Goal: Task Accomplishment & Management: Manage account settings

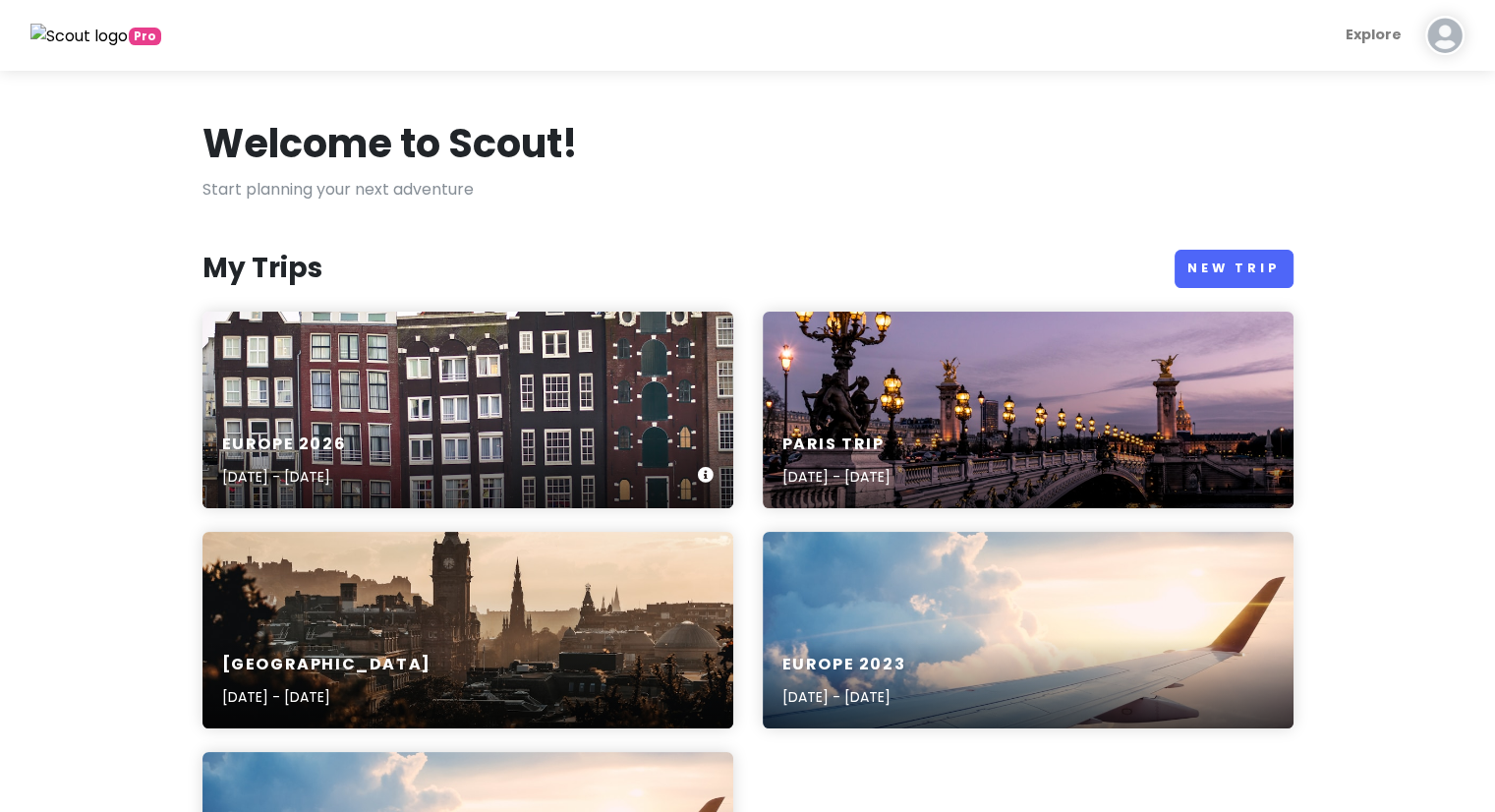
click at [269, 405] on div "Europe [DATE], 2026 - [DATE]" at bounding box center [468, 410] width 531 height 197
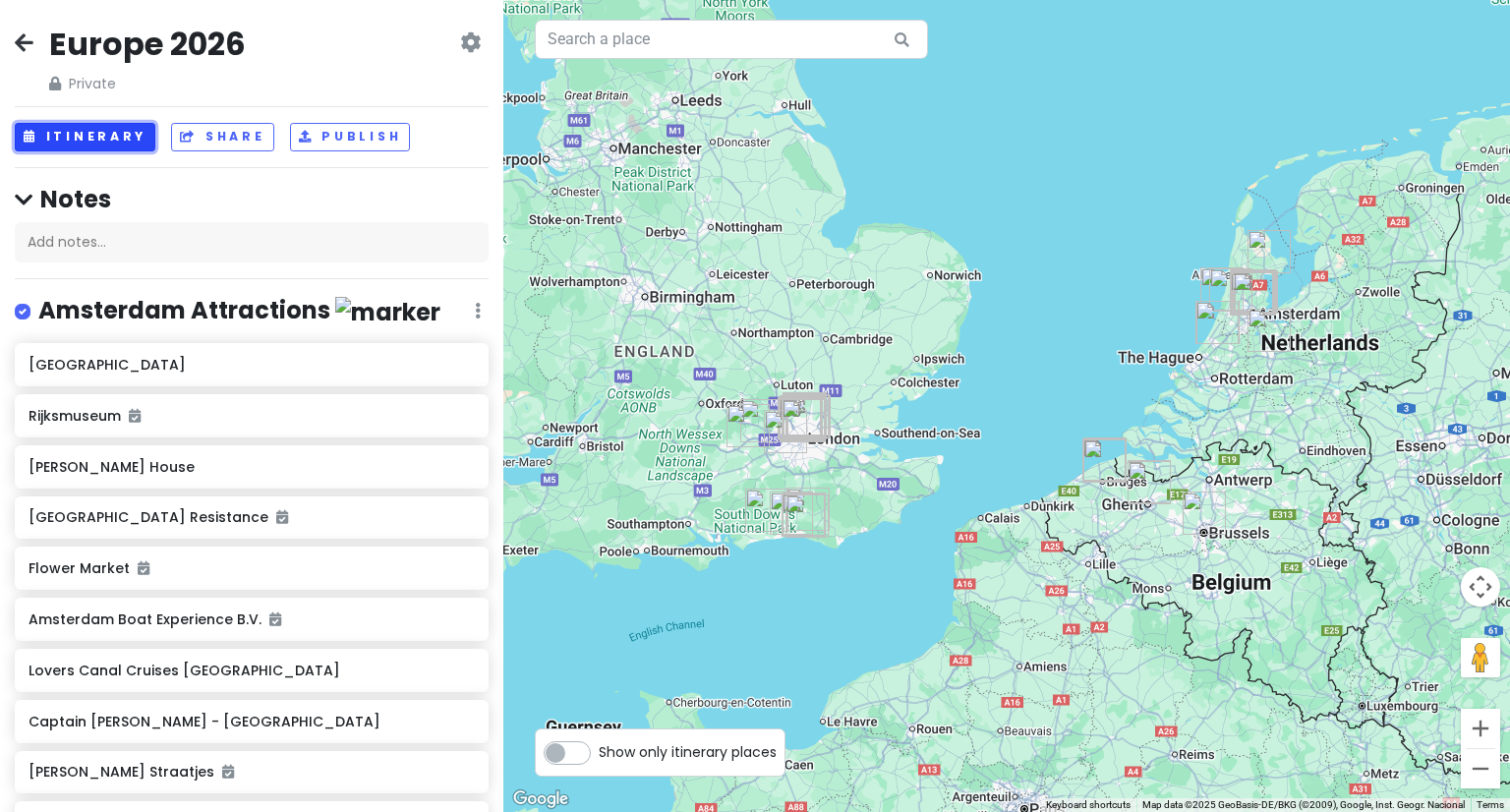
click at [107, 133] on button "Itinerary" at bounding box center [85, 137] width 141 height 29
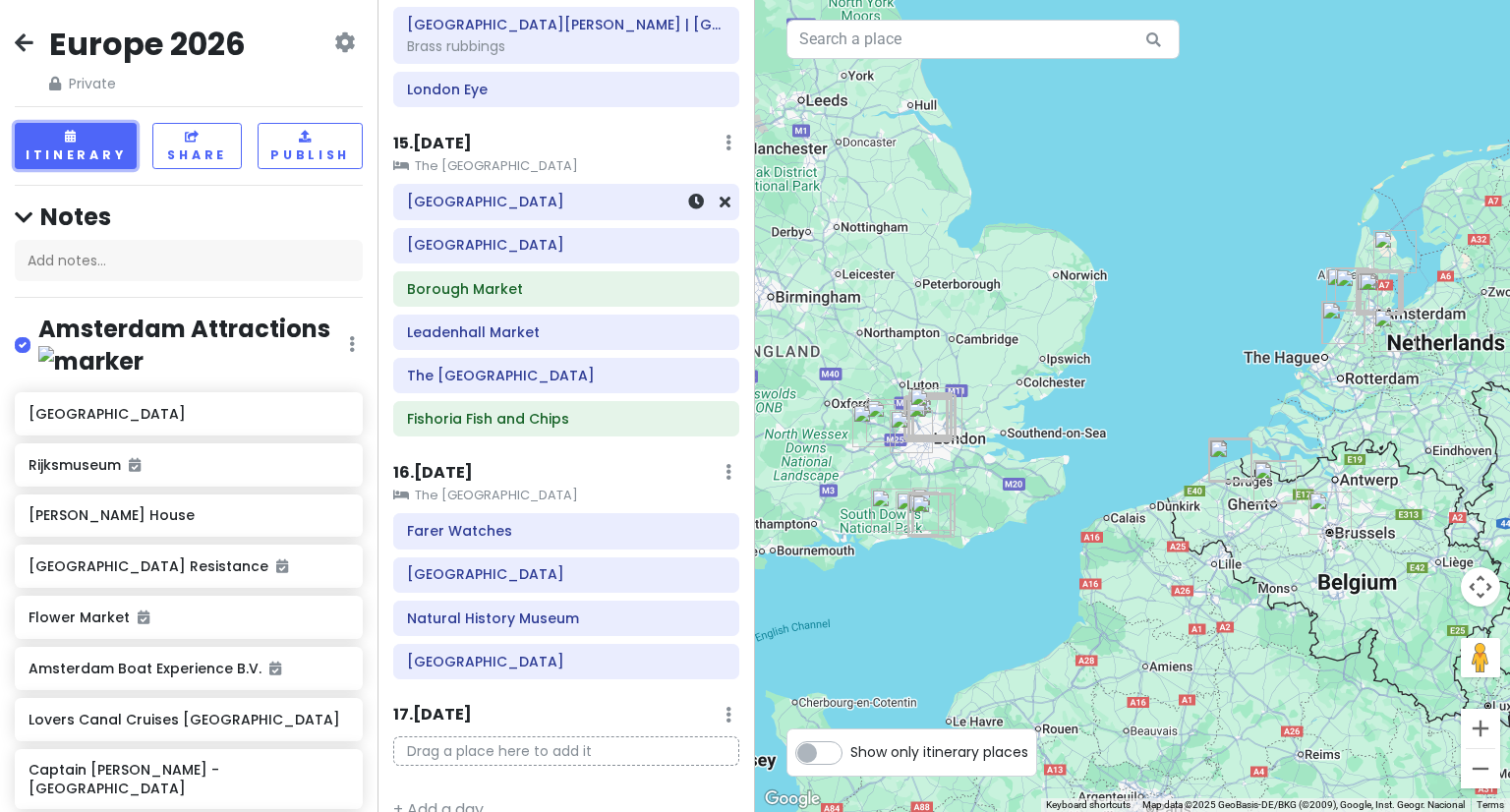
scroll to position [2960, 0]
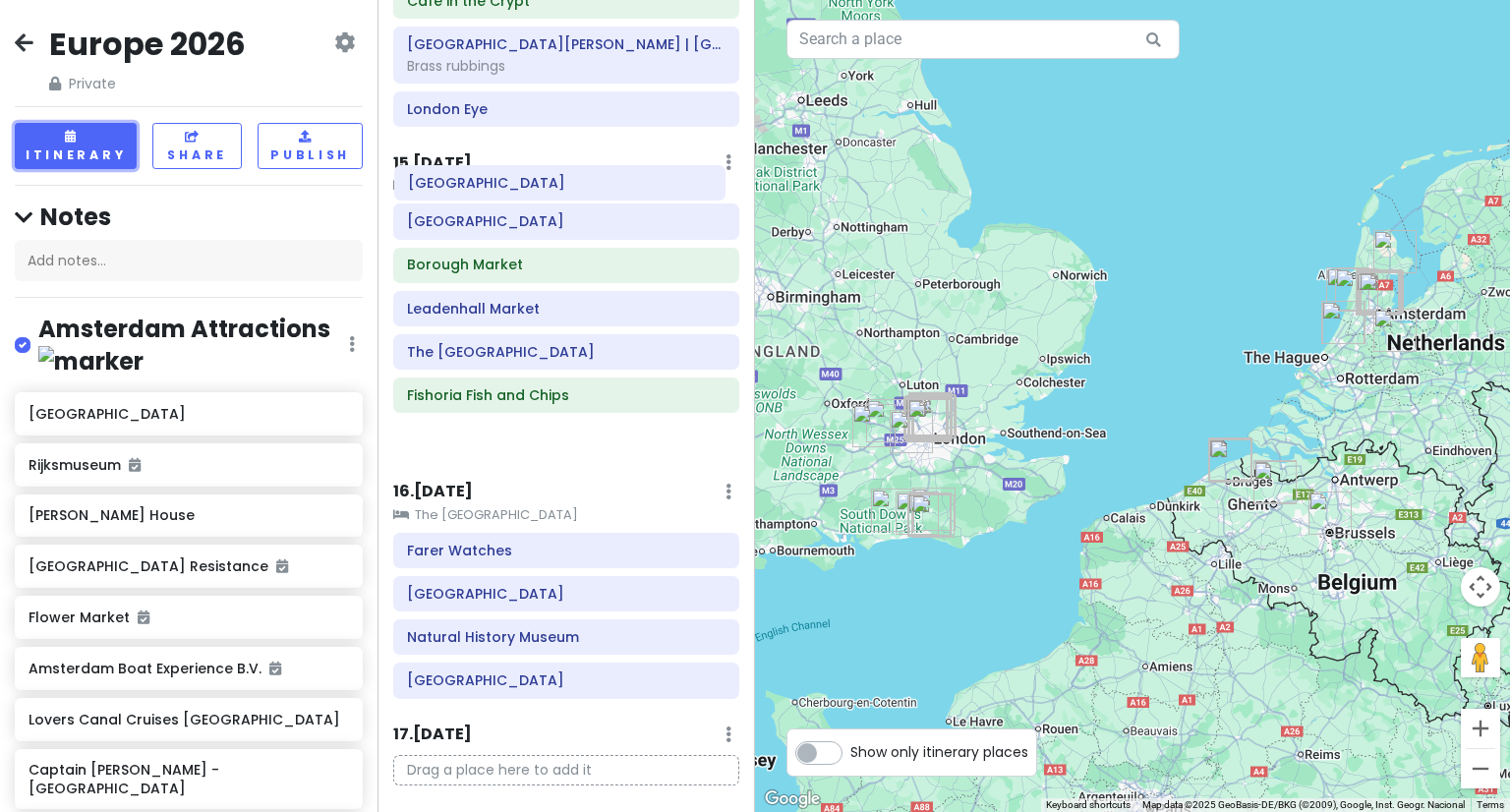
click at [491, 183] on div "15 . [DATE] Add Day Notes Clear Lodging Delete Day The [GEOGRAPHIC_DATA] [GEOGR…" at bounding box center [566, 307] width 346 height 314
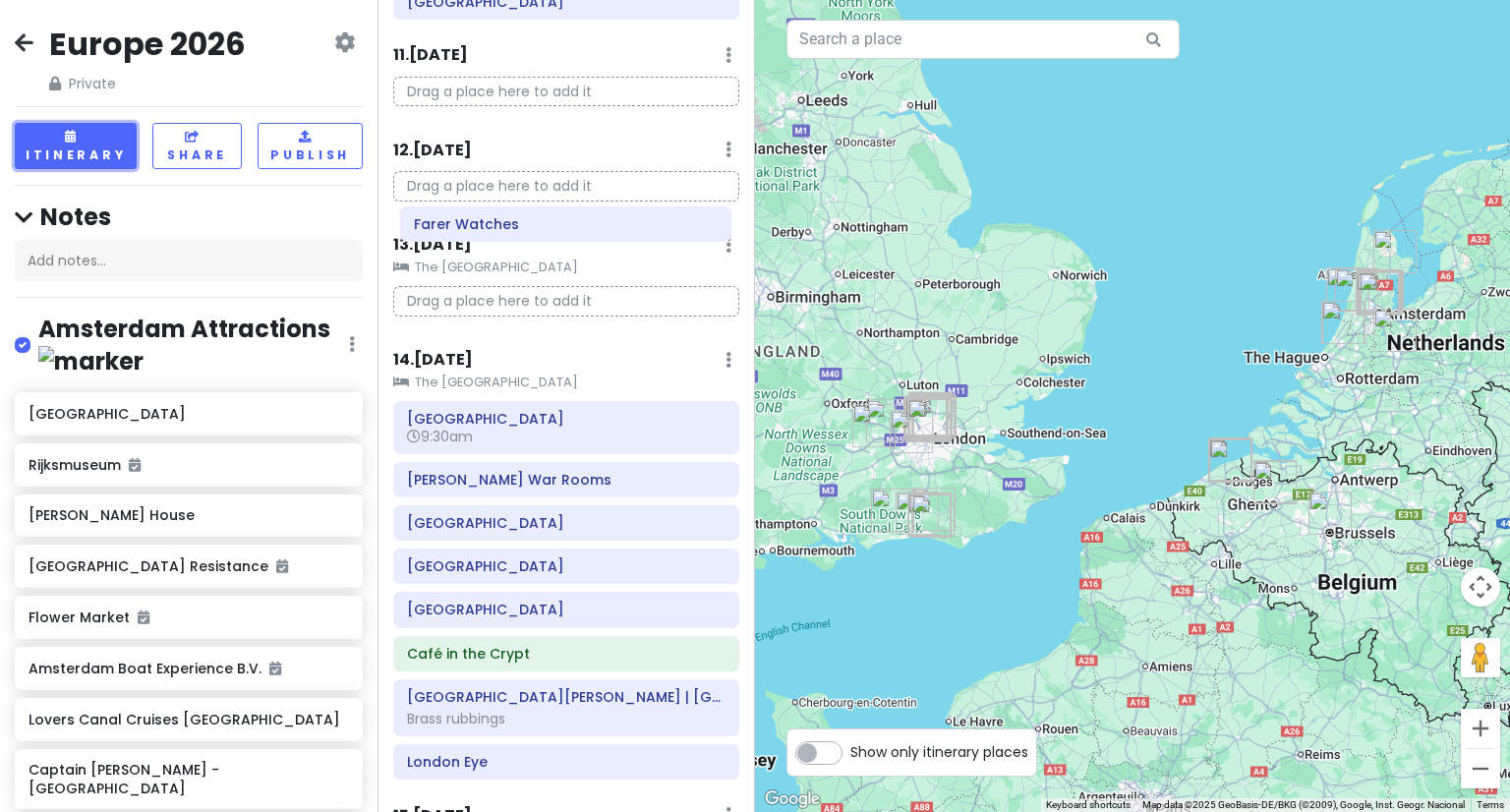
scroll to position [2289, 0]
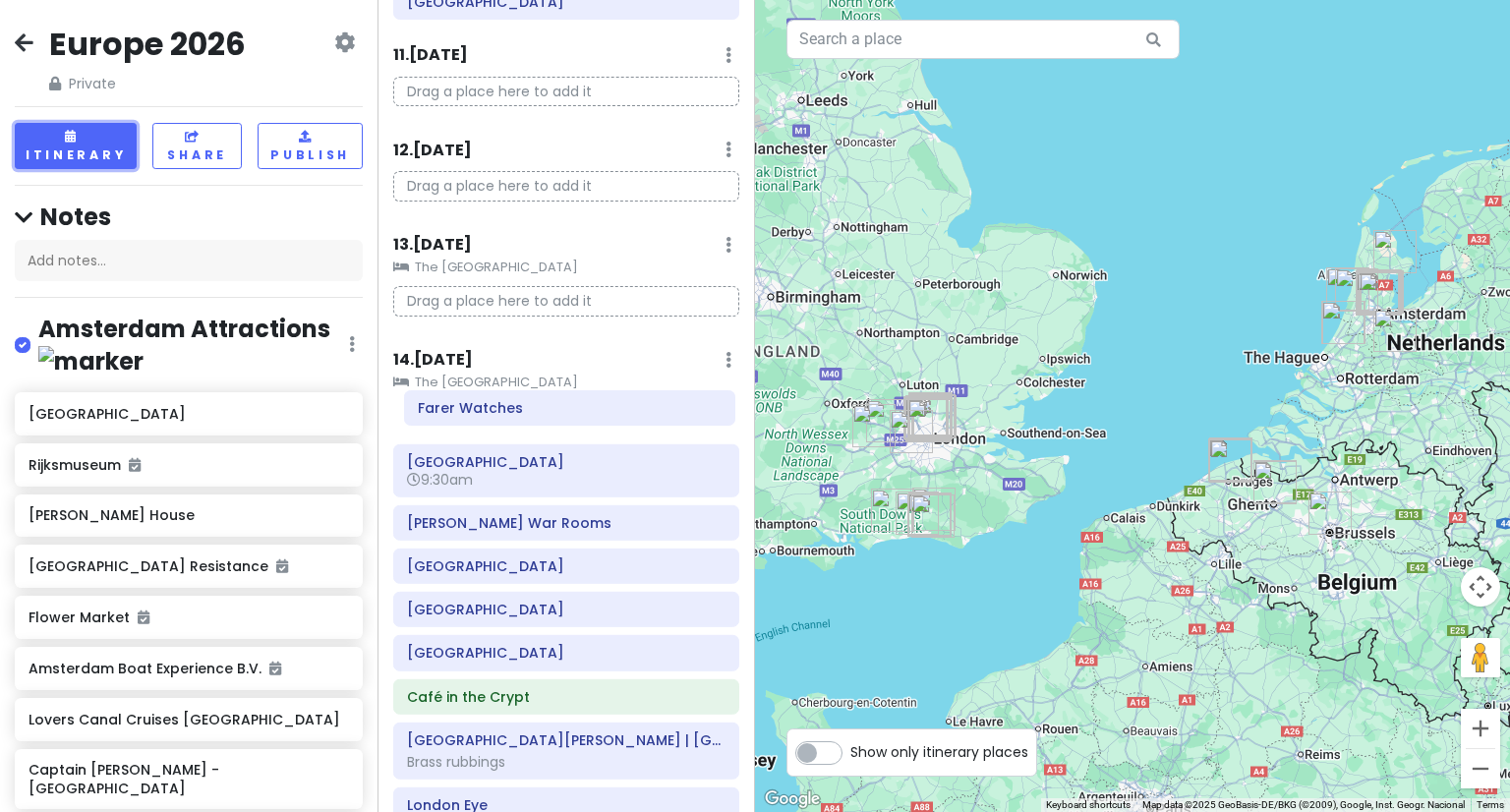
drag, startPoint x: 453, startPoint y: 622, endPoint x: 456, endPoint y: 409, distance: 213.4
click at [456, 409] on div "Itinerary × 1 . [DATE] Edit Day Notes Delete Day Depart [GEOGRAPHIC_DATA] Drag …" at bounding box center [567, 406] width 378 height 812
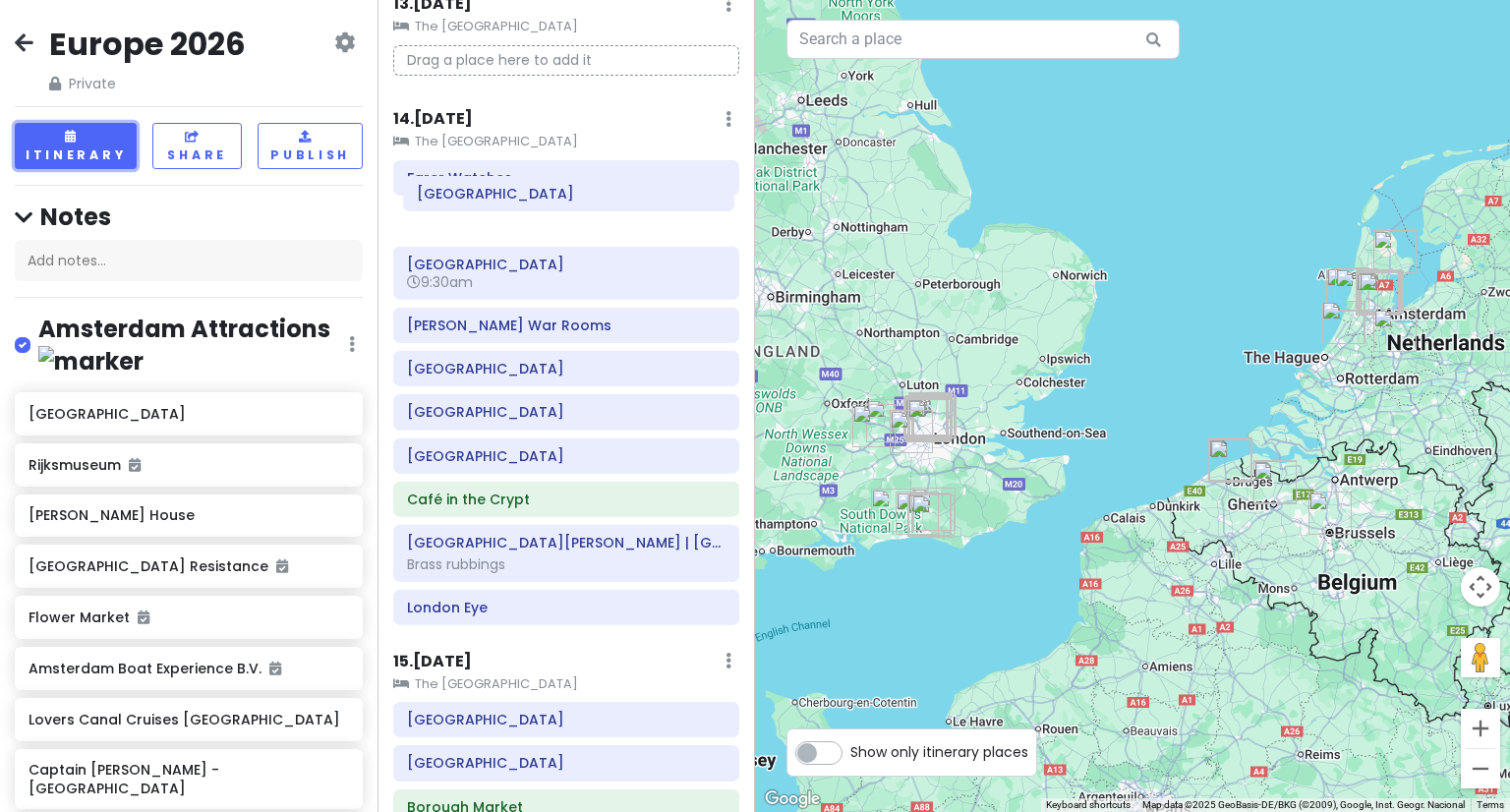
scroll to position [2525, 0]
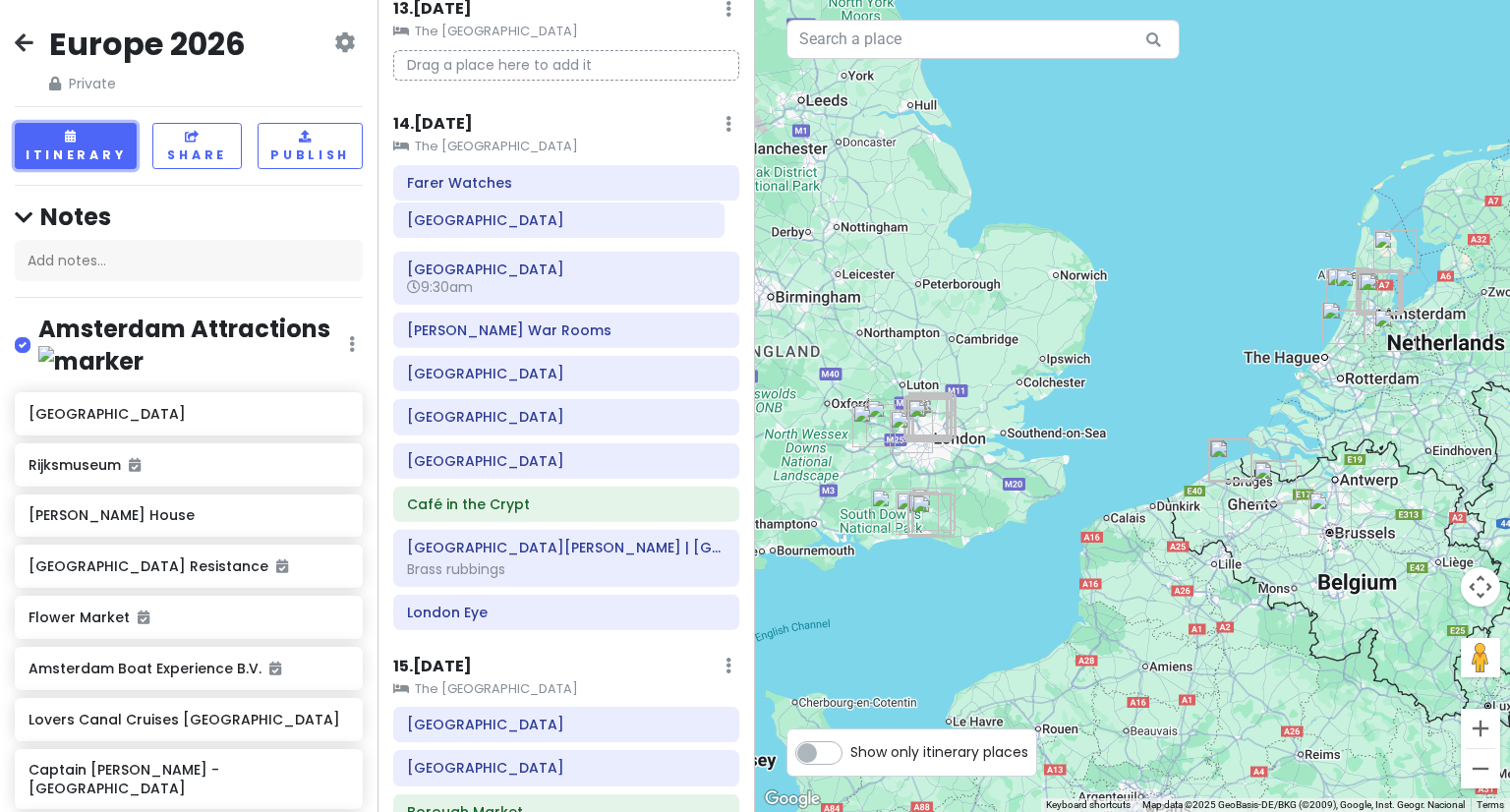
drag, startPoint x: 443, startPoint y: 610, endPoint x: 443, endPoint y: 218, distance: 391.3
click at [443, 218] on div "Itinerary × 1 . [DATE] Edit Day Notes Delete Day Depart [GEOGRAPHIC_DATA] Drag …" at bounding box center [567, 406] width 378 height 812
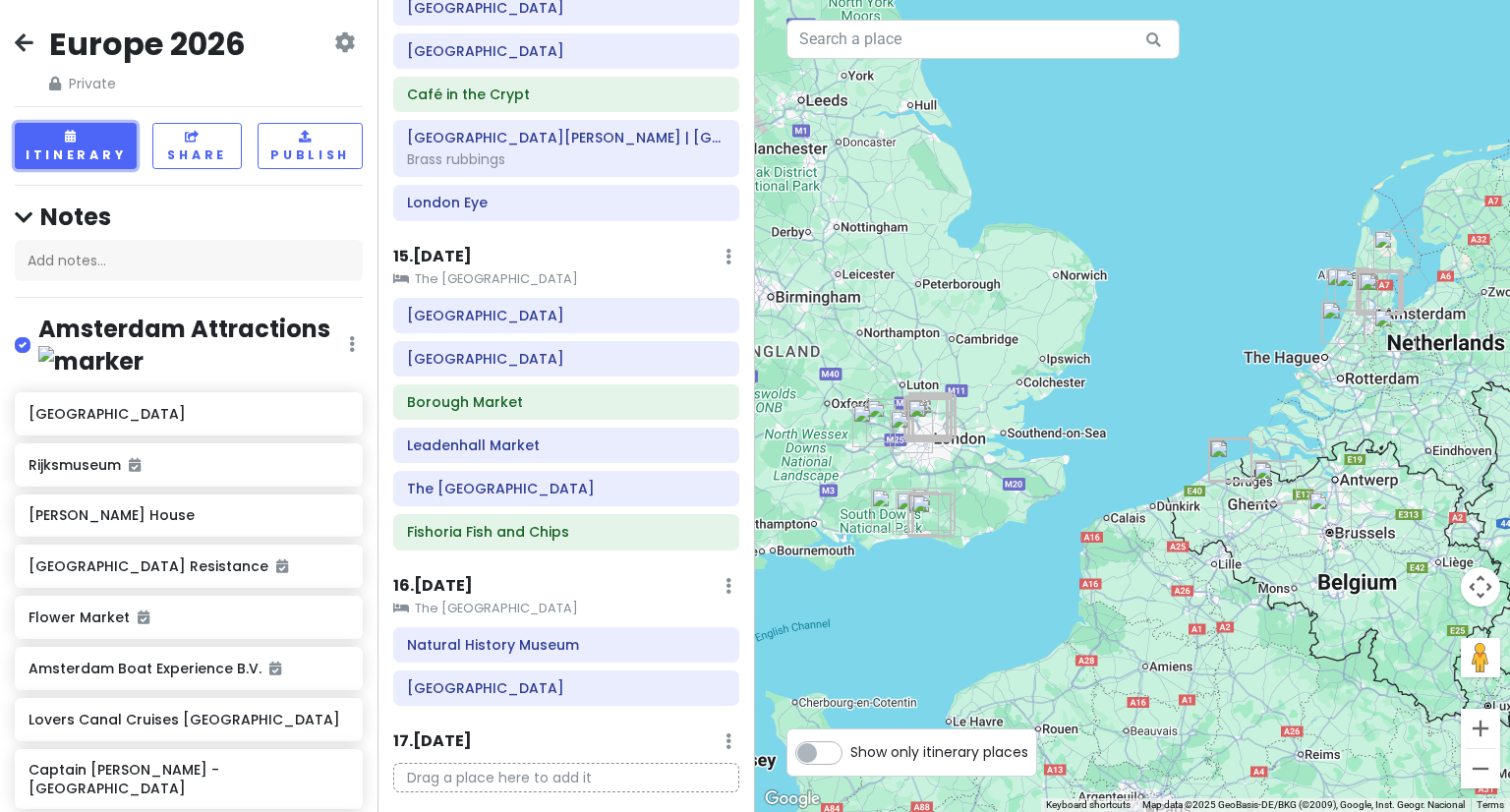
scroll to position [2918, 0]
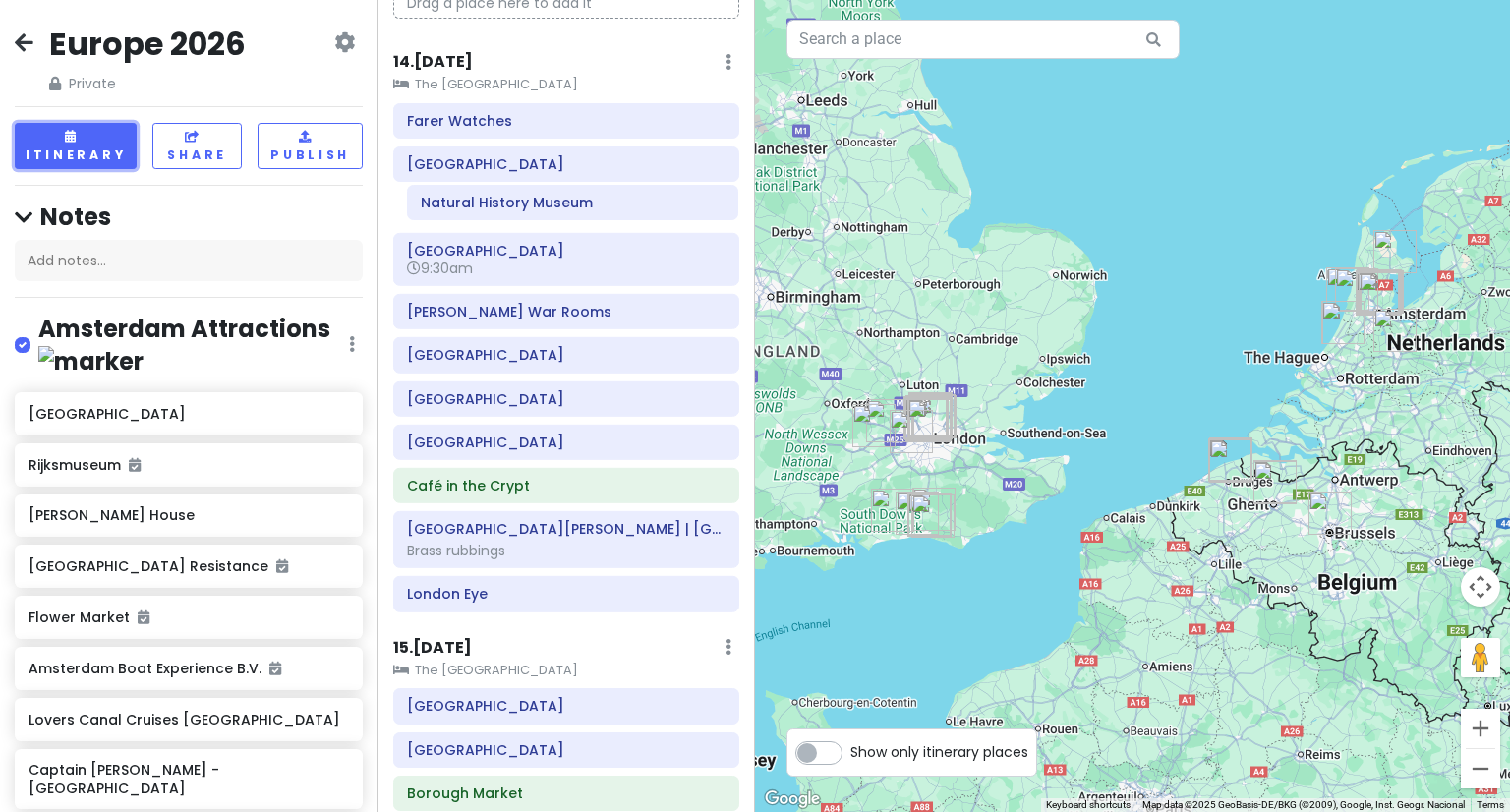
drag, startPoint x: 439, startPoint y: 646, endPoint x: 452, endPoint y: 206, distance: 439.7
click at [452, 206] on div "Itinerary × 1 . [DATE] Edit Day Notes Delete Day Depart [GEOGRAPHIC_DATA] Drag …" at bounding box center [567, 406] width 378 height 812
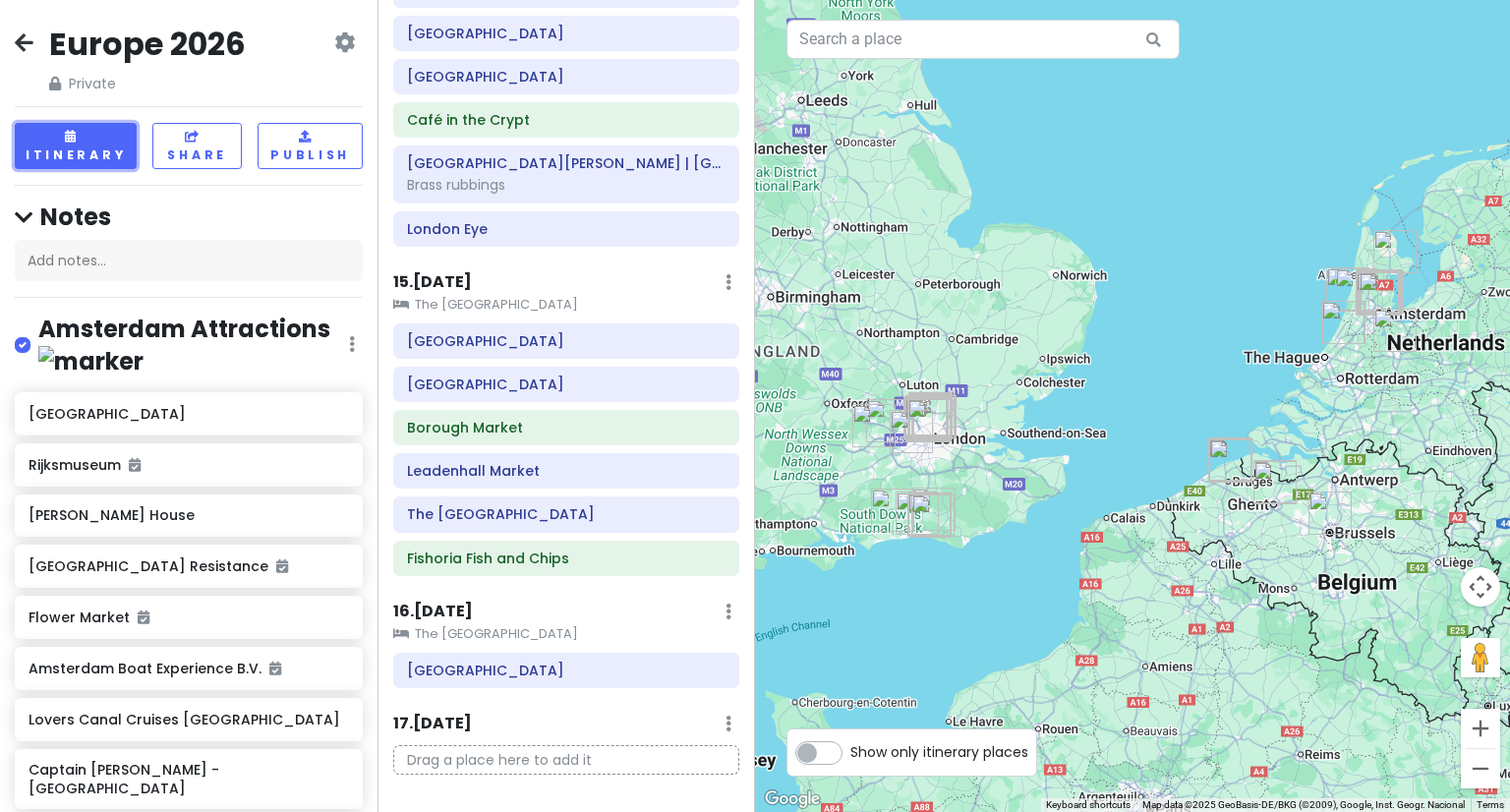
scroll to position [2976, 0]
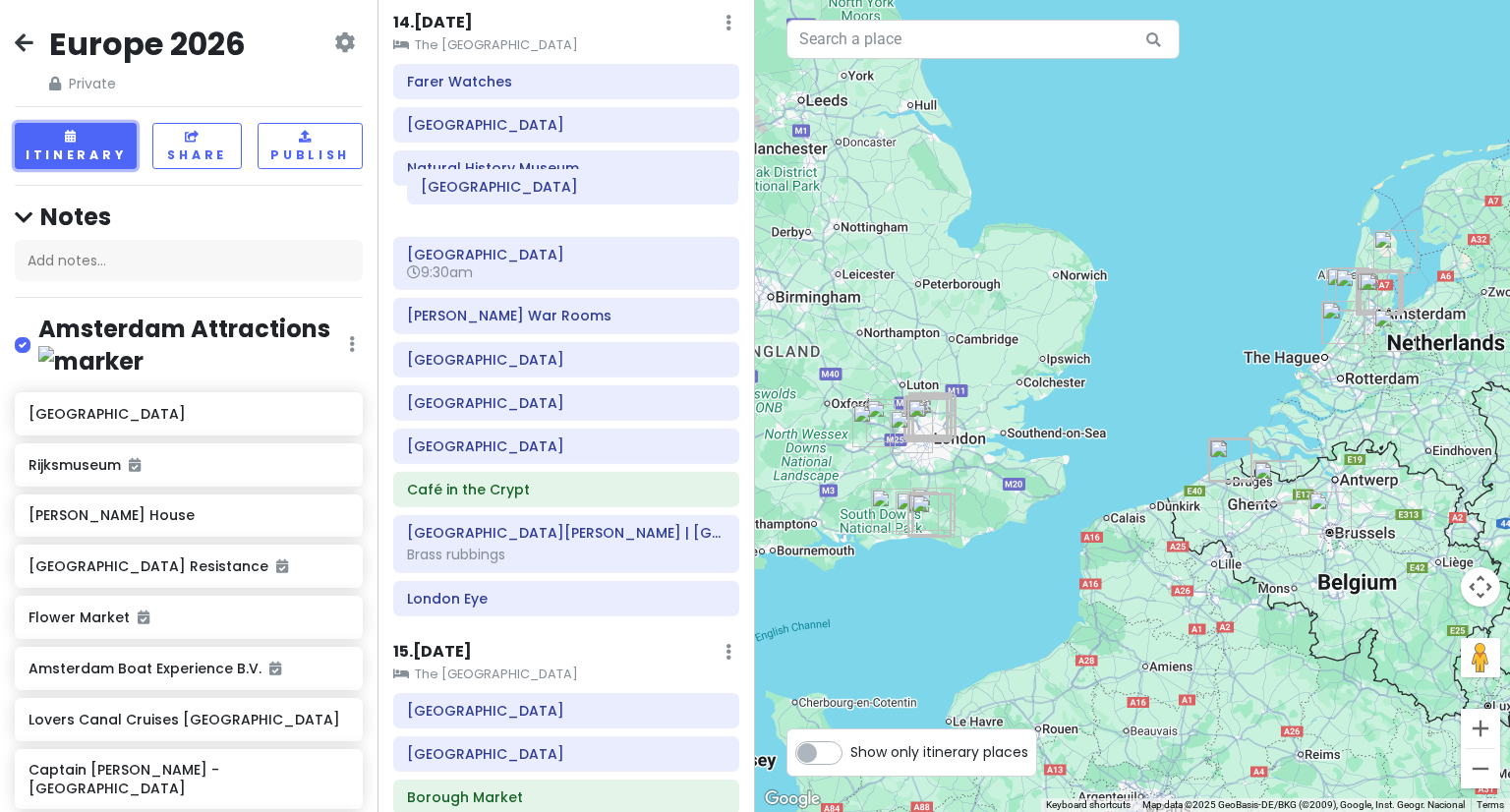
drag, startPoint x: 429, startPoint y: 630, endPoint x: 442, endPoint y: 190, distance: 440.7
click at [442, 190] on div "Itinerary × 1 . [DATE] Edit Day Notes Delete Day Depart [GEOGRAPHIC_DATA] Drag …" at bounding box center [567, 406] width 378 height 812
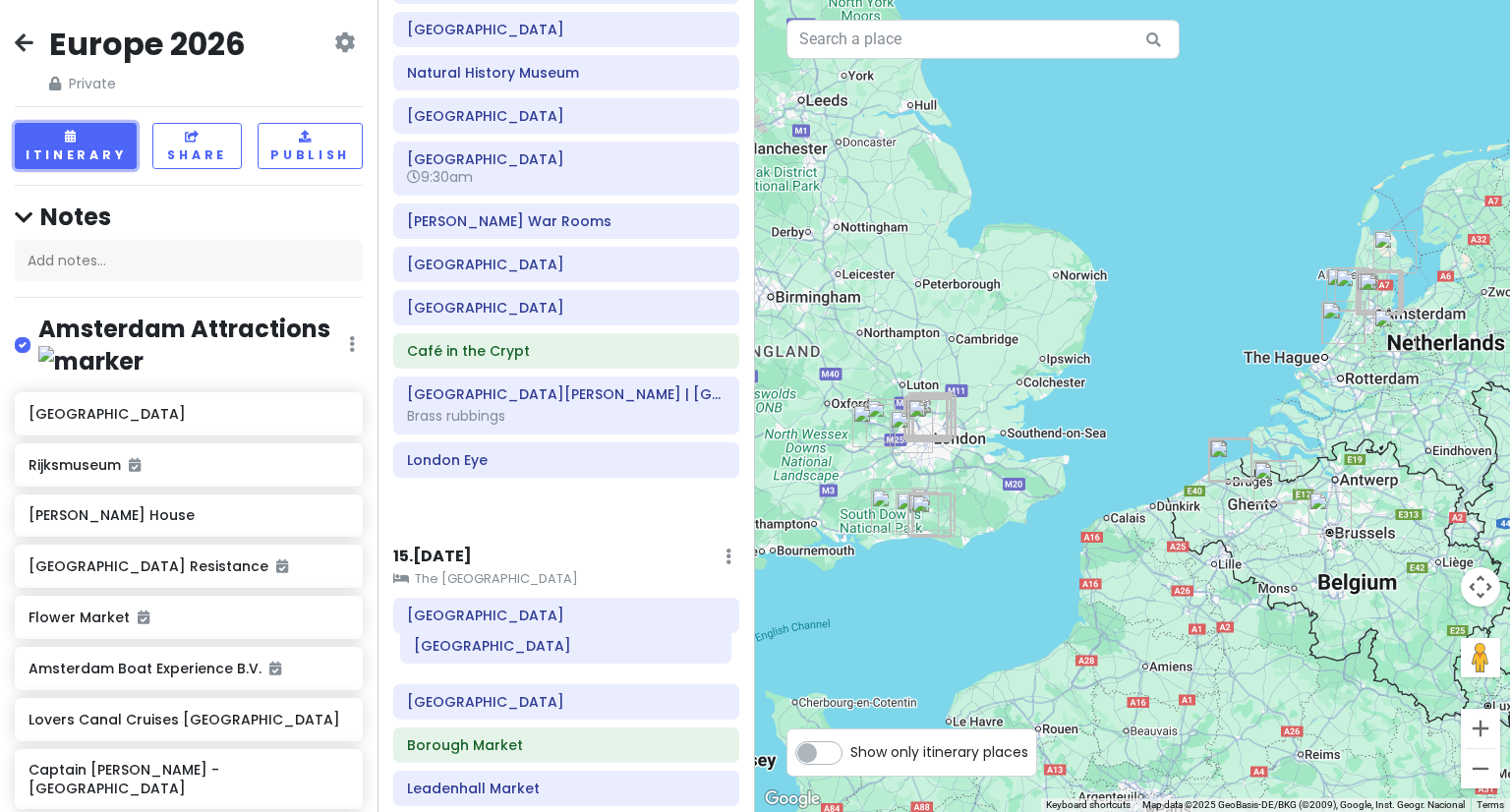
scroll to position [2725, 0]
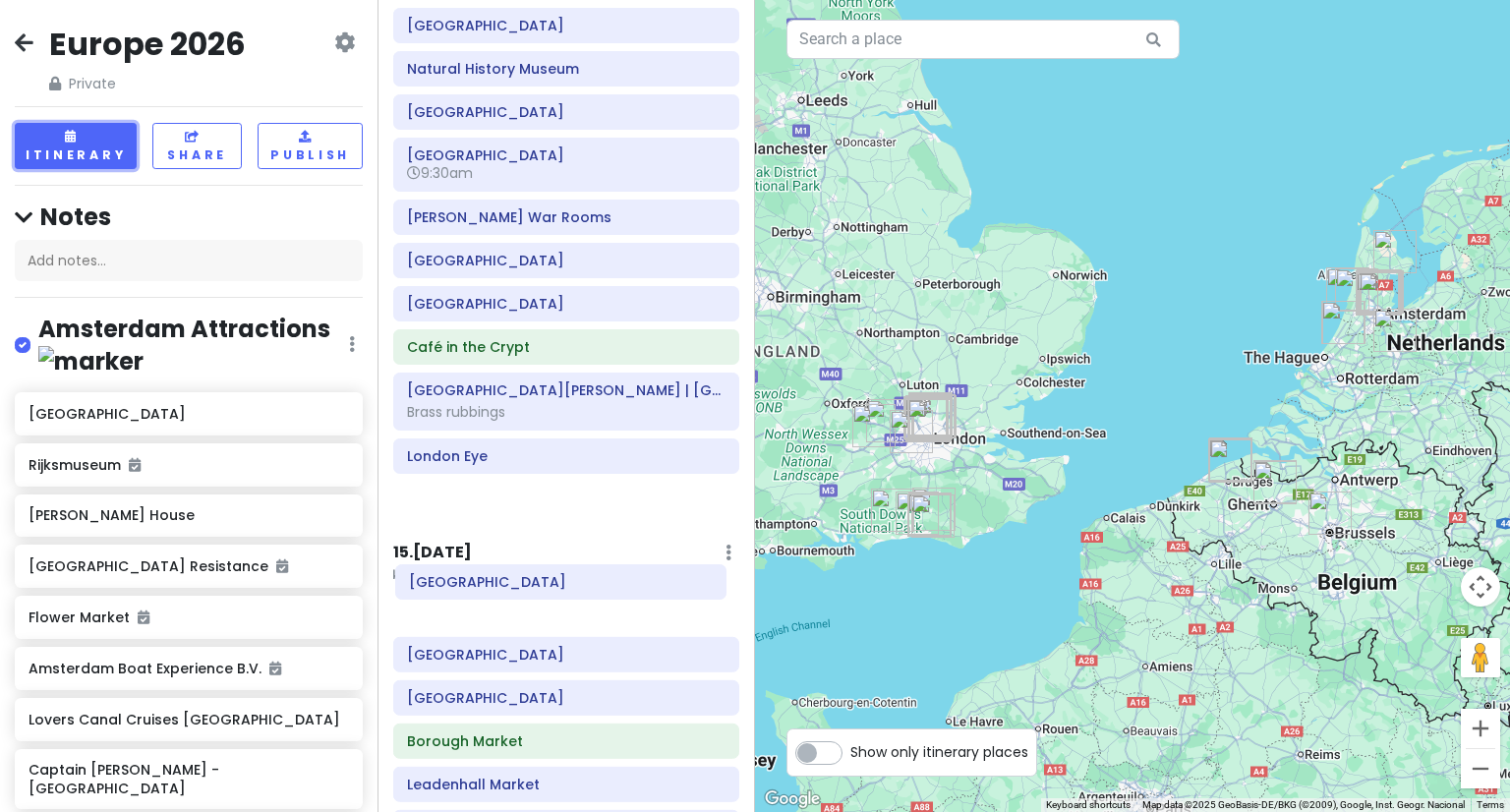
drag, startPoint x: 511, startPoint y: 327, endPoint x: 513, endPoint y: 585, distance: 257.6
click at [513, 585] on div "Itinerary × 1 . [DATE] Edit Day Notes Delete Day Depart [GEOGRAPHIC_DATA] Drag …" at bounding box center [567, 406] width 378 height 812
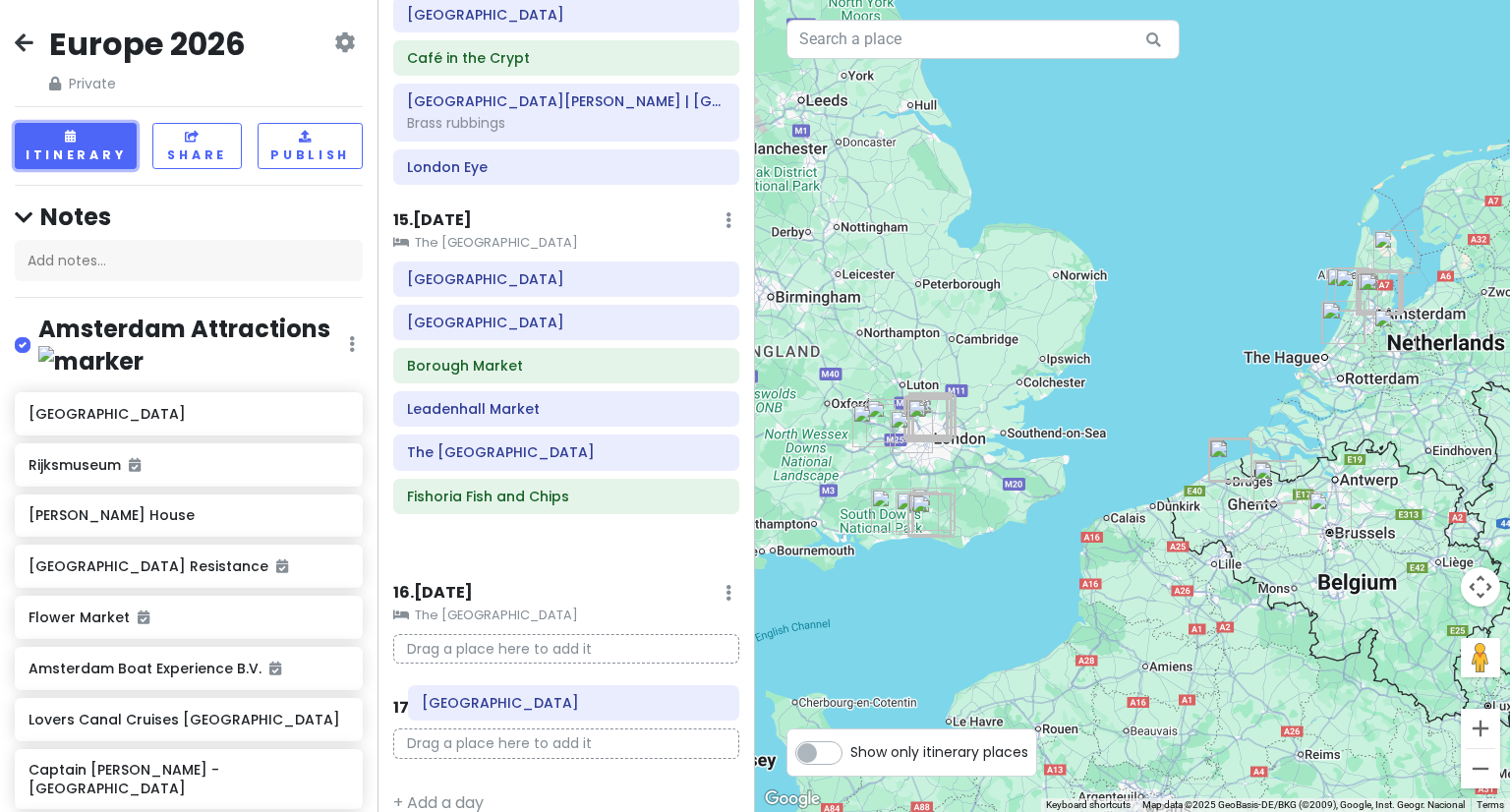
scroll to position [3021, 0]
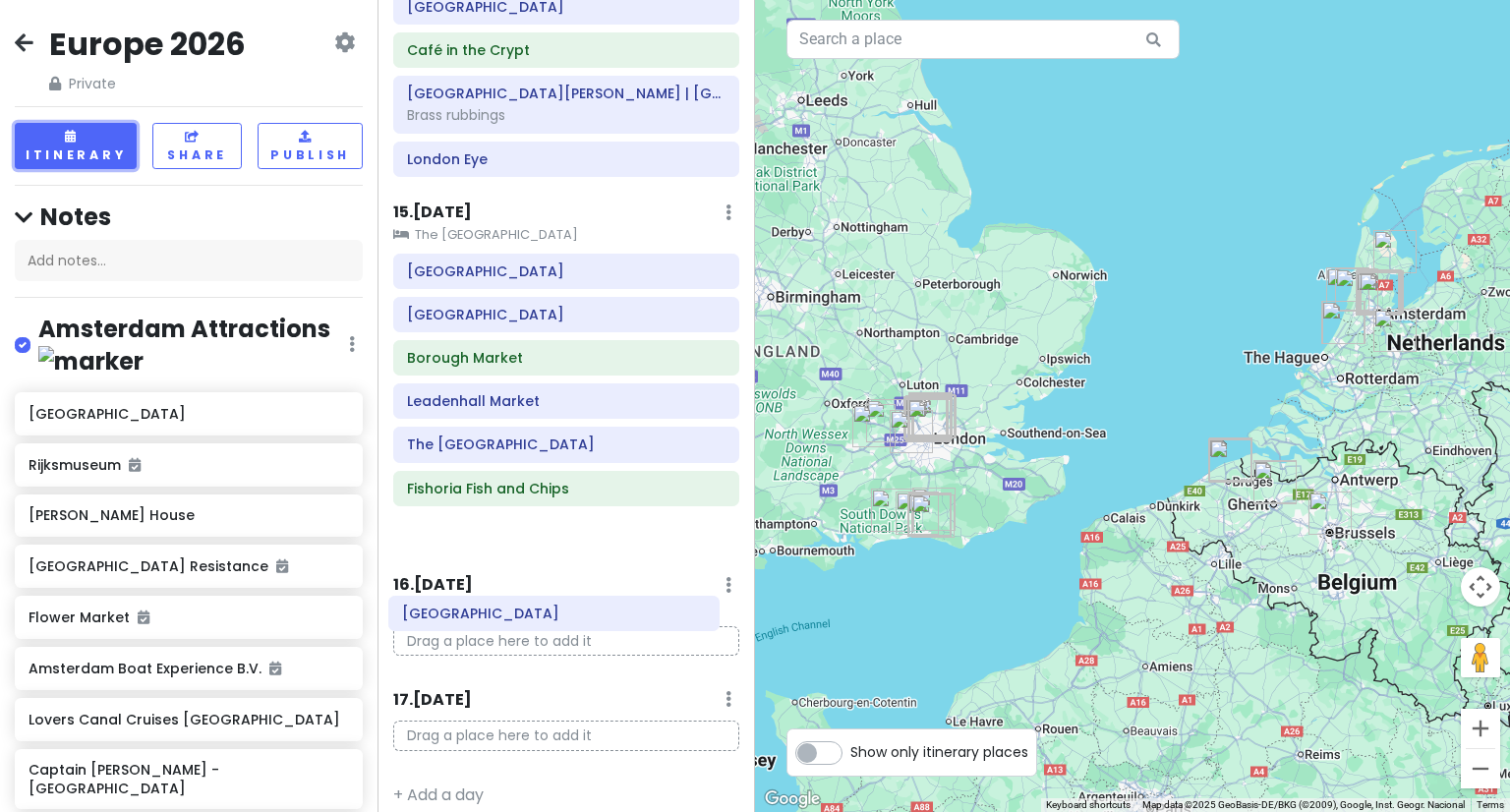
click at [489, 621] on div "Itinerary × 1 . [DATE] Edit Day Notes Delete Day Depart [GEOGRAPHIC_DATA] Drag …" at bounding box center [567, 406] width 378 height 812
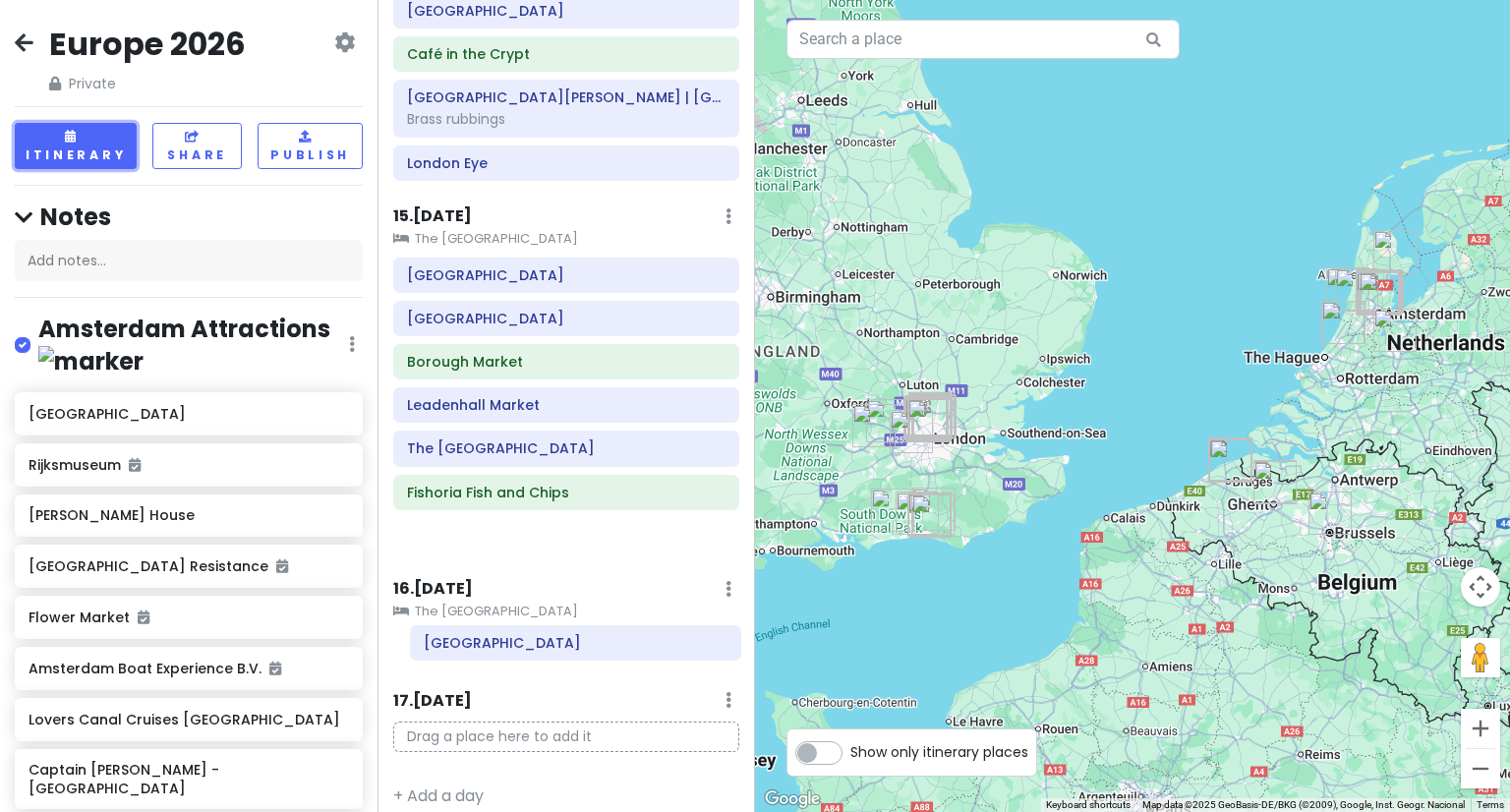
drag, startPoint x: 467, startPoint y: 301, endPoint x: 484, endPoint y: 647, distance: 346.5
click at [484, 647] on div "Itinerary × 1 . [DATE] Edit Day Notes Delete Day Depart [GEOGRAPHIC_DATA] Drag …" at bounding box center [567, 406] width 378 height 812
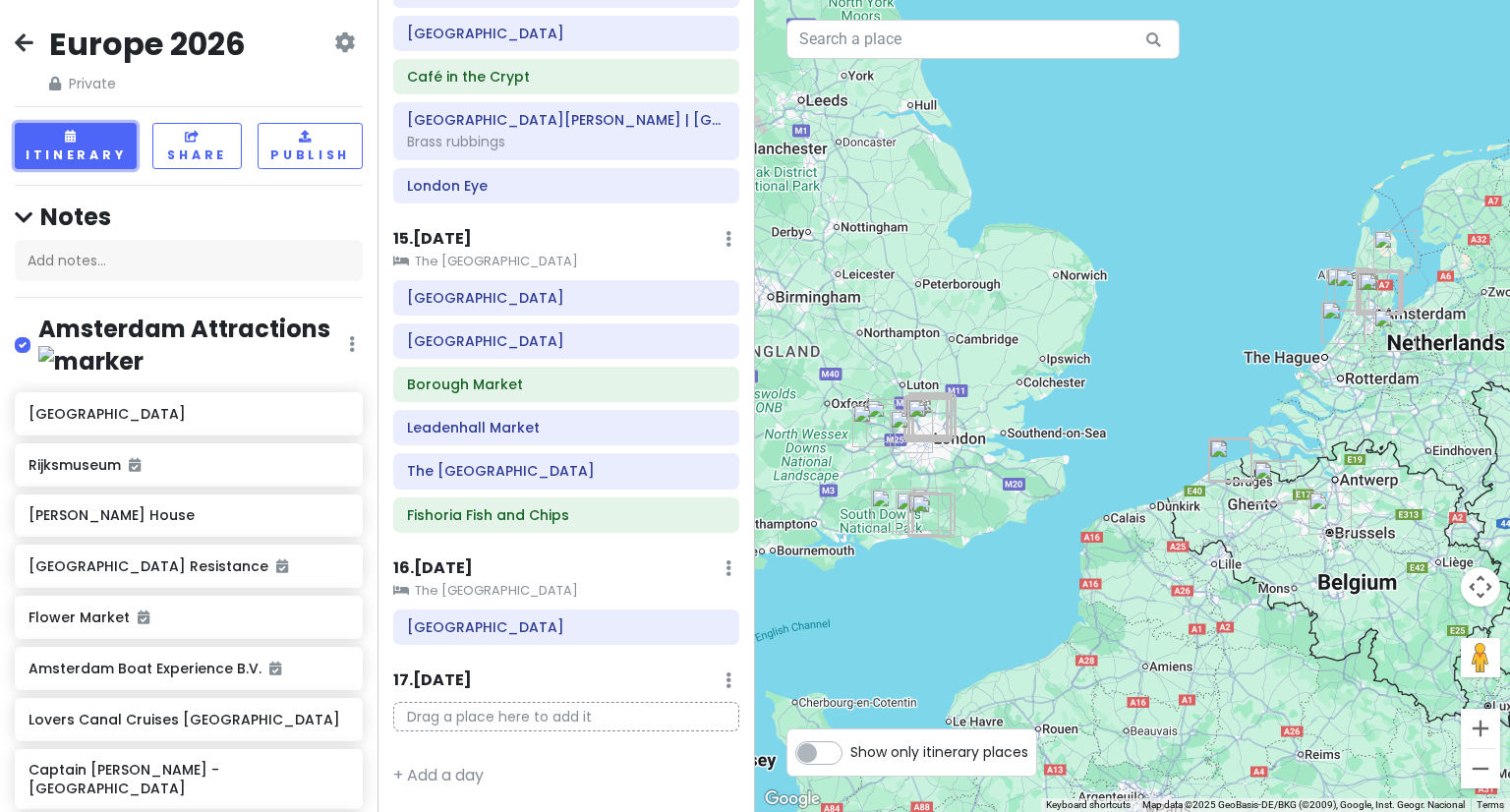
scroll to position [2976, 0]
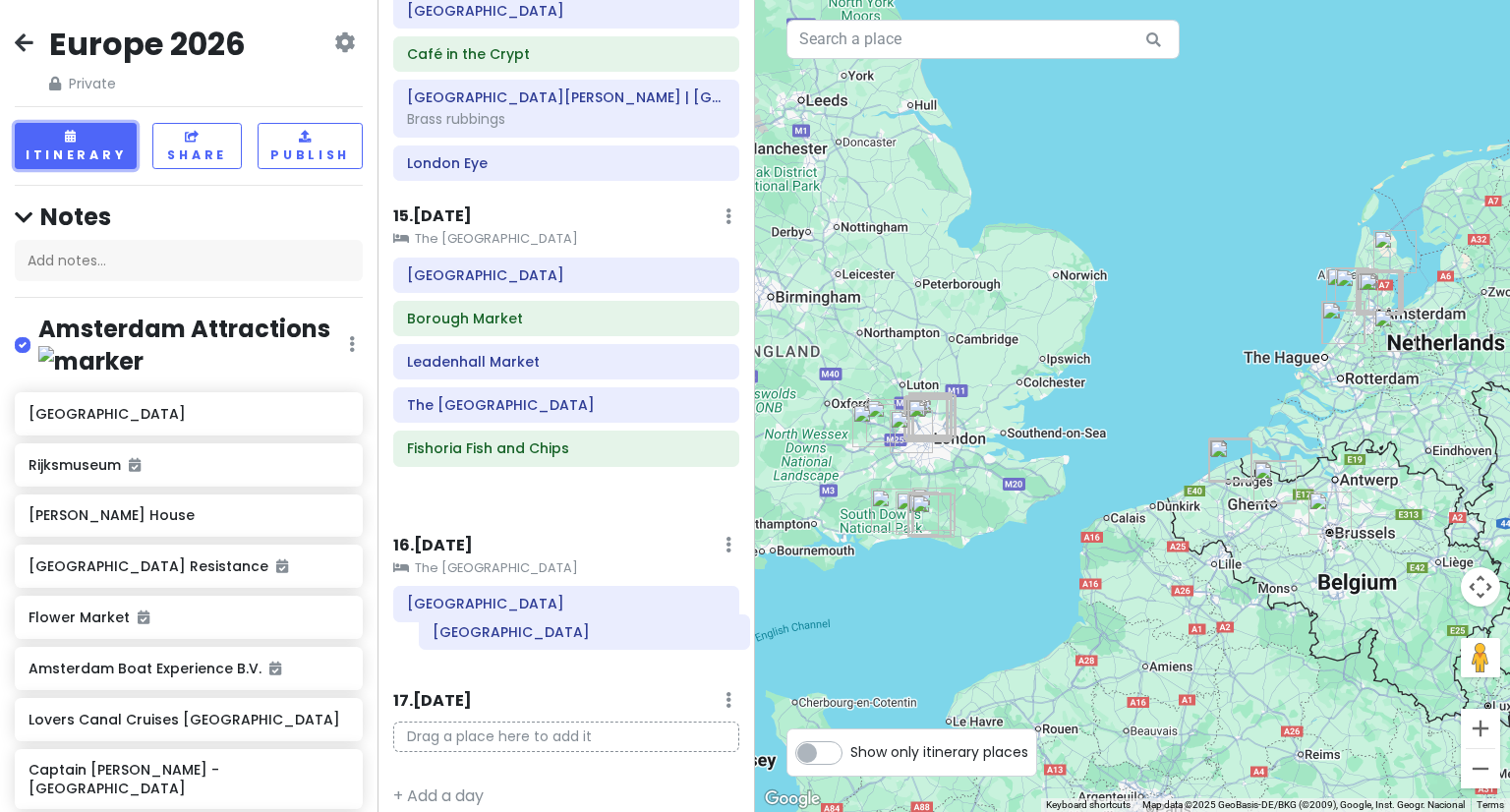
drag, startPoint x: 478, startPoint y: 344, endPoint x: 519, endPoint y: 638, distance: 296.9
click at [519, 638] on div "Itinerary × 1 . [DATE] Edit Day Notes Delete Day Depart [GEOGRAPHIC_DATA] Drag …" at bounding box center [567, 406] width 378 height 812
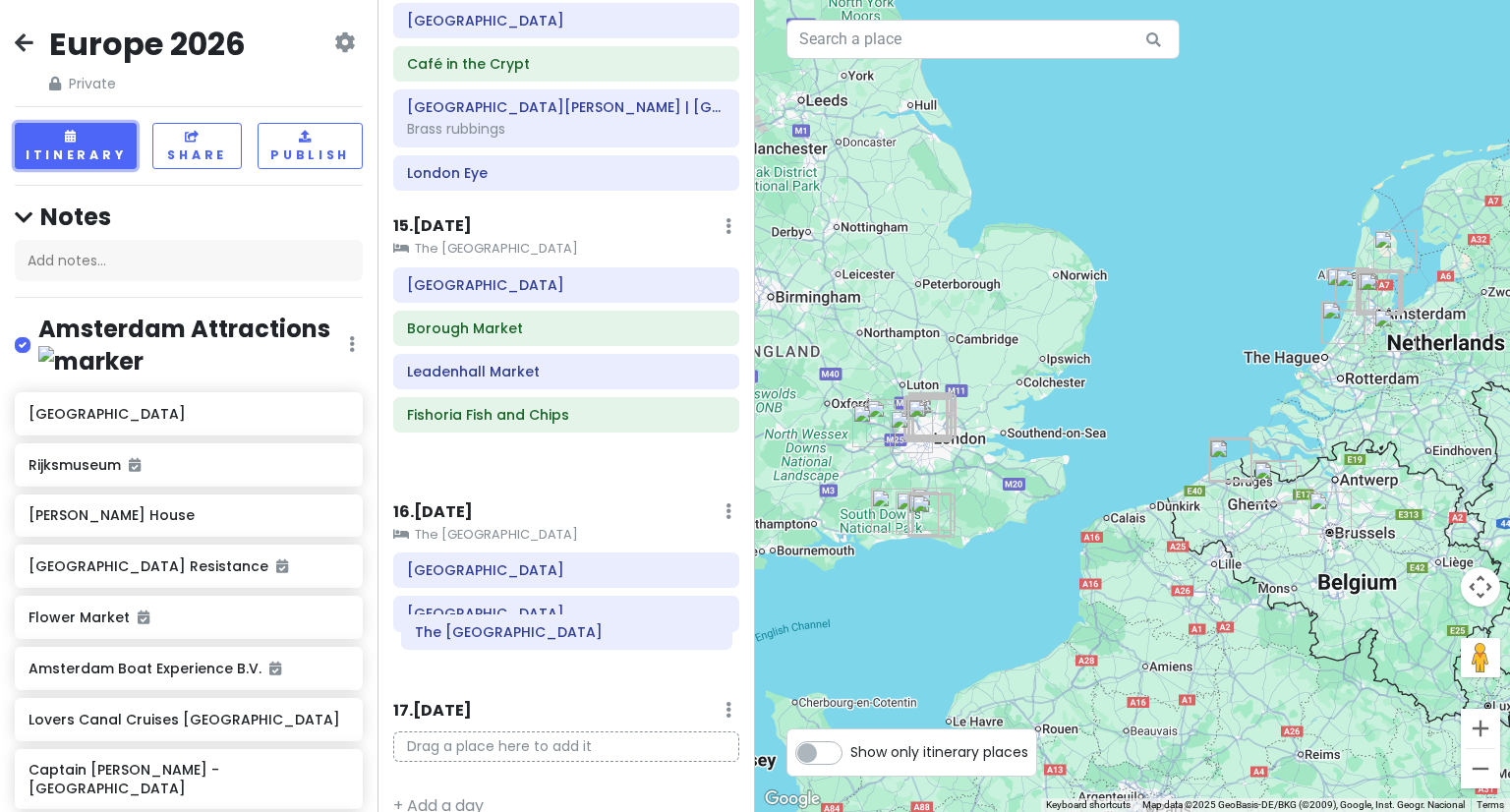
drag, startPoint x: 488, startPoint y: 426, endPoint x: 496, endPoint y: 629, distance: 203.7
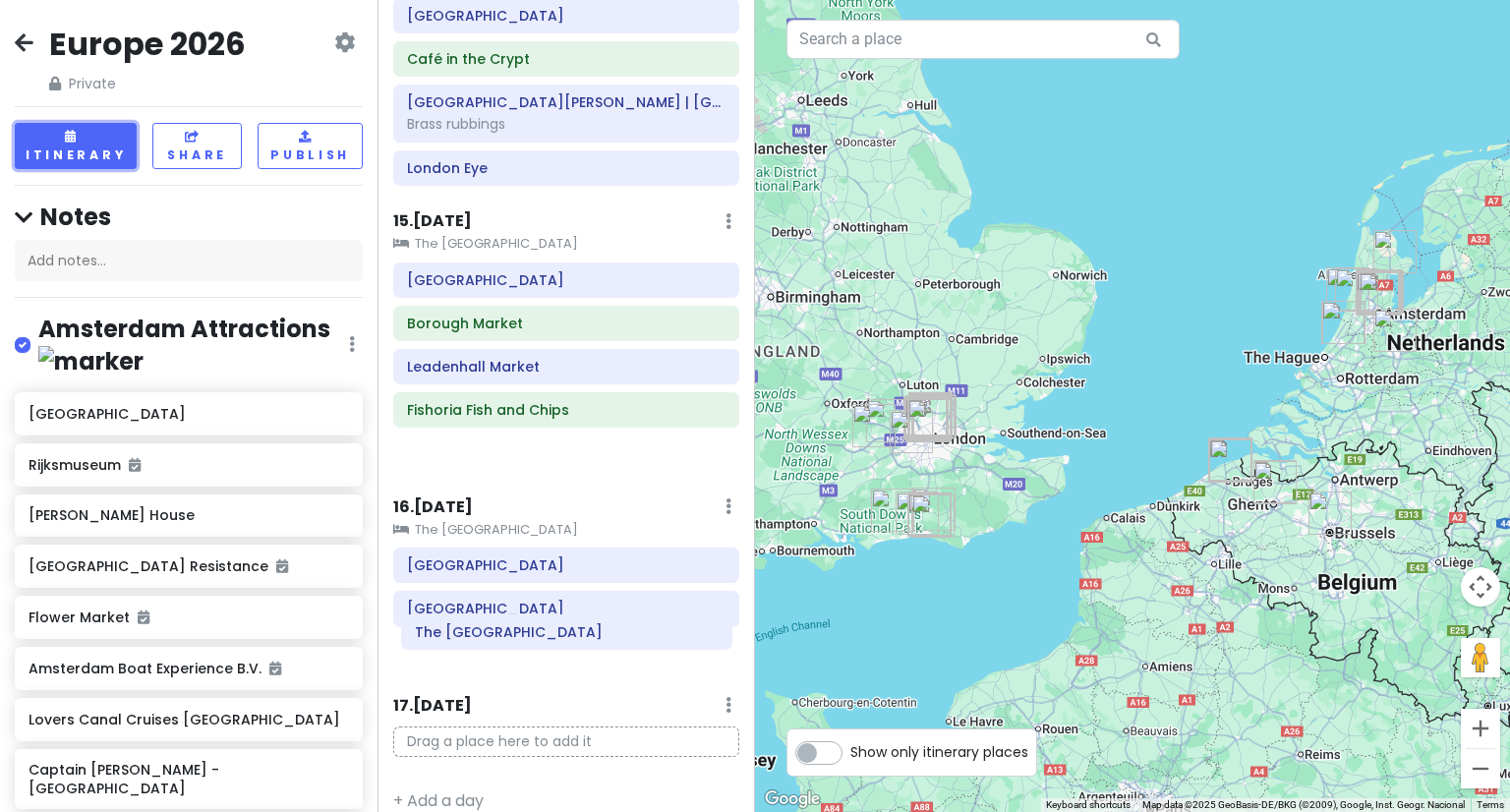
click at [496, 629] on div "Itinerary × 1 . [DATE] Edit Day Notes Delete Day Depart [GEOGRAPHIC_DATA] Drag …" at bounding box center [567, 406] width 378 height 812
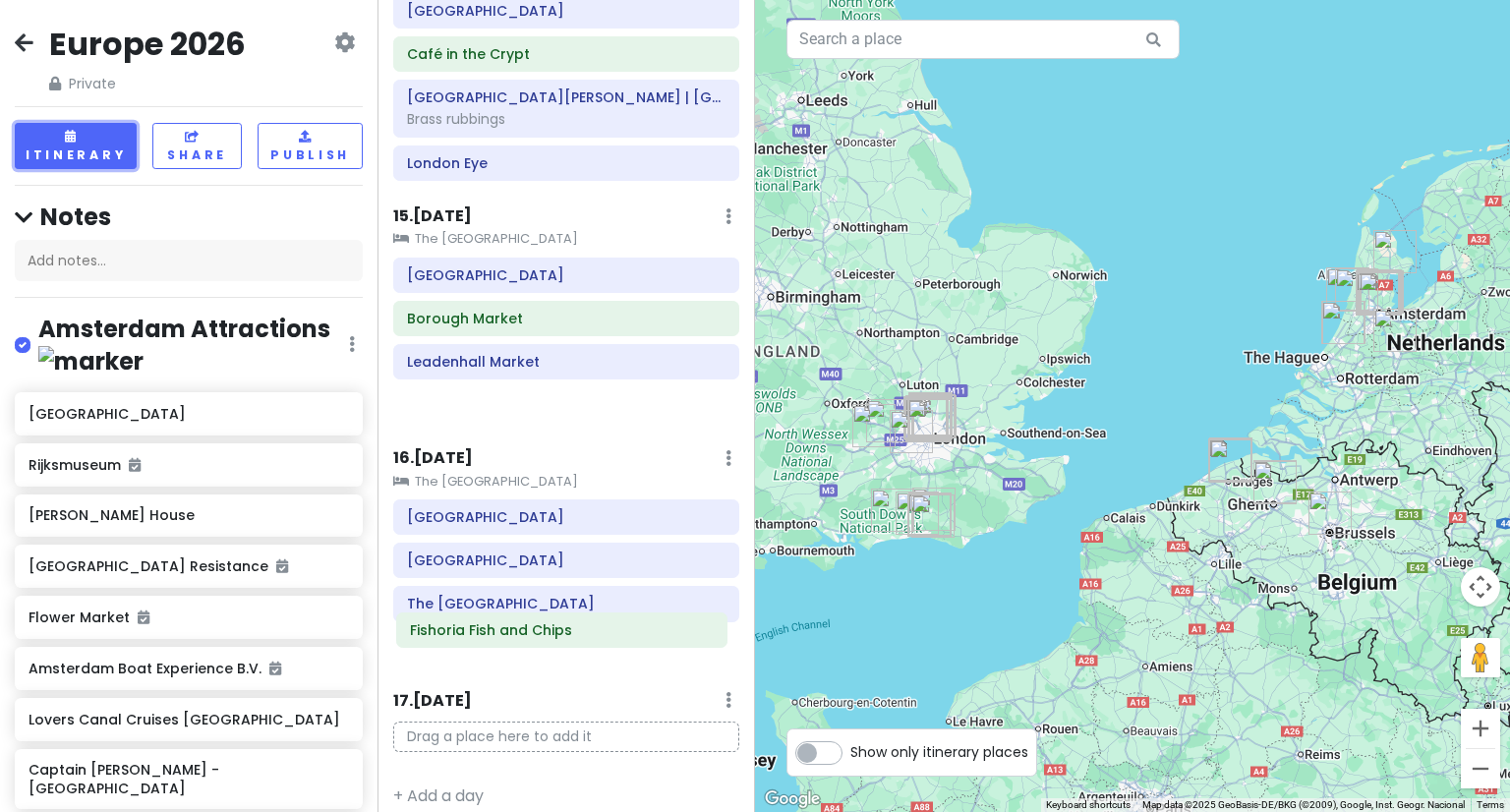
drag, startPoint x: 477, startPoint y: 429, endPoint x: 480, endPoint y: 631, distance: 202.6
click at [480, 631] on div "Itinerary × 1 . [DATE] Edit Day Notes Delete Day Depart [GEOGRAPHIC_DATA] Drag …" at bounding box center [567, 406] width 378 height 812
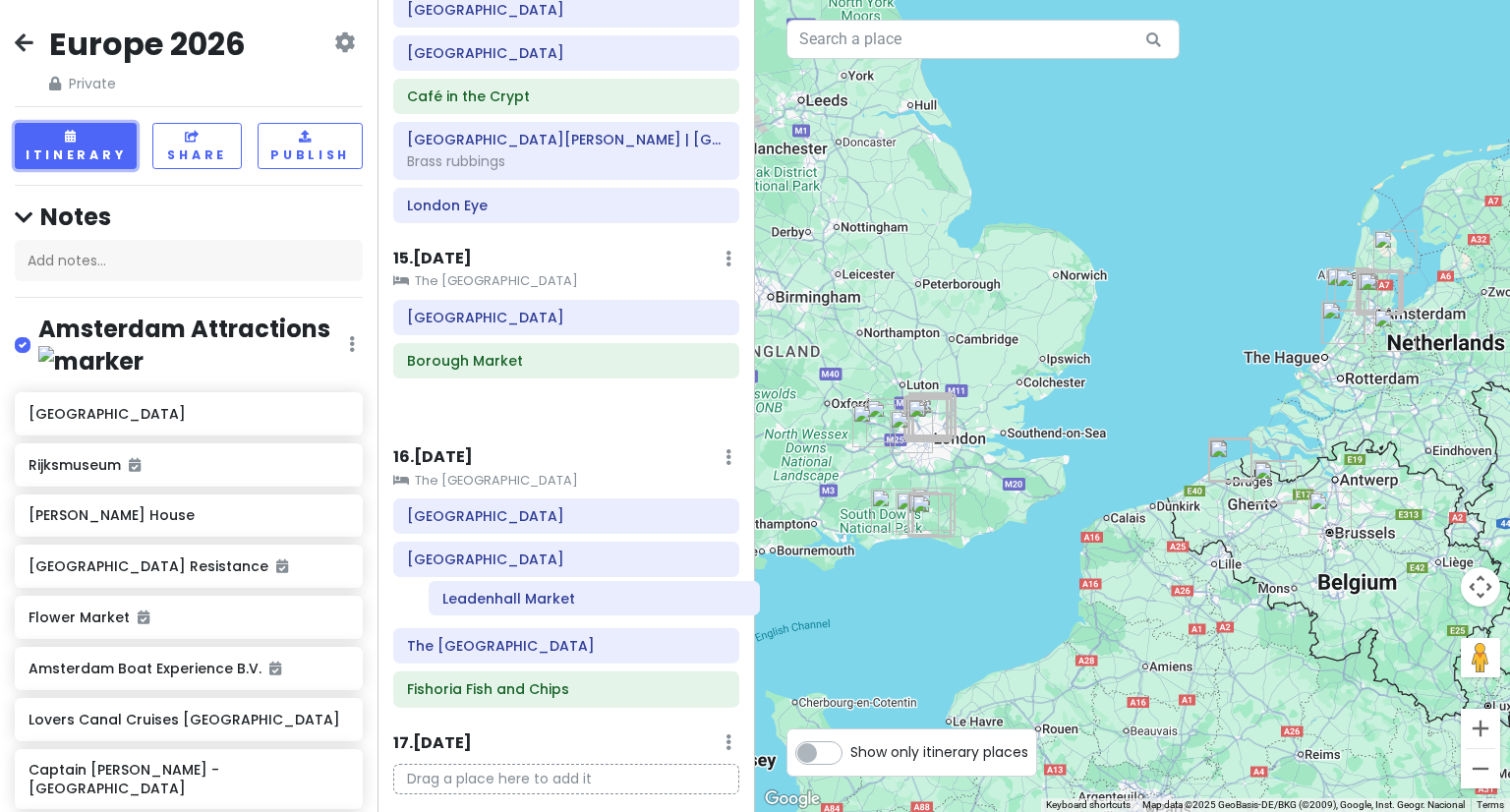
drag, startPoint x: 476, startPoint y: 395, endPoint x: 507, endPoint y: 600, distance: 206.9
click at [507, 600] on div "Itinerary × 1 . [DATE] Edit Day Notes Delete Day Depart [GEOGRAPHIC_DATA] Drag …" at bounding box center [567, 406] width 378 height 812
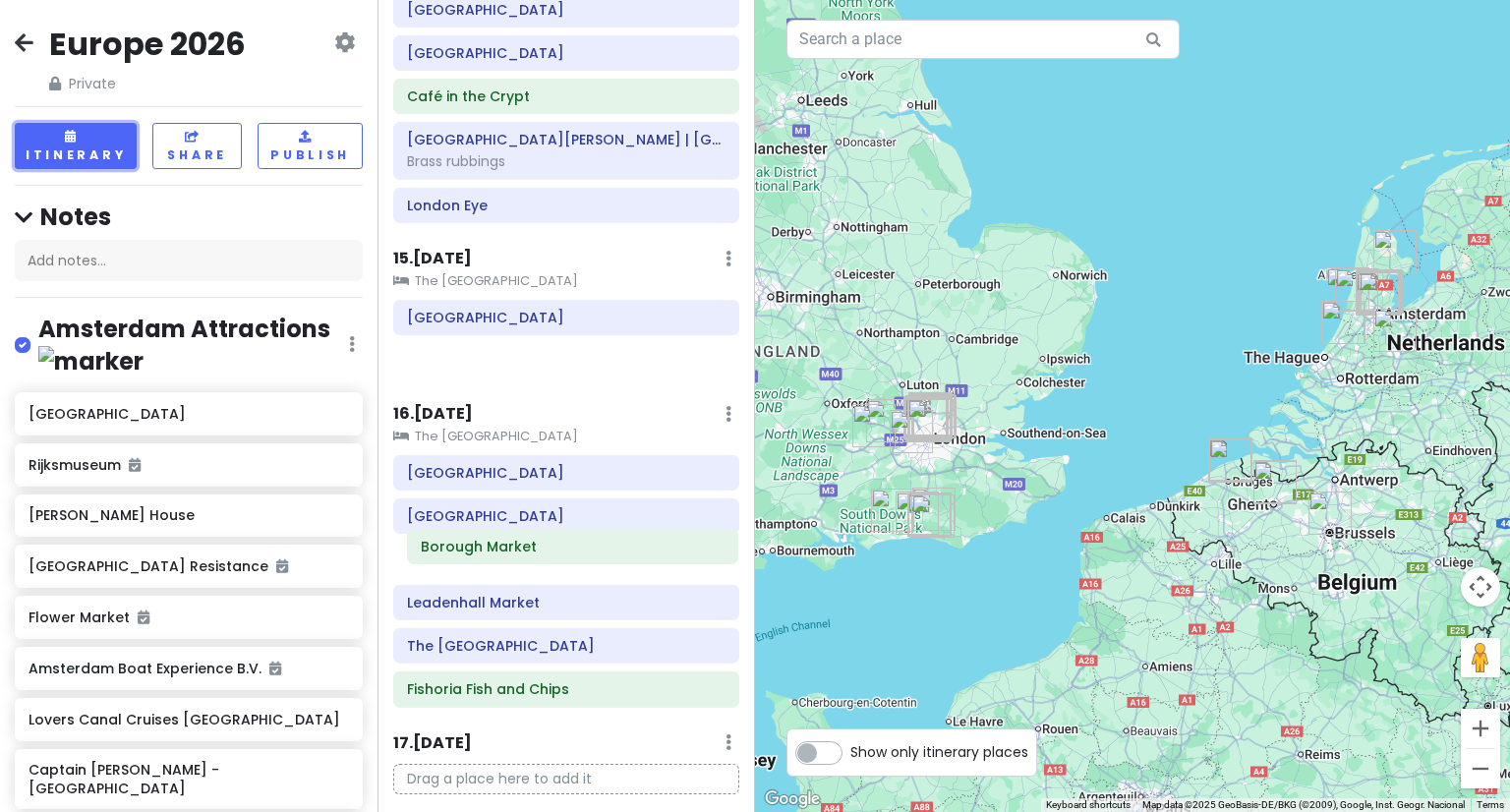
drag, startPoint x: 497, startPoint y: 347, endPoint x: 510, endPoint y: 551, distance: 204.0
click at [510, 551] on div "Itinerary × 1 . [DATE] Edit Day Notes Delete Day Depart [GEOGRAPHIC_DATA] Drag …" at bounding box center [567, 406] width 378 height 812
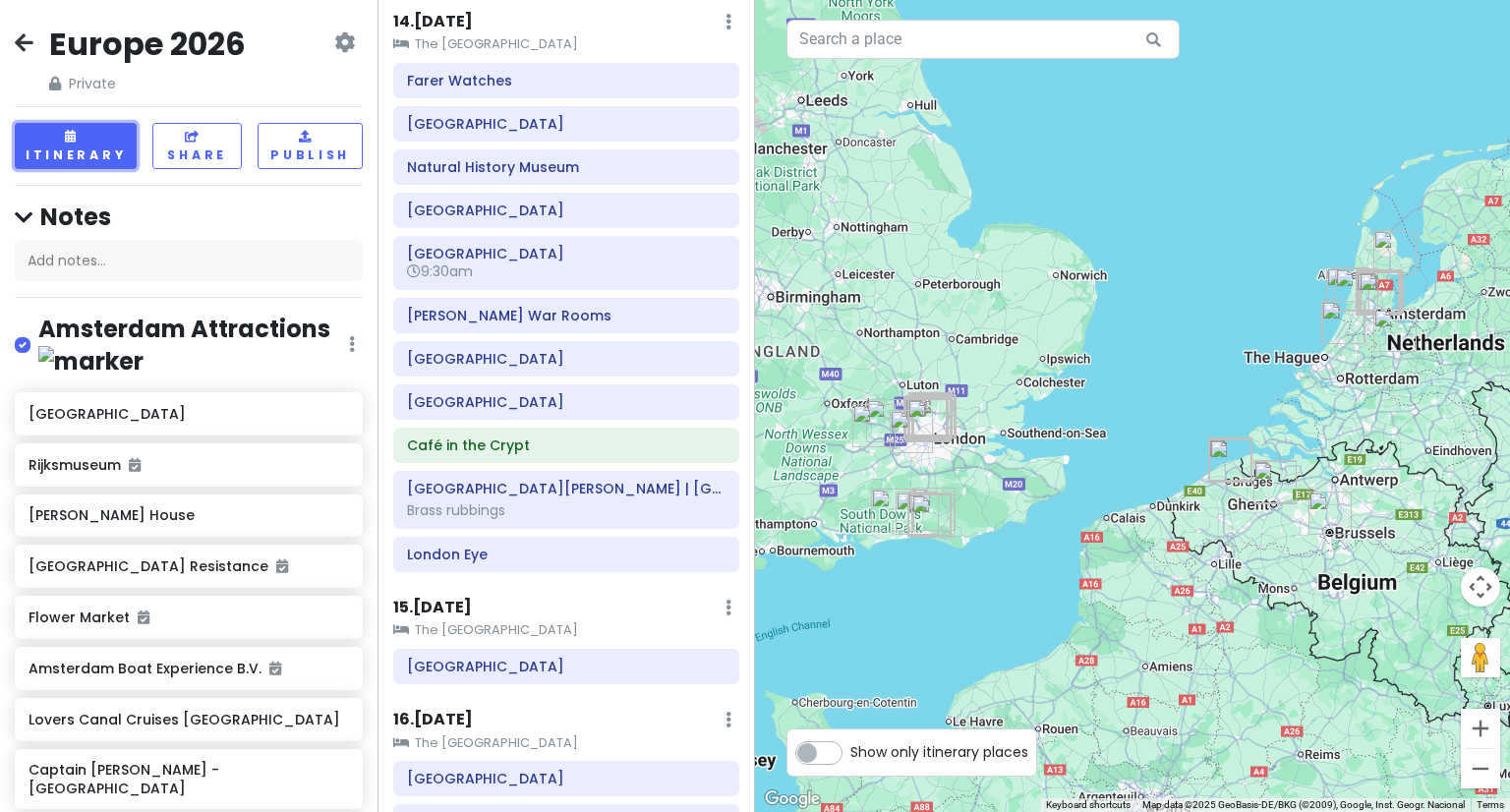
scroll to position [2603, 0]
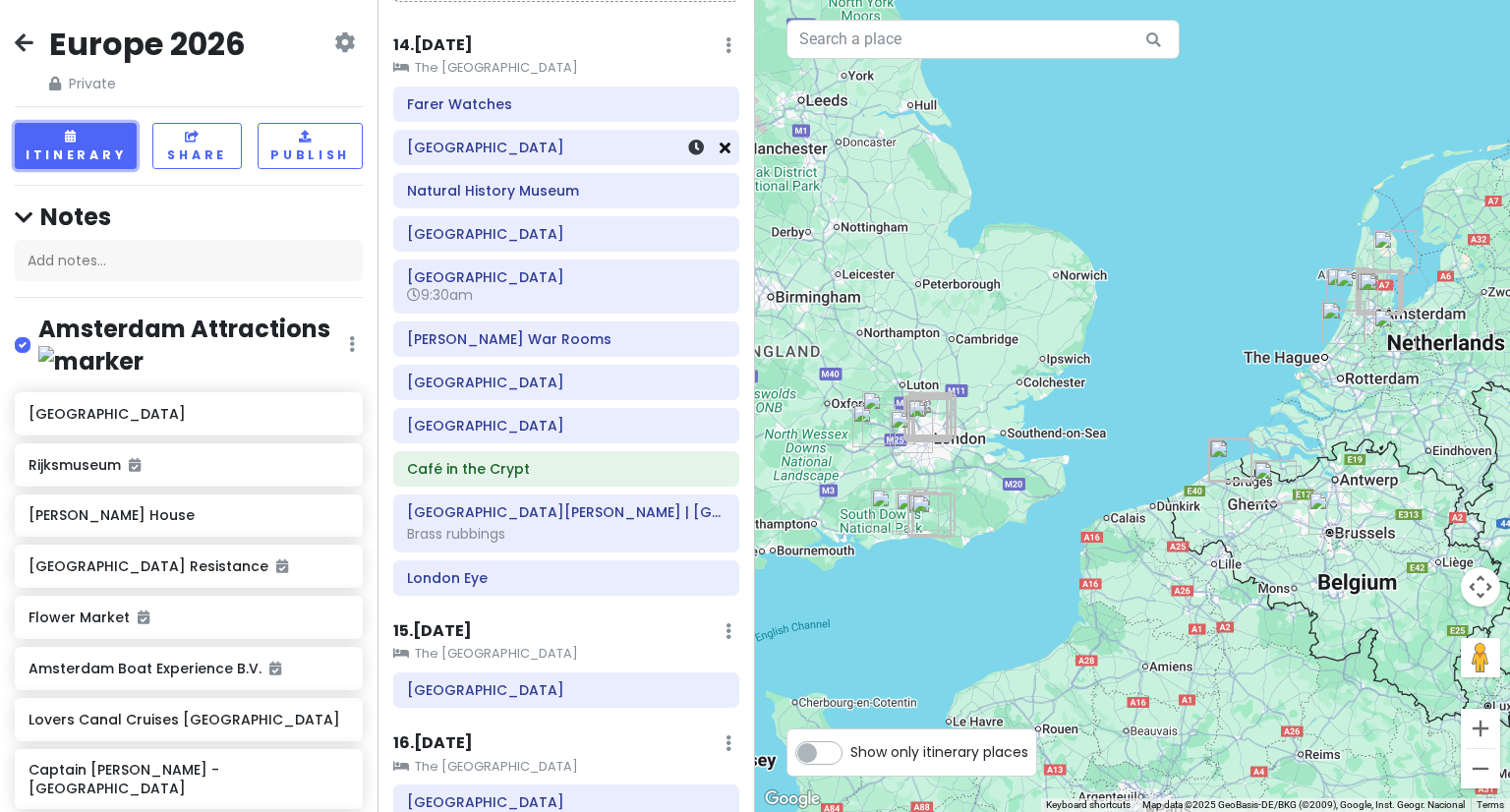
click at [720, 140] on icon at bounding box center [725, 148] width 11 height 16
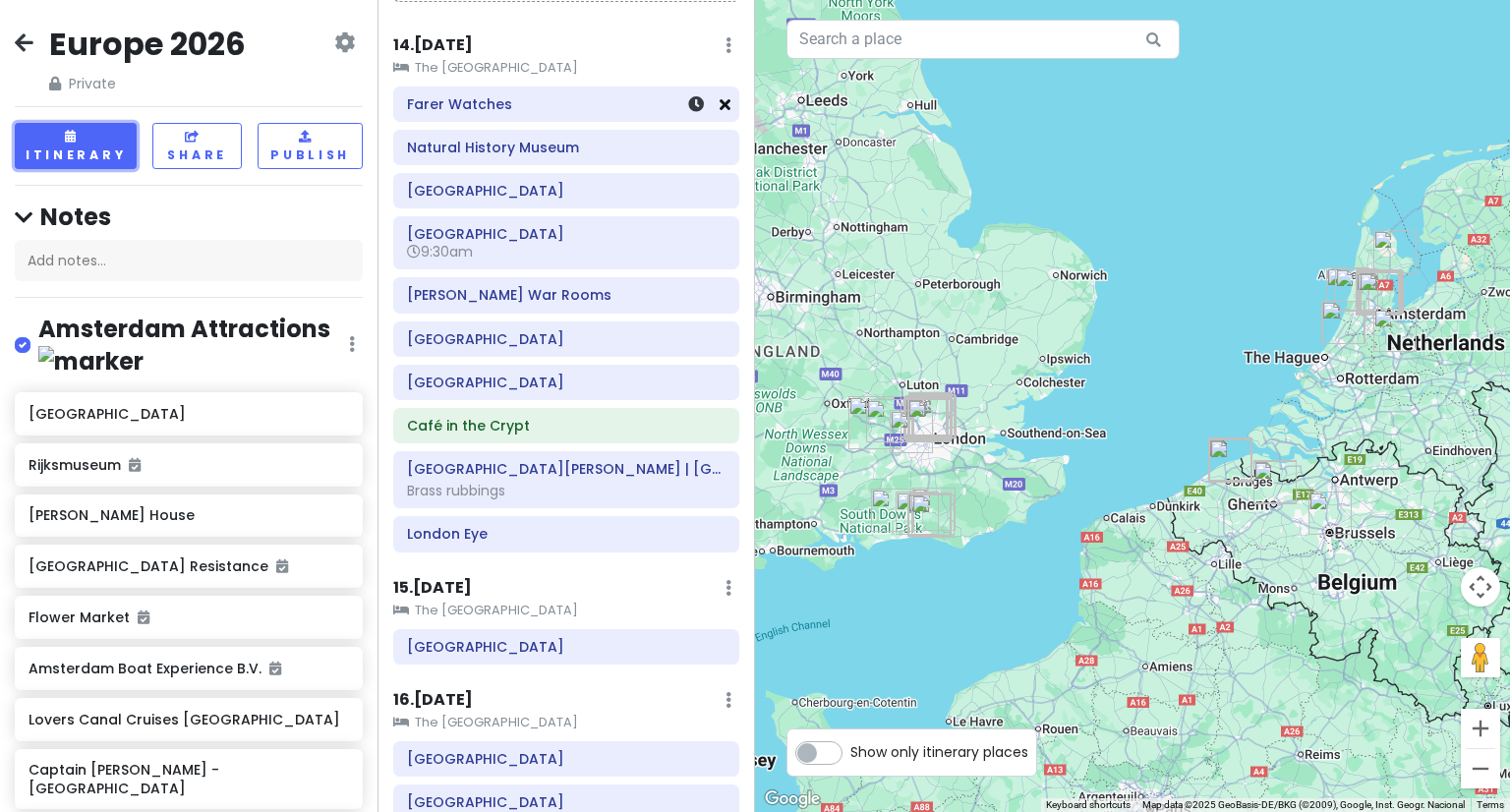
click at [720, 96] on icon at bounding box center [725, 104] width 11 height 16
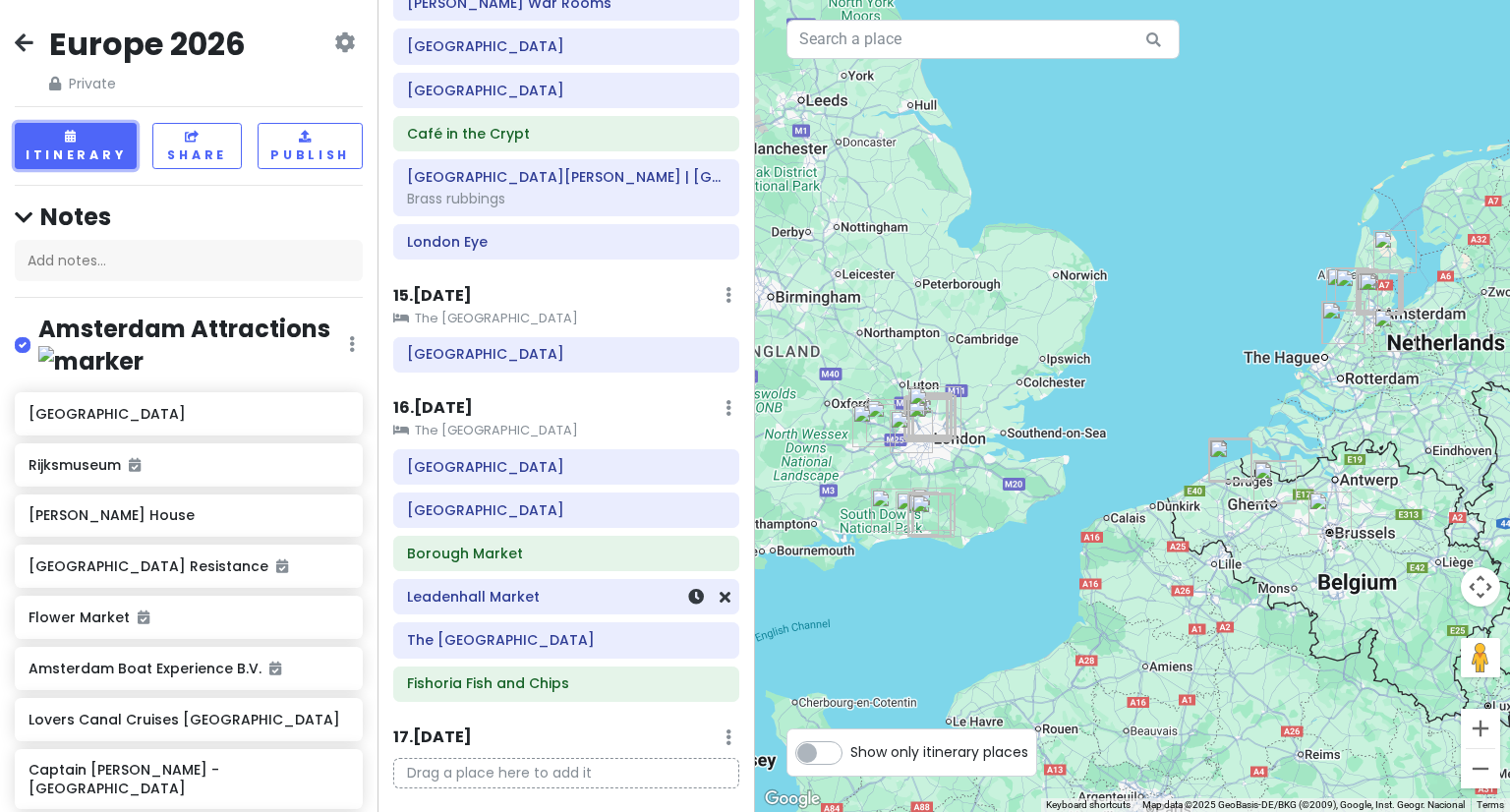
scroll to position [2850, 0]
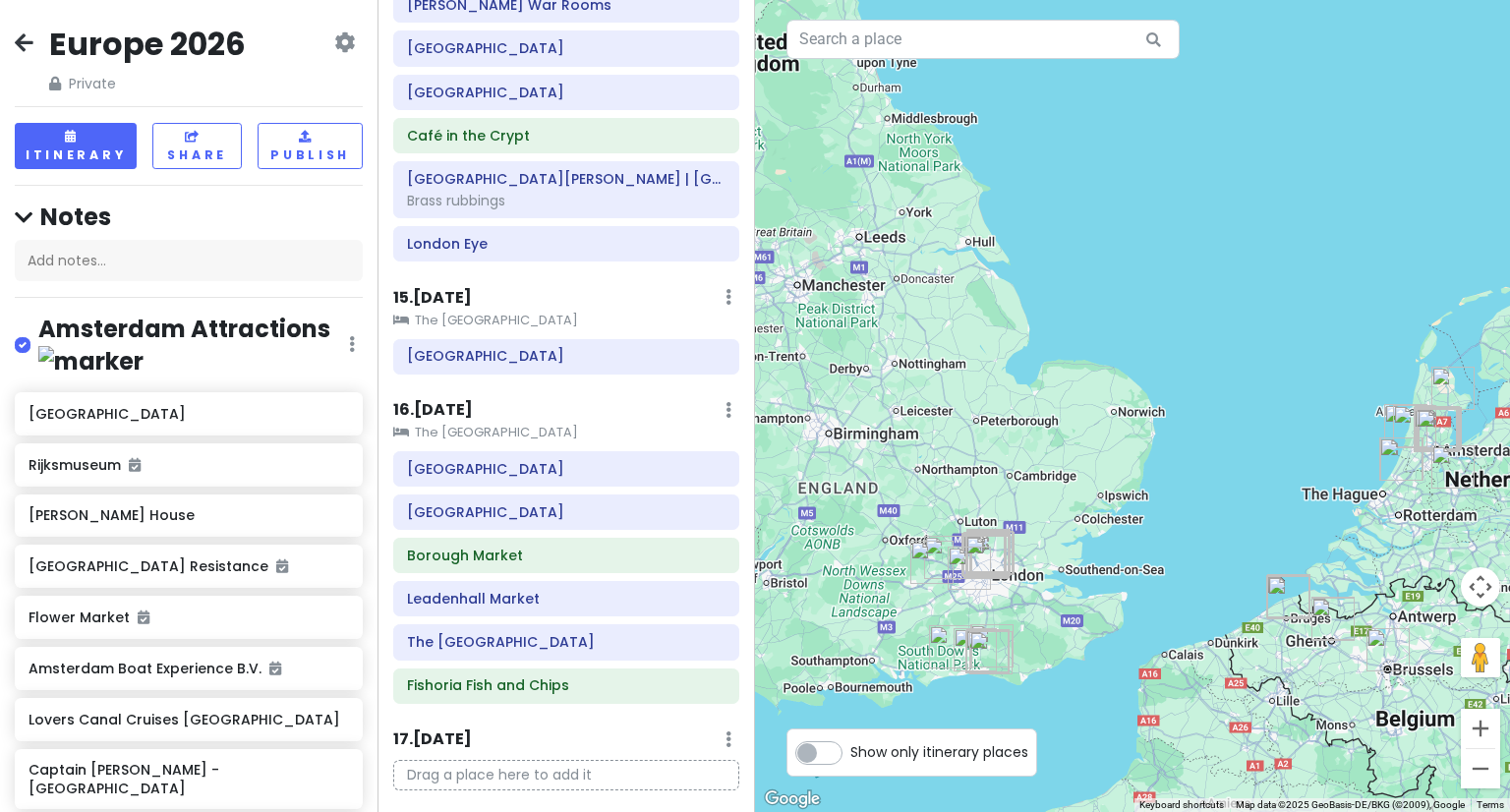
drag, startPoint x: 1011, startPoint y: 338, endPoint x: 1292, endPoint y: 420, distance: 292.8
click at [1292, 420] on div at bounding box center [1132, 406] width 755 height 812
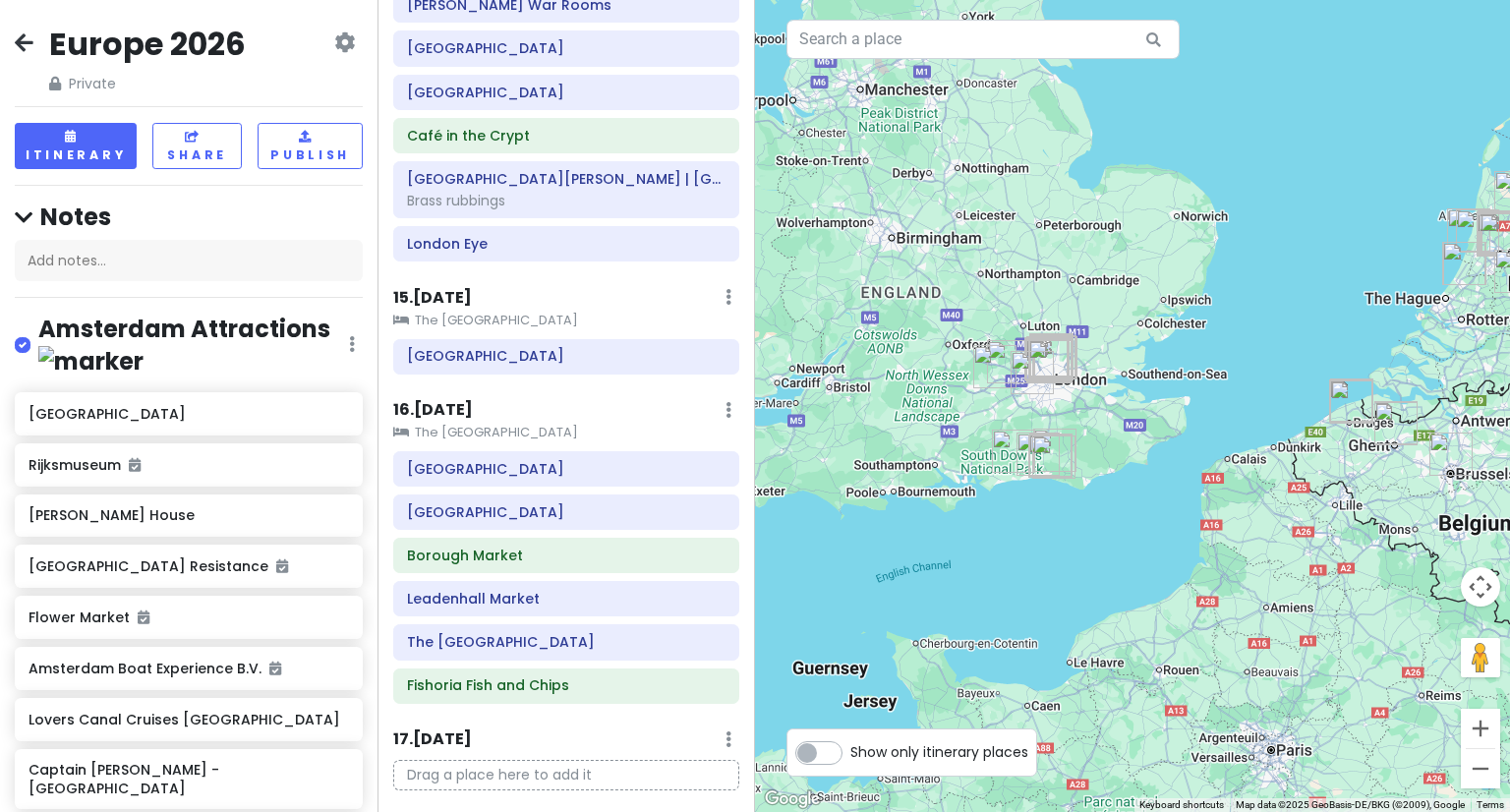
drag, startPoint x: 967, startPoint y: 610, endPoint x: 997, endPoint y: 402, distance: 209.5
click at [997, 402] on div at bounding box center [1132, 406] width 755 height 812
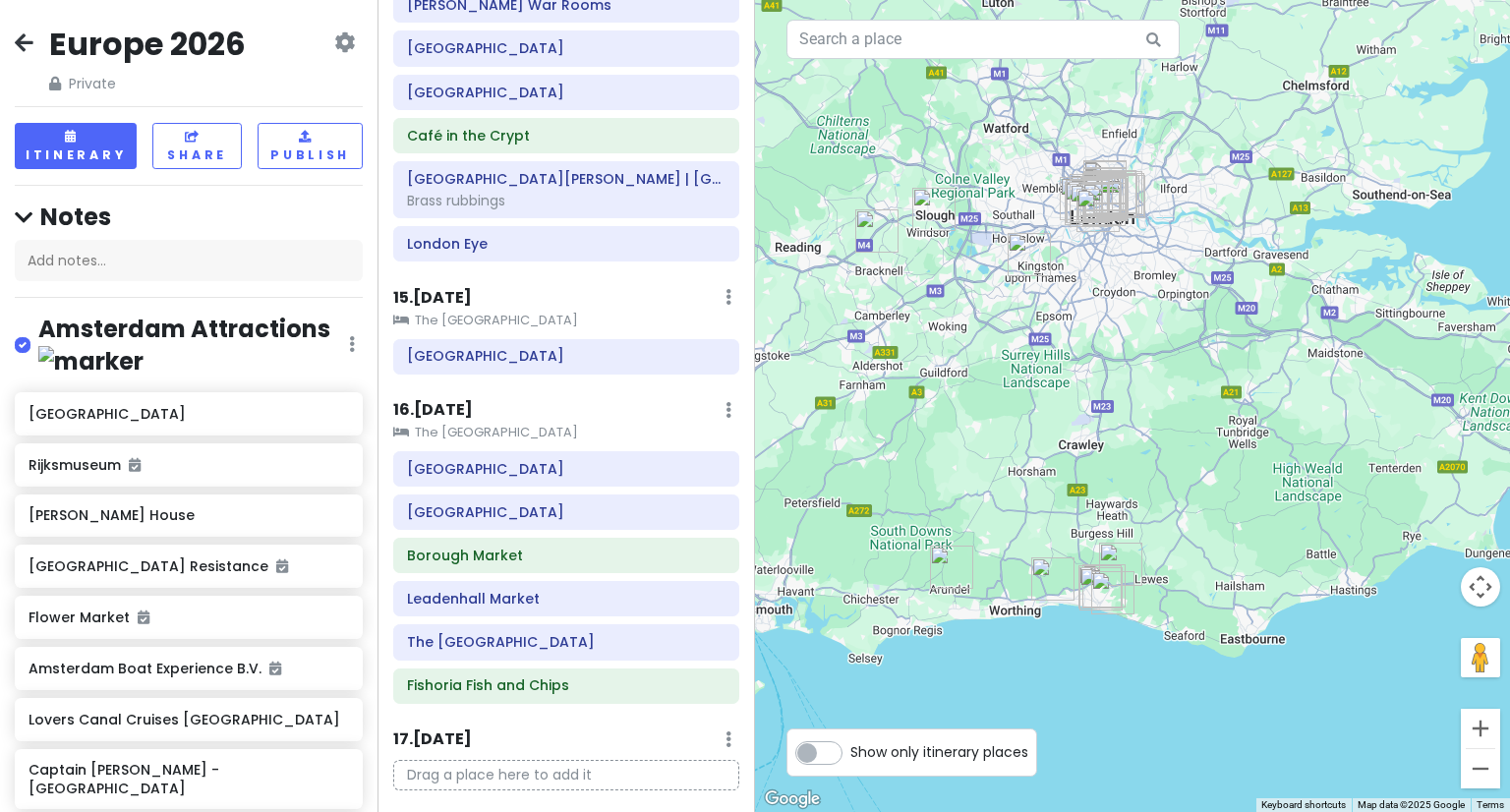
drag, startPoint x: 1066, startPoint y: 334, endPoint x: 1194, endPoint y: 497, distance: 207.3
click at [1194, 497] on div at bounding box center [1132, 406] width 755 height 812
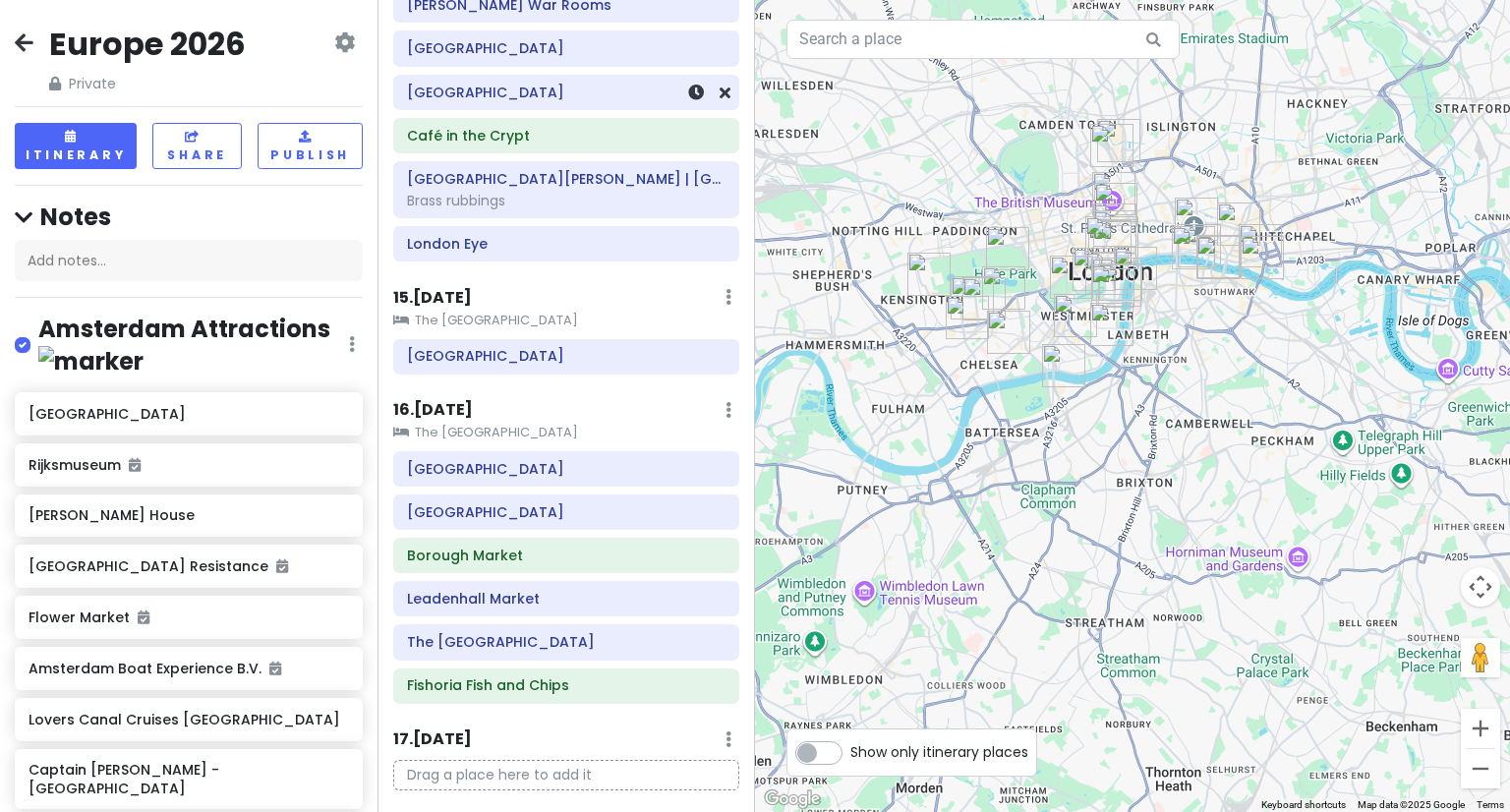
click at [615, 76] on div "[GEOGRAPHIC_DATA]" at bounding box center [566, 92] width 344 height 33
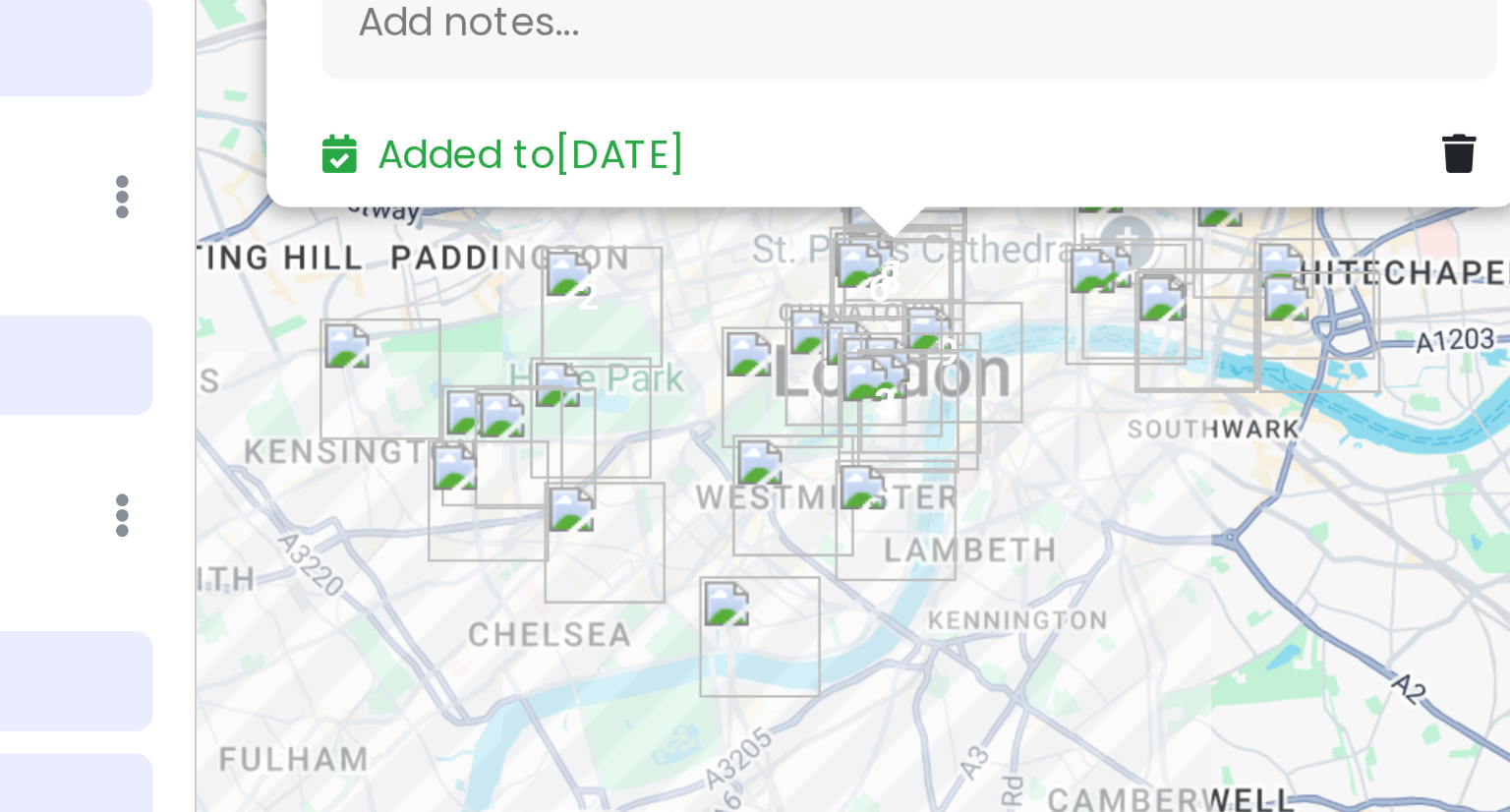
drag, startPoint x: 1142, startPoint y: 439, endPoint x: 1017, endPoint y: 372, distance: 142.5
click at [1024, 347] on div "To navigate, press the arrow keys." at bounding box center [1401, 347] width 755 height 0
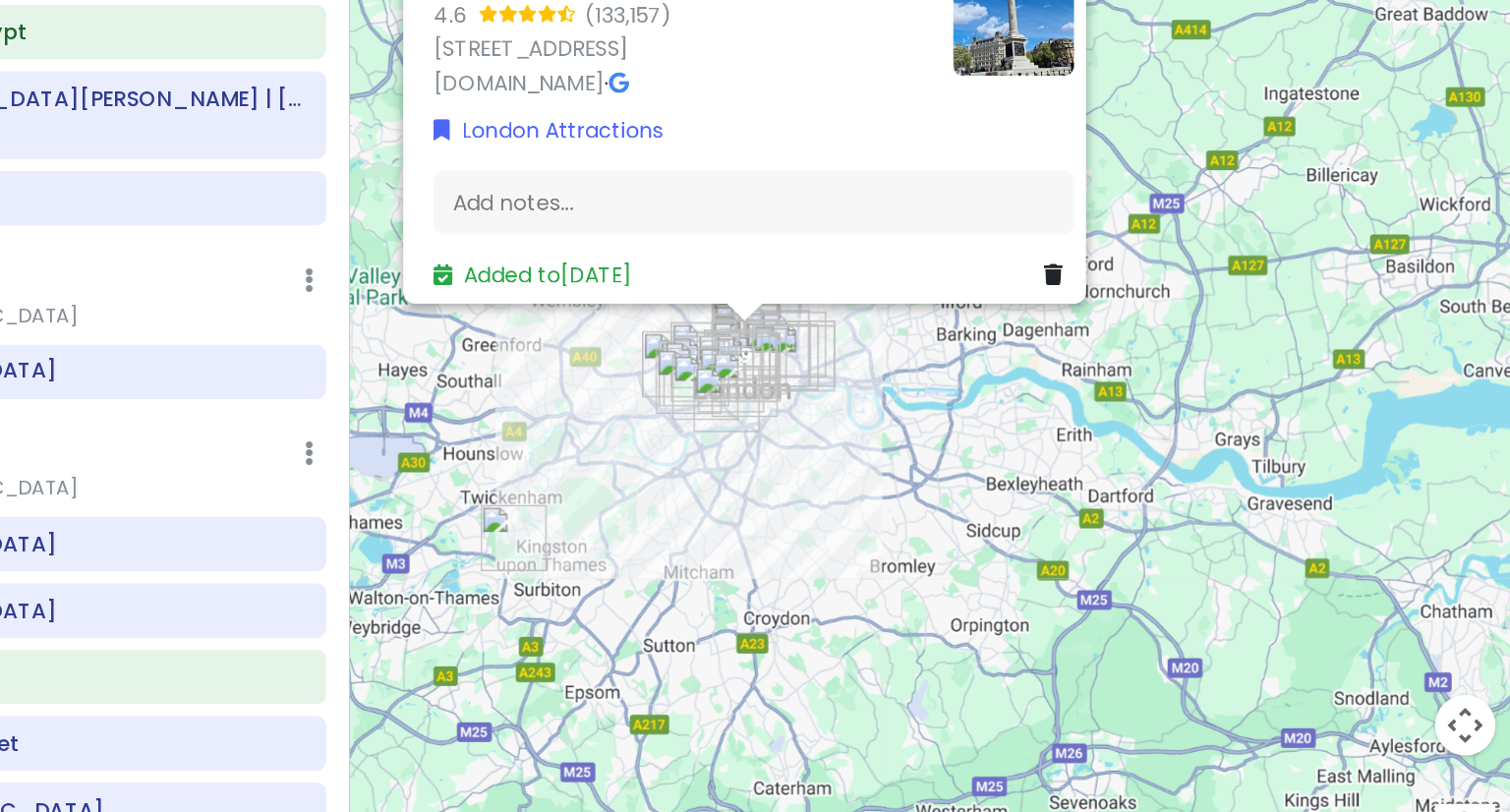
scroll to position [0, 0]
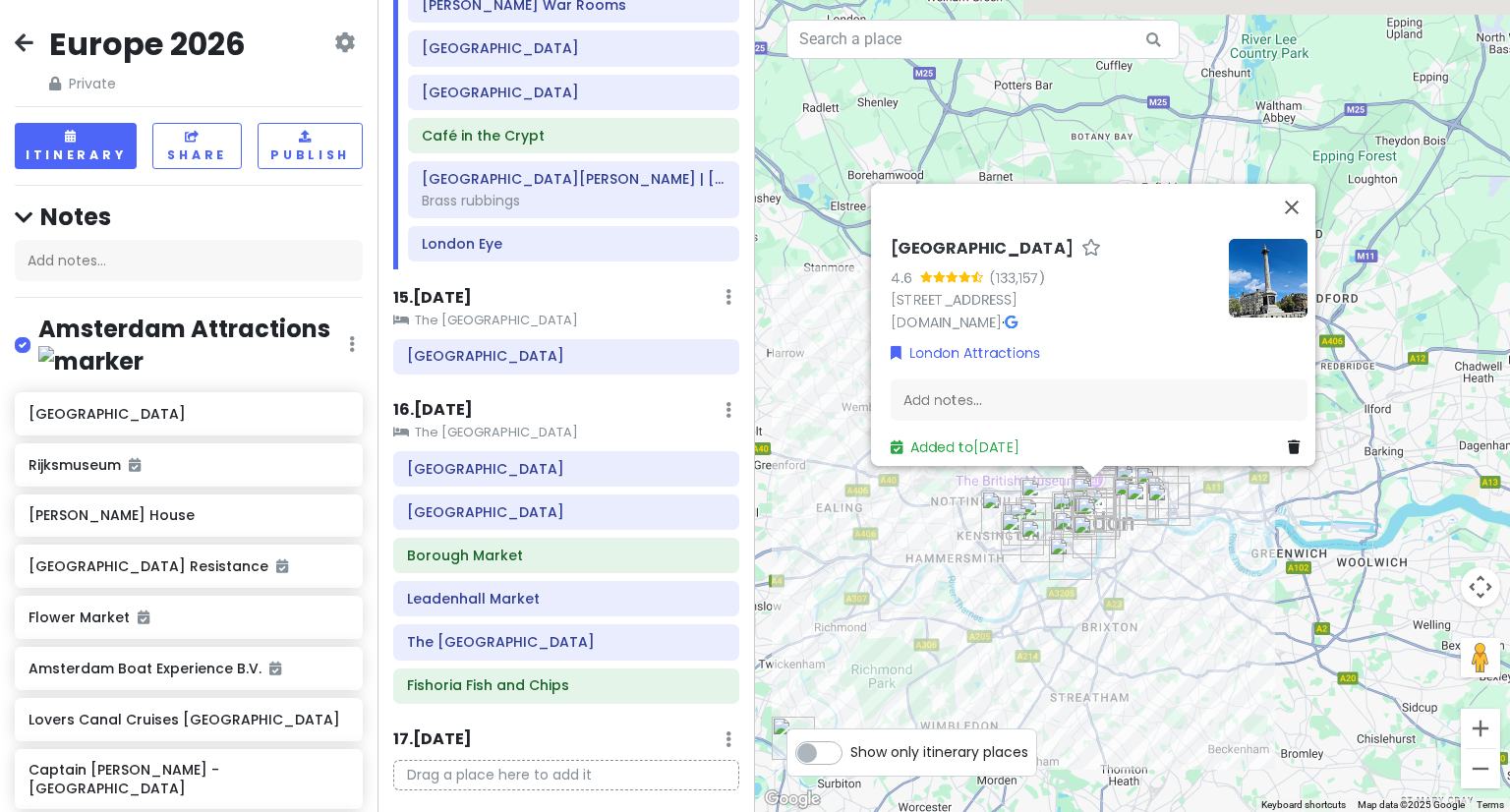
drag, startPoint x: 956, startPoint y: 344, endPoint x: 1072, endPoint y: 586, distance: 268.3
click at [1072, 566] on img "Tate Britain" at bounding box center [1094, 536] width 59 height 59
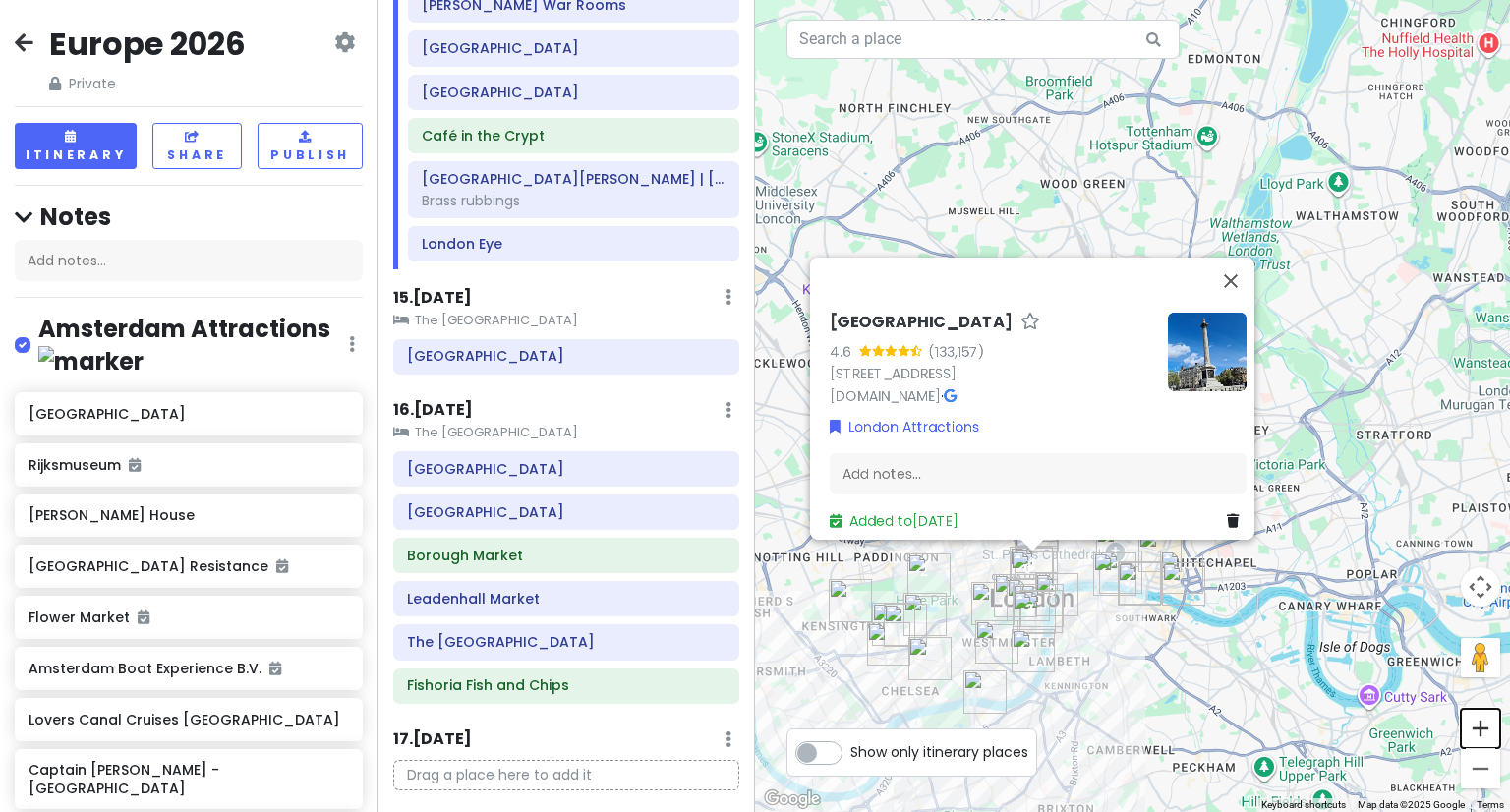
click at [1487, 738] on button "Zoom in" at bounding box center [1480, 728] width 39 height 39
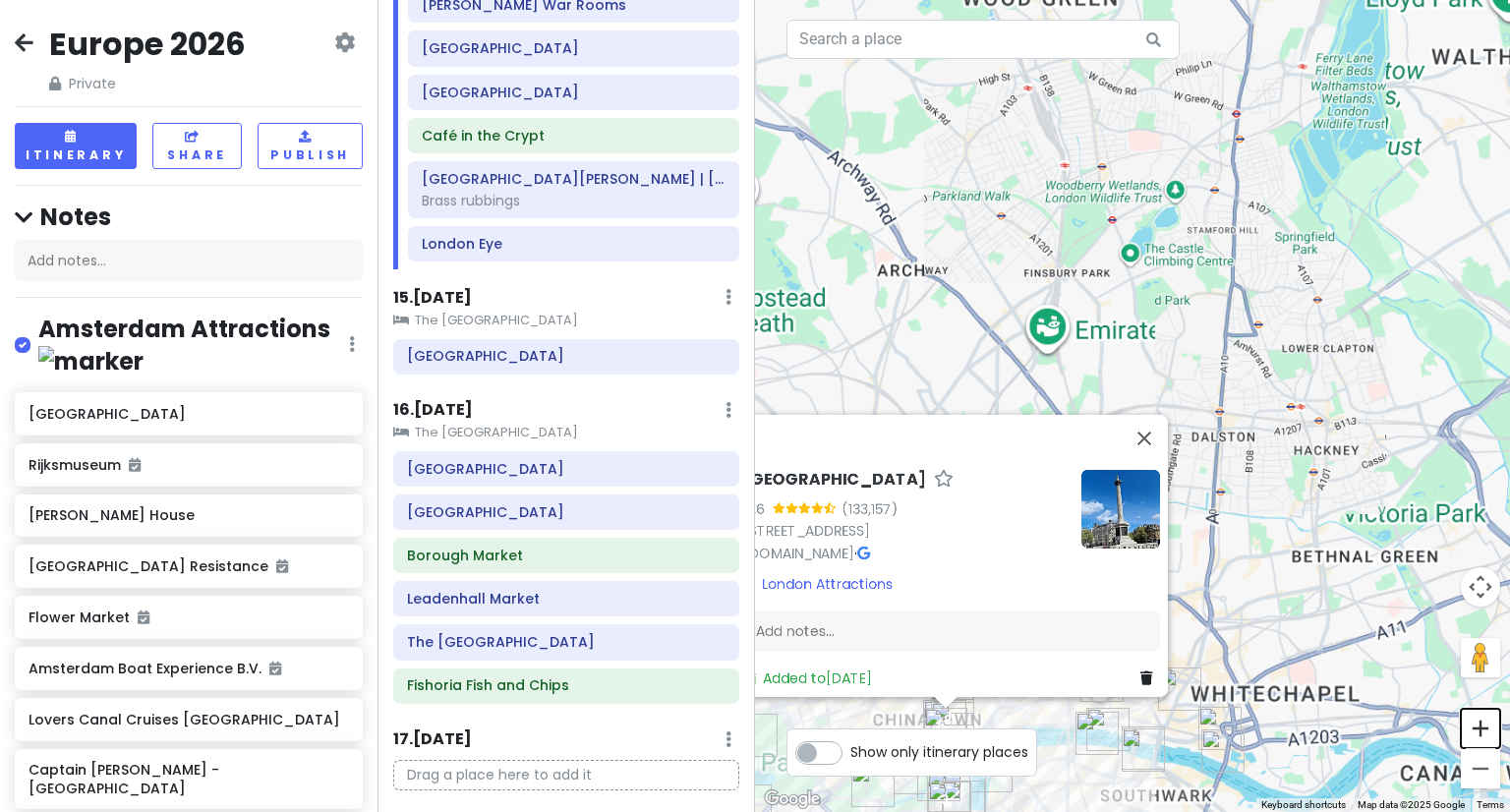
click at [1487, 738] on button "Zoom in" at bounding box center [1480, 728] width 39 height 39
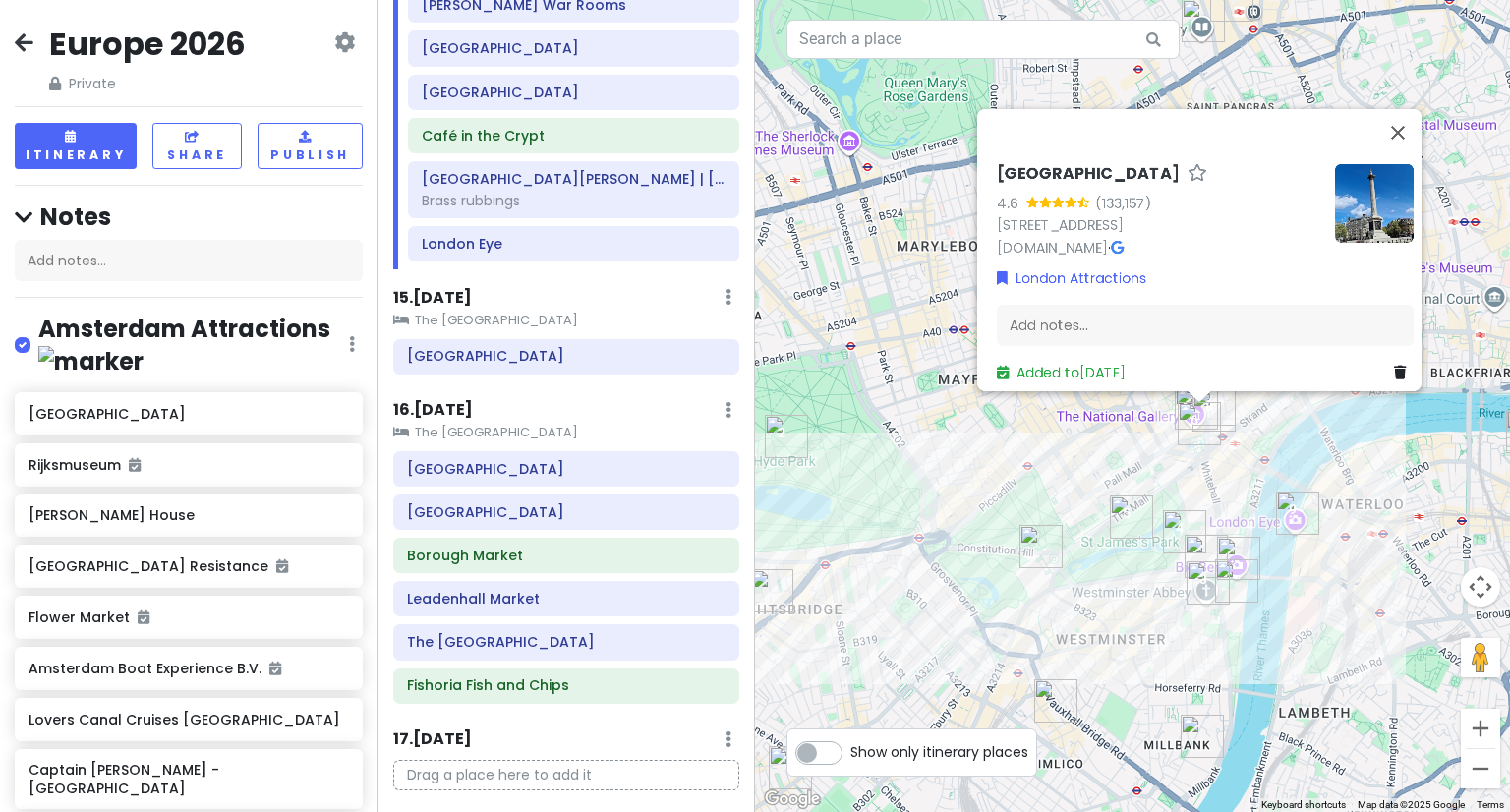
drag, startPoint x: 901, startPoint y: 633, endPoint x: 1372, endPoint y: -82, distance: 856.0
click at [1372, 0] on html "Europe 2026 Private Change Dates Make a Copy Delete Trip Give Feedback 💡 Suppor…" at bounding box center [755, 406] width 1510 height 812
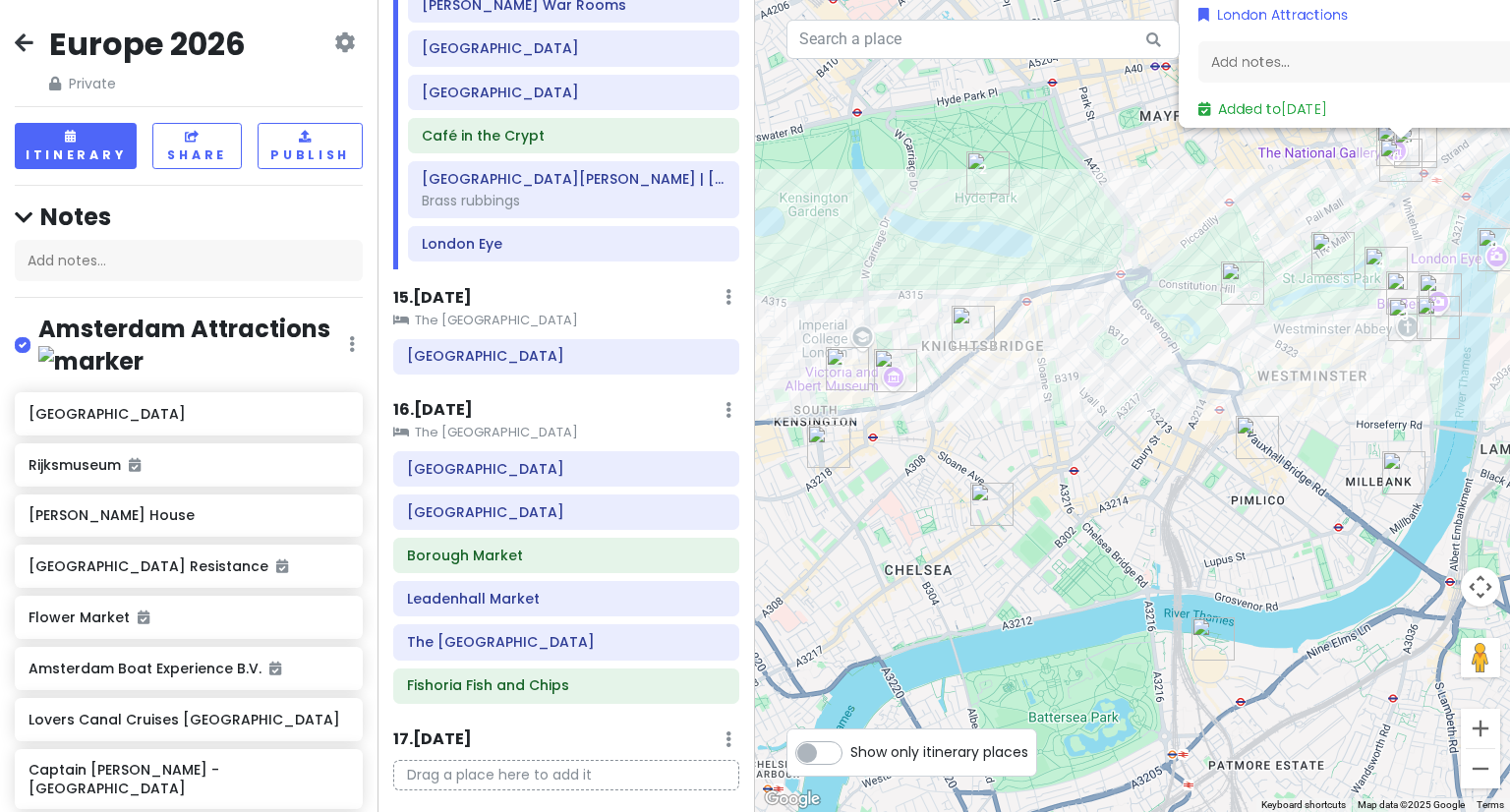
drag, startPoint x: 1160, startPoint y: 681, endPoint x: 1365, endPoint y: 420, distance: 332.0
click at [1365, 420] on div "[STREET_ADDRESS] [DOMAIN_NAME] · London Attractions Add notes... Added to [DATE]" at bounding box center [1132, 406] width 755 height 812
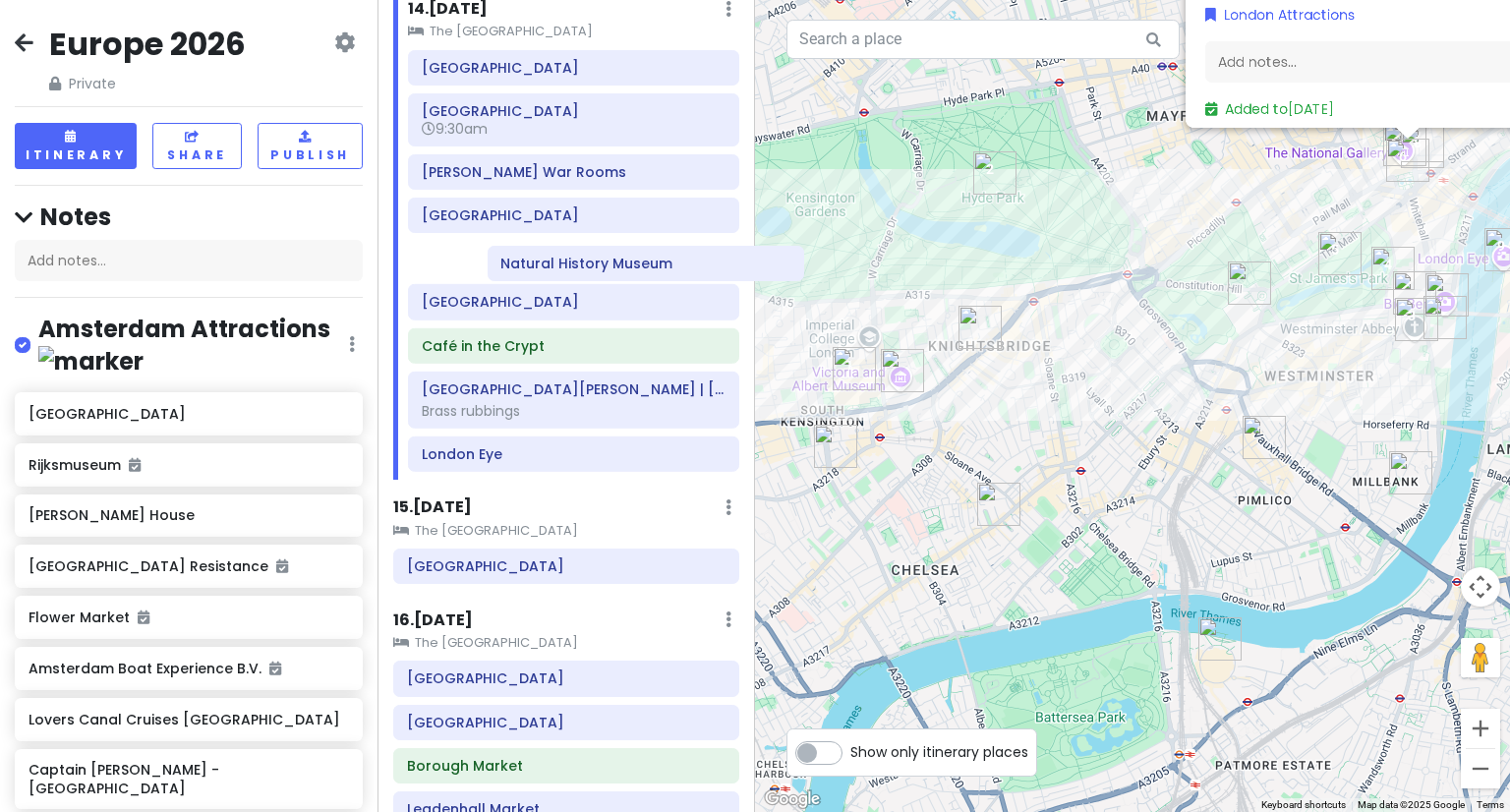
scroll to position [2636, 0]
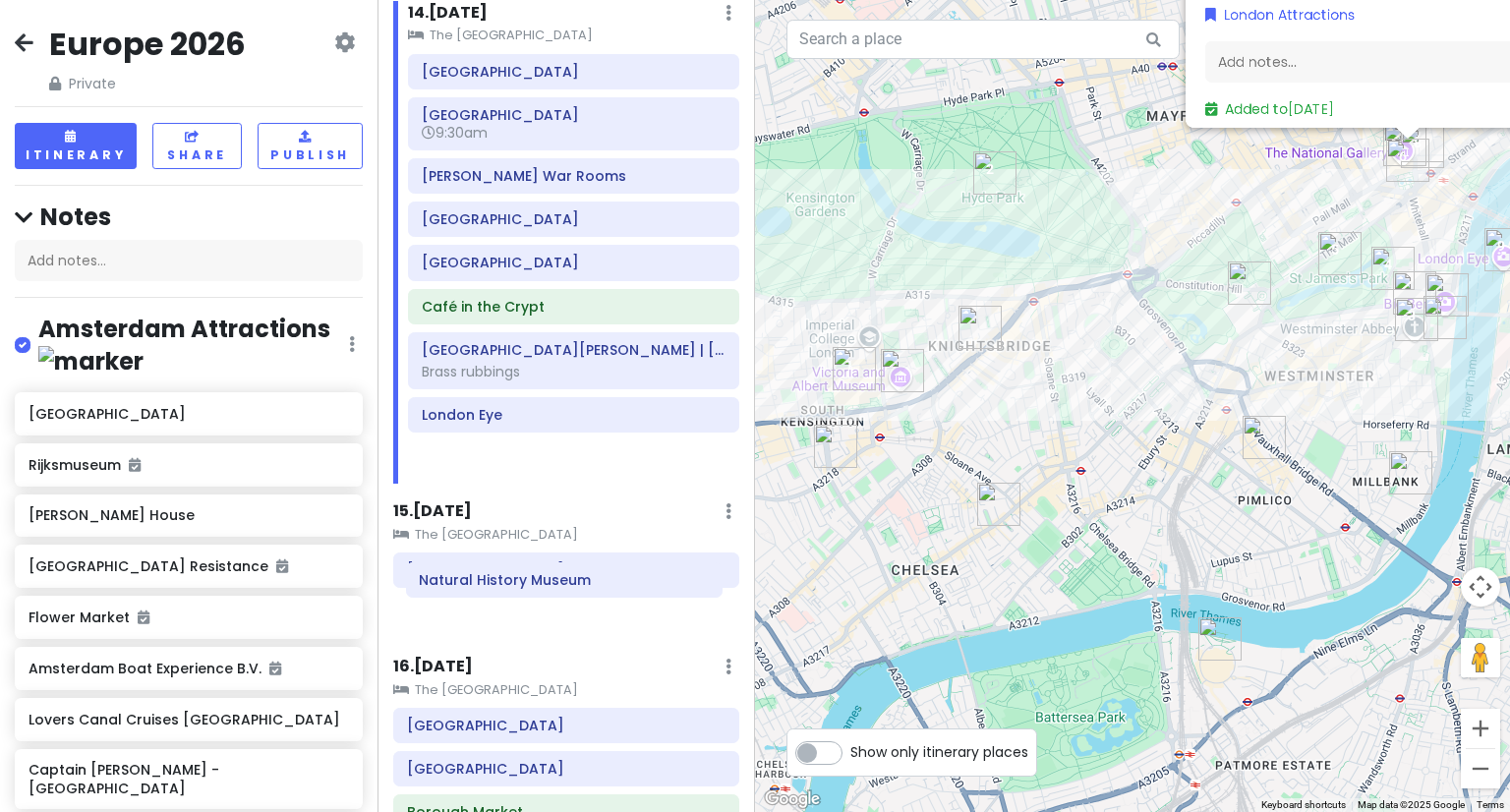
drag, startPoint x: 471, startPoint y: 52, endPoint x: 464, endPoint y: 579, distance: 527.0
click at [464, 579] on div "Itinerary × 1 . [DATE] Edit Day Notes Delete Day Depart [GEOGRAPHIC_DATA] Drag …" at bounding box center [567, 406] width 378 height 812
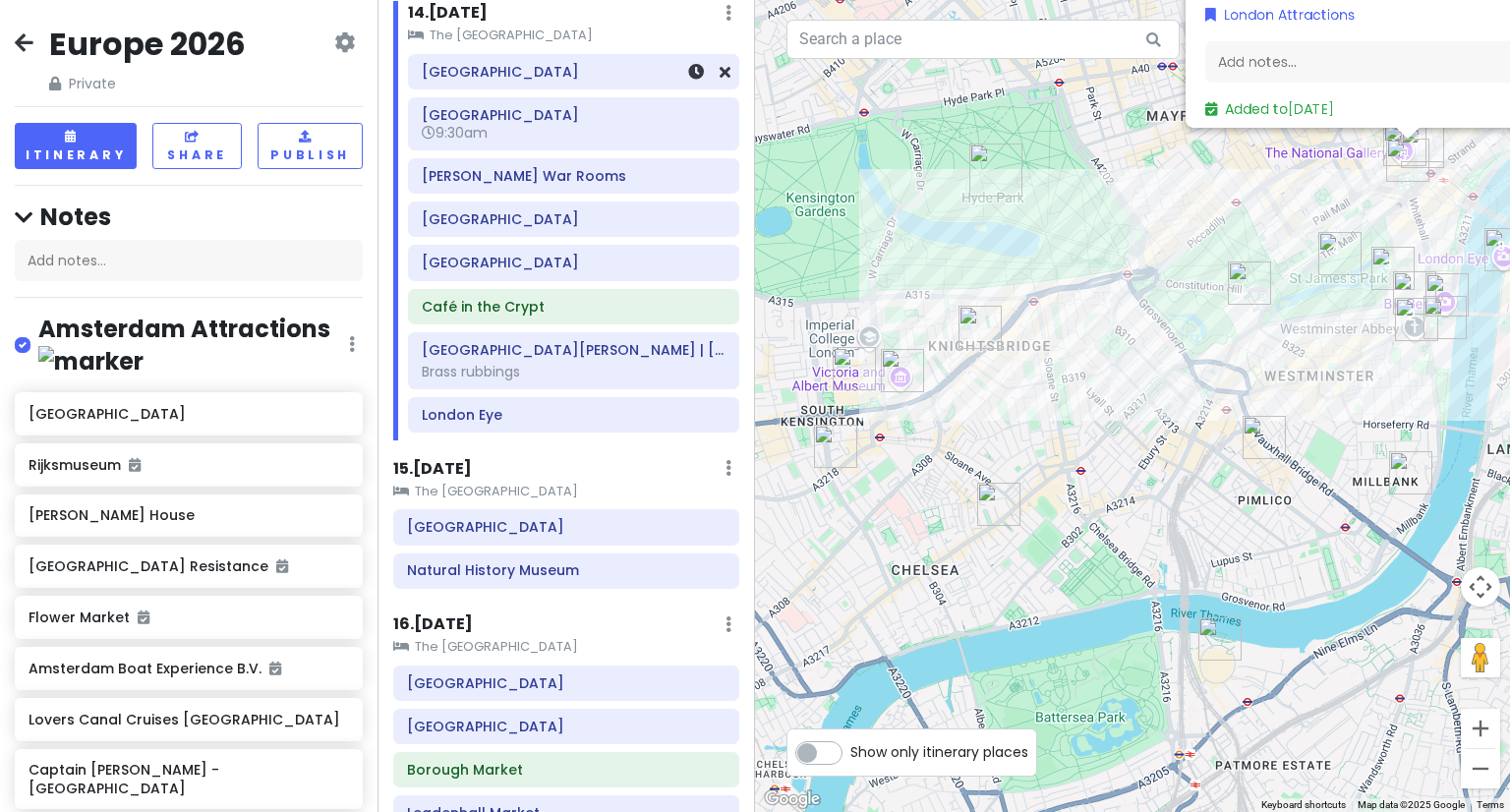
scroll to position [2634, 0]
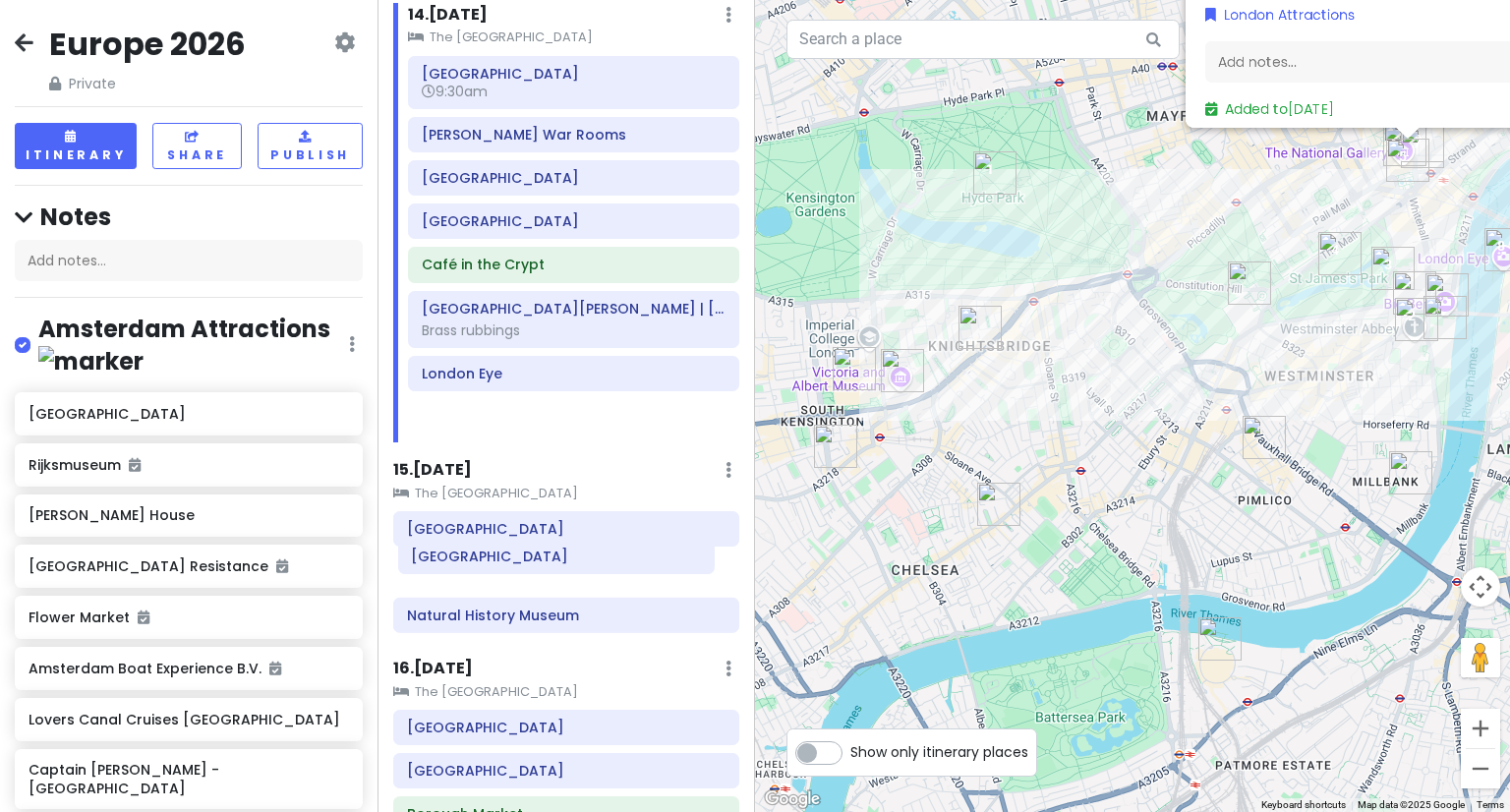
drag, startPoint x: 468, startPoint y: 56, endPoint x: 457, endPoint y: 556, distance: 500.6
click at [457, 556] on div "Itinerary × 1 . [DATE] Edit Day Notes Delete Day Depart [GEOGRAPHIC_DATA] Drag …" at bounding box center [567, 406] width 378 height 812
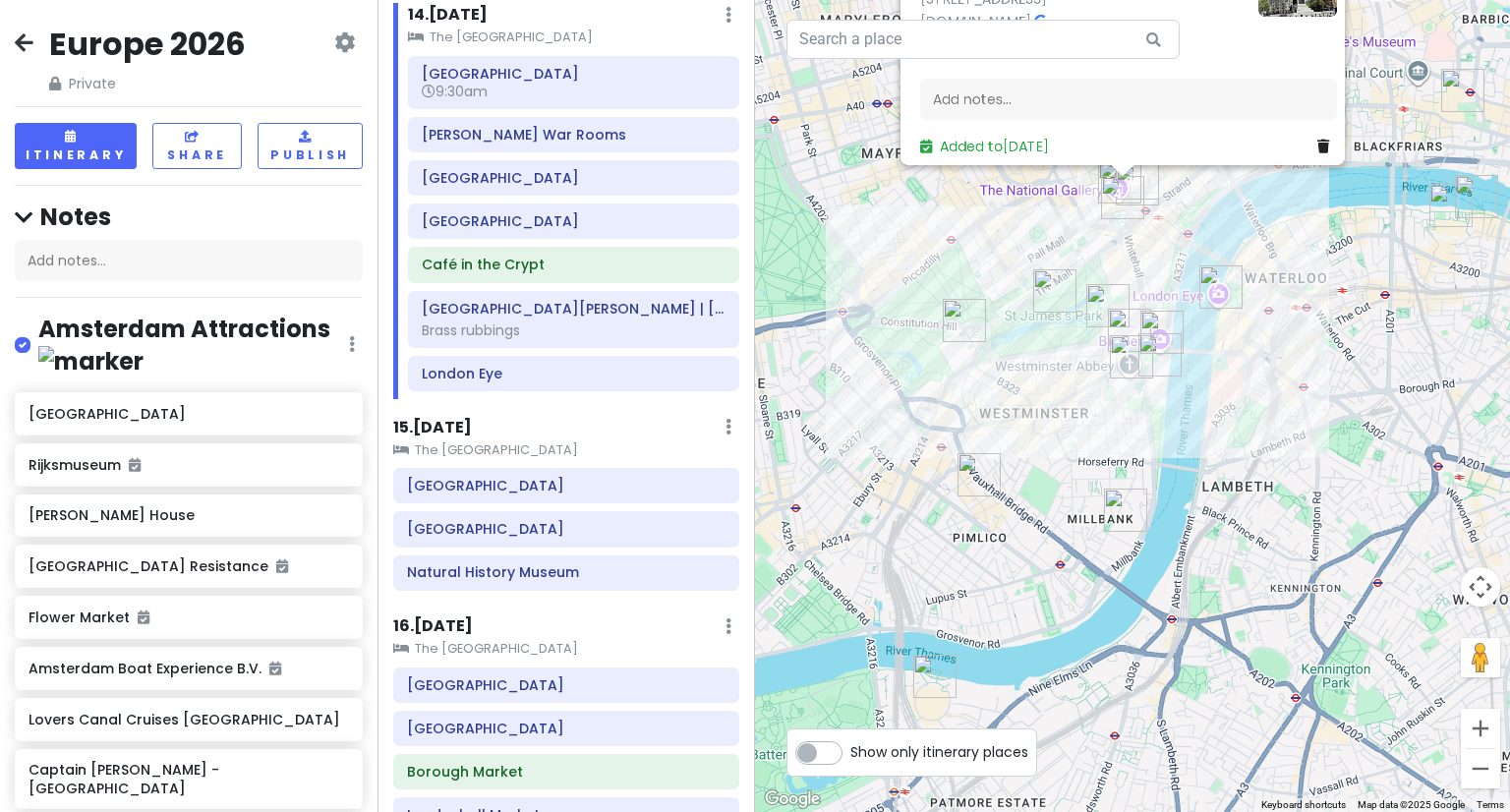
drag, startPoint x: 1058, startPoint y: 334, endPoint x: 765, endPoint y: 369, distance: 295.0
click at [765, 369] on div "[STREET_ADDRESS] [DOMAIN_NAME] · London Attractions Add notes... Added to [DATE]" at bounding box center [1132, 406] width 755 height 812
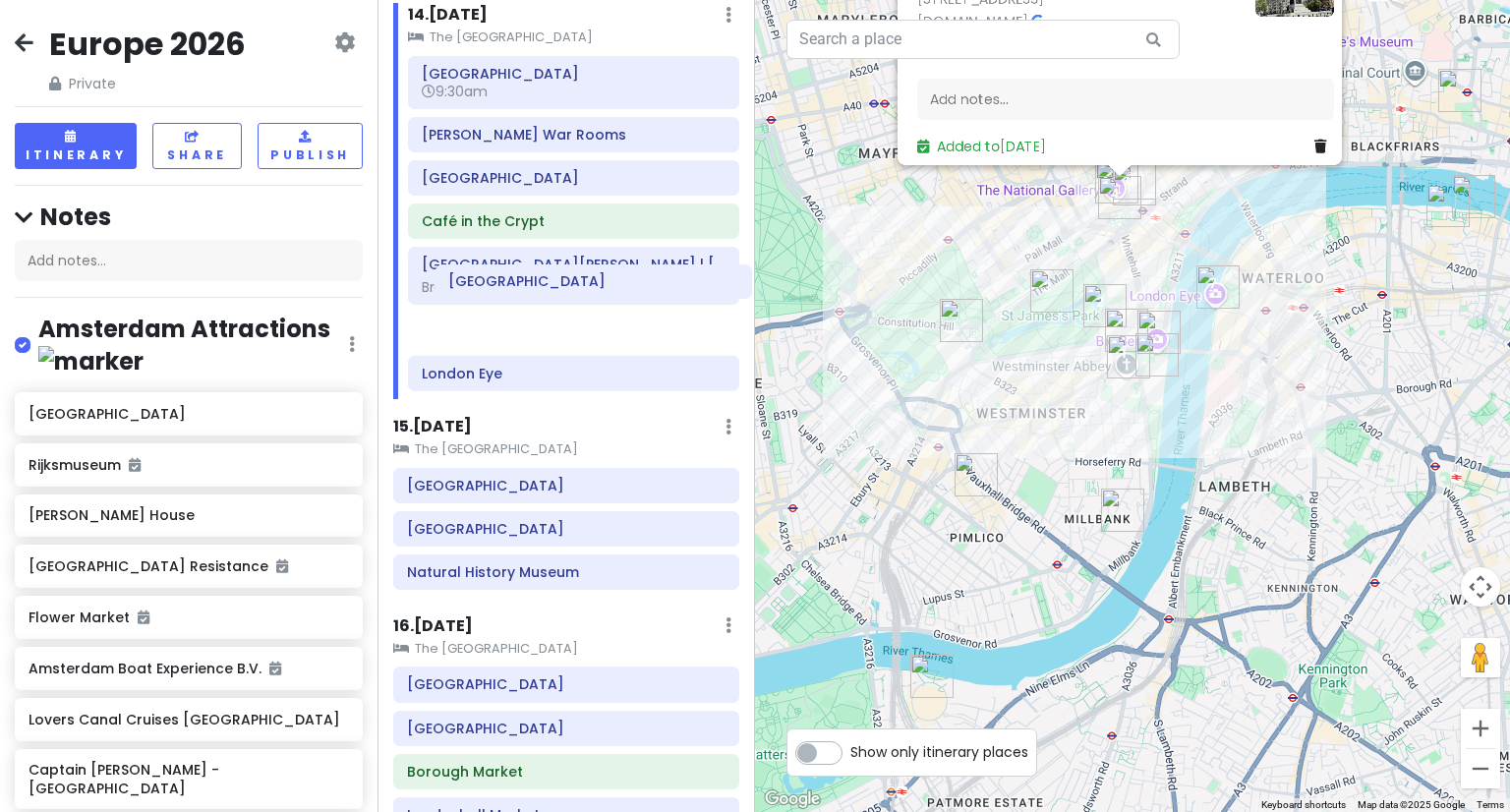
scroll to position [2633, 0]
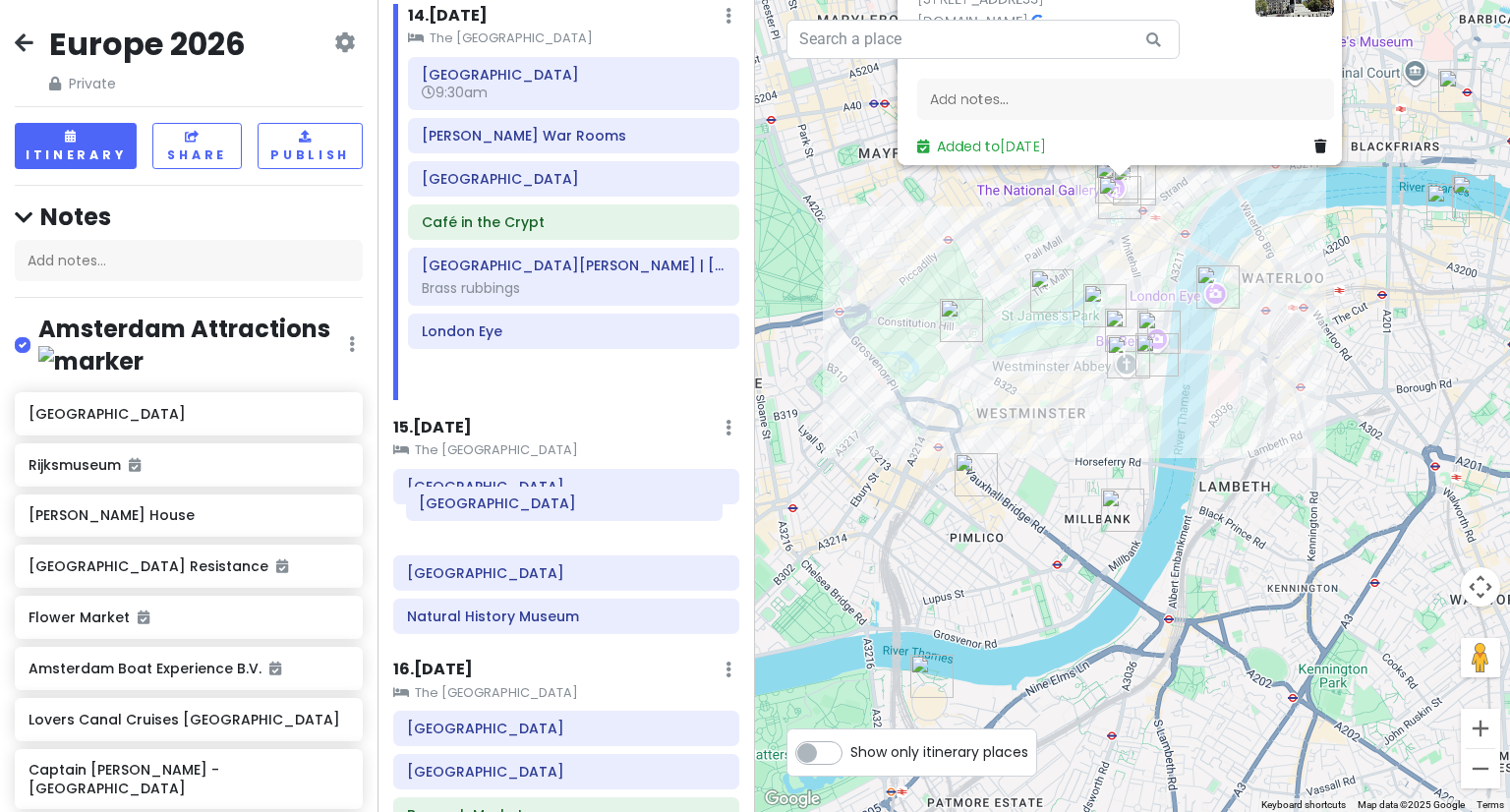
drag, startPoint x: 442, startPoint y: 163, endPoint x: 440, endPoint y: 506, distance: 343.1
click at [440, 506] on div "Itinerary × 1 . [DATE] Edit Day Notes Delete Day Depart [GEOGRAPHIC_DATA] Drag …" at bounding box center [567, 406] width 378 height 812
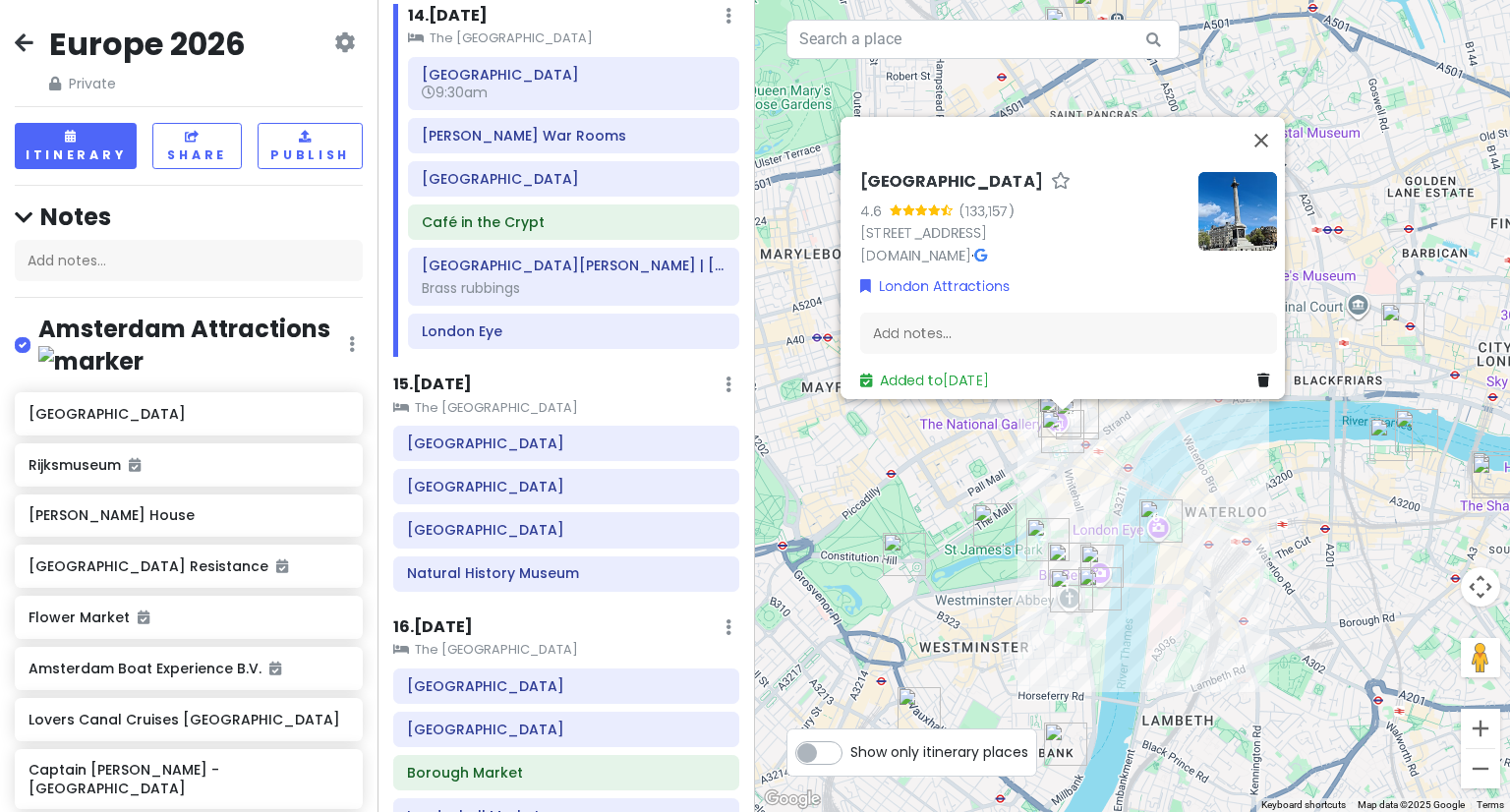
drag, startPoint x: 1214, startPoint y: 211, endPoint x: 1263, endPoint y: 463, distance: 256.5
click at [1163, 449] on div "[STREET_ADDRESS] [DOMAIN_NAME] · London Attractions Add notes... Added to [DATE]" at bounding box center [1132, 406] width 755 height 812
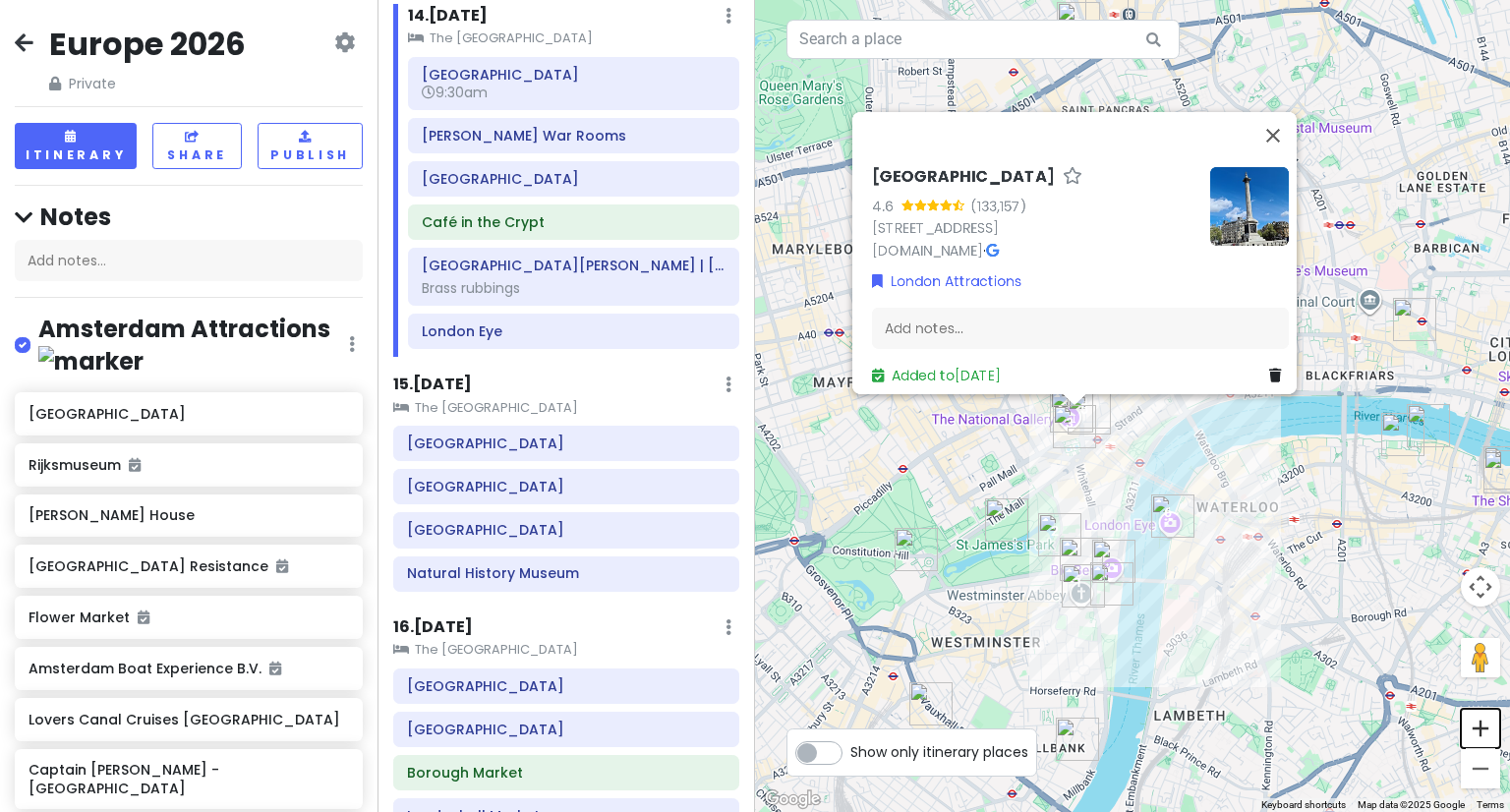
click at [1487, 729] on button "Zoom in" at bounding box center [1480, 728] width 39 height 39
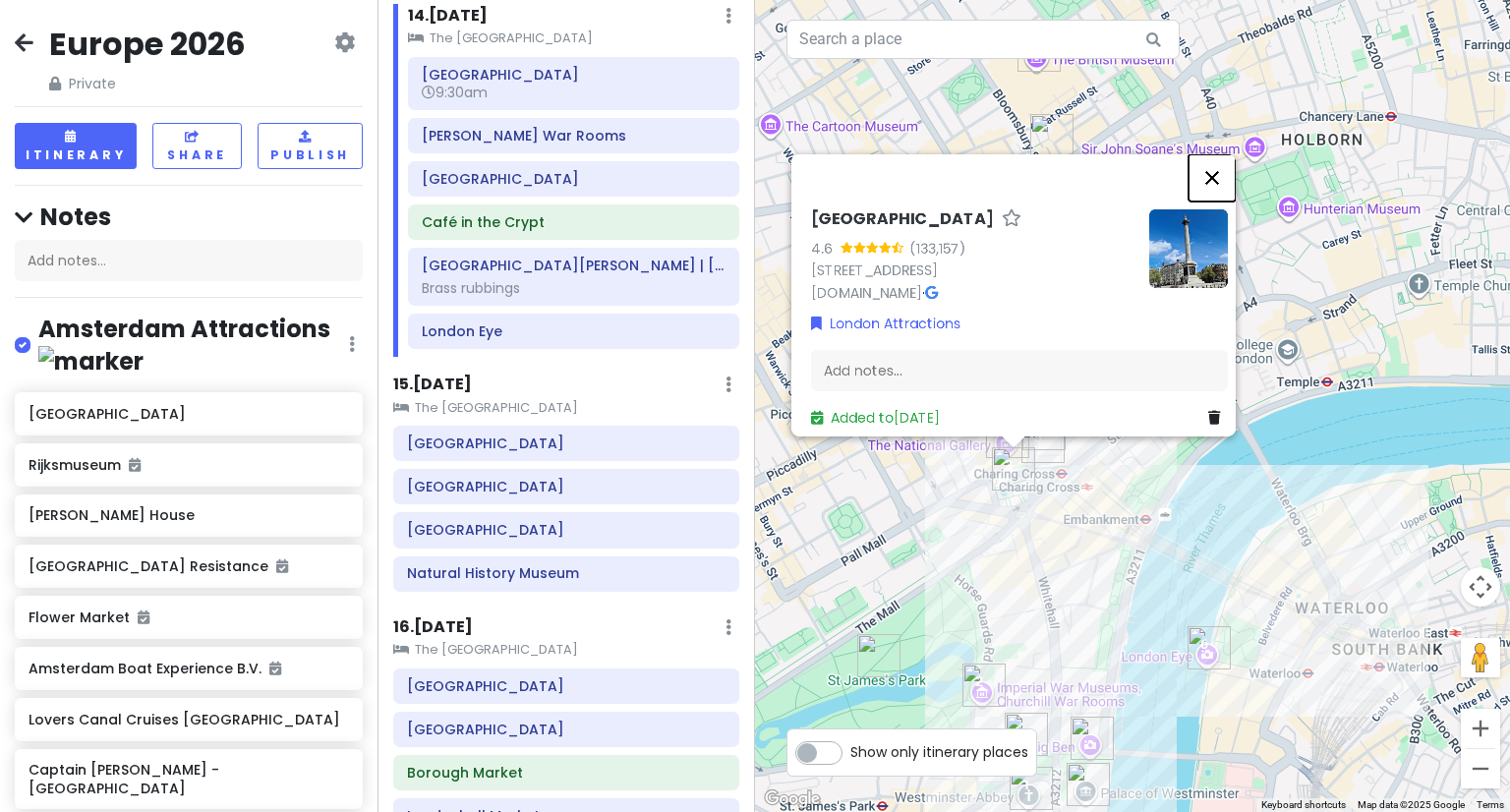
click at [1218, 166] on button "Close" at bounding box center [1212, 177] width 47 height 47
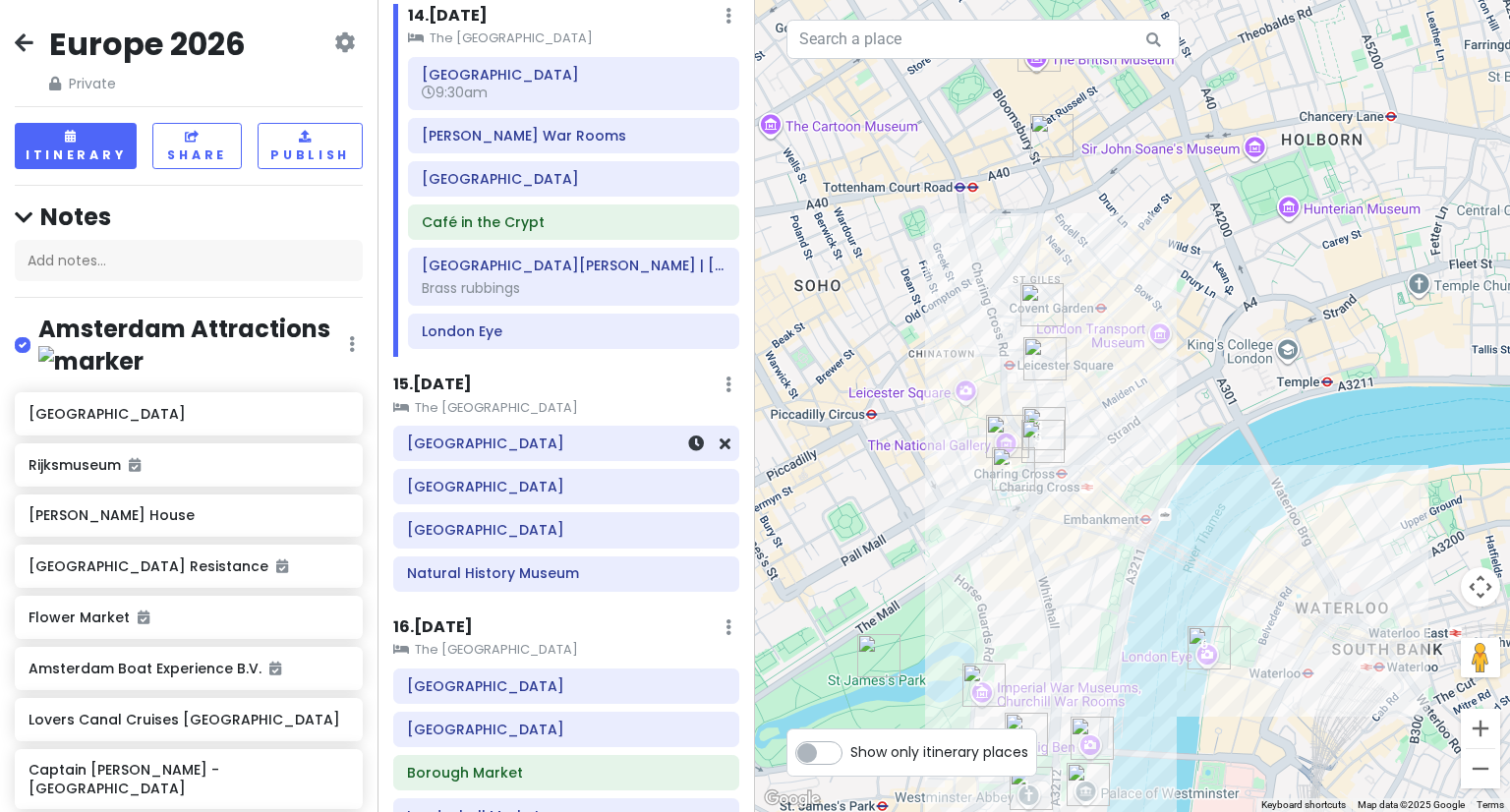
click at [447, 435] on h6 "[GEOGRAPHIC_DATA]" at bounding box center [566, 444] width 319 height 18
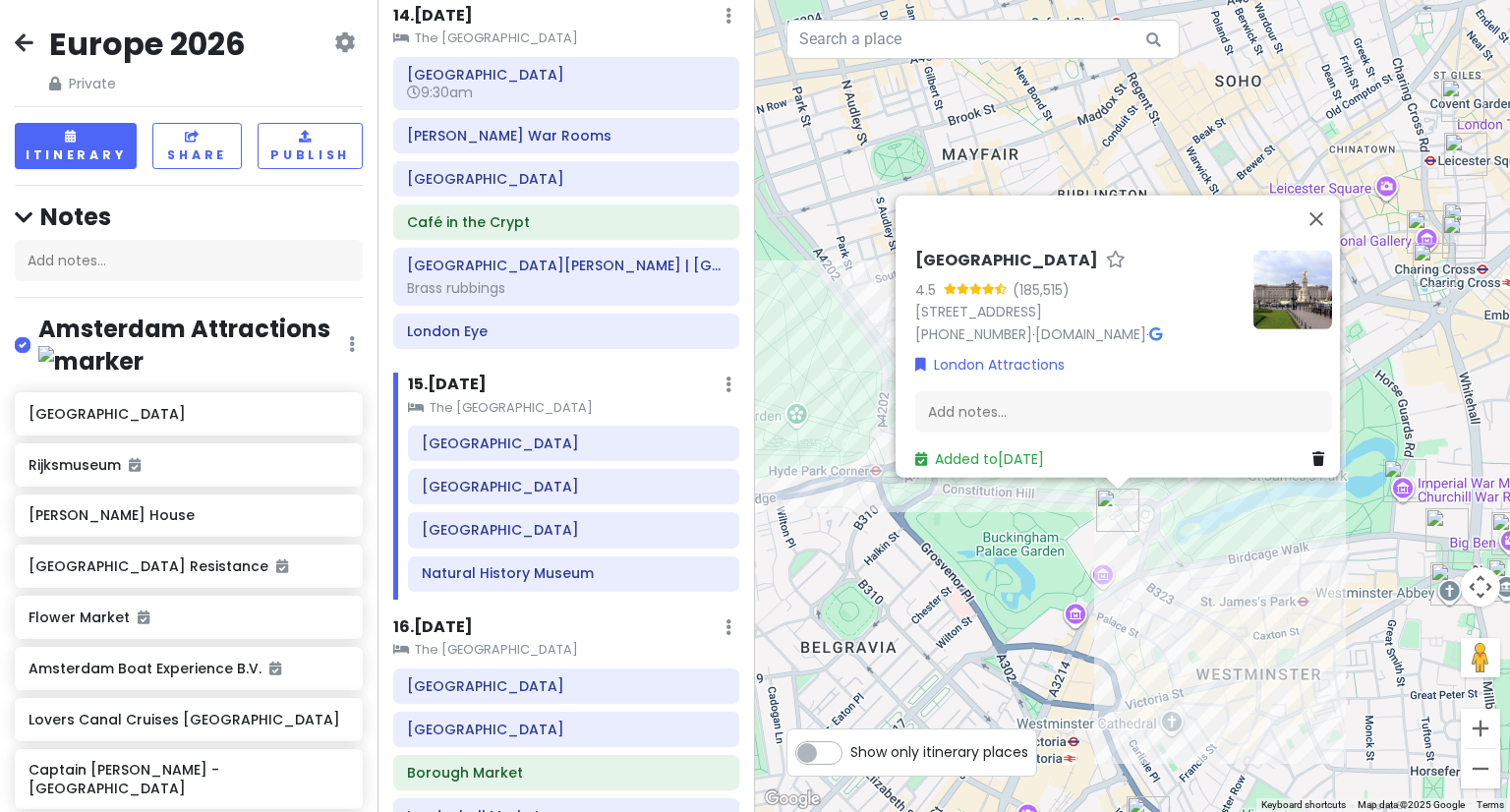
drag, startPoint x: 1016, startPoint y: 280, endPoint x: 1090, endPoint y: 56, distance: 236.3
click at [1090, 56] on div "4 2 1 3 [GEOGRAPHIC_DATA] 4.5 (185,515) [GEOGRAPHIC_DATA], [GEOGRAPHIC_DATA] [P…" at bounding box center [1132, 406] width 755 height 812
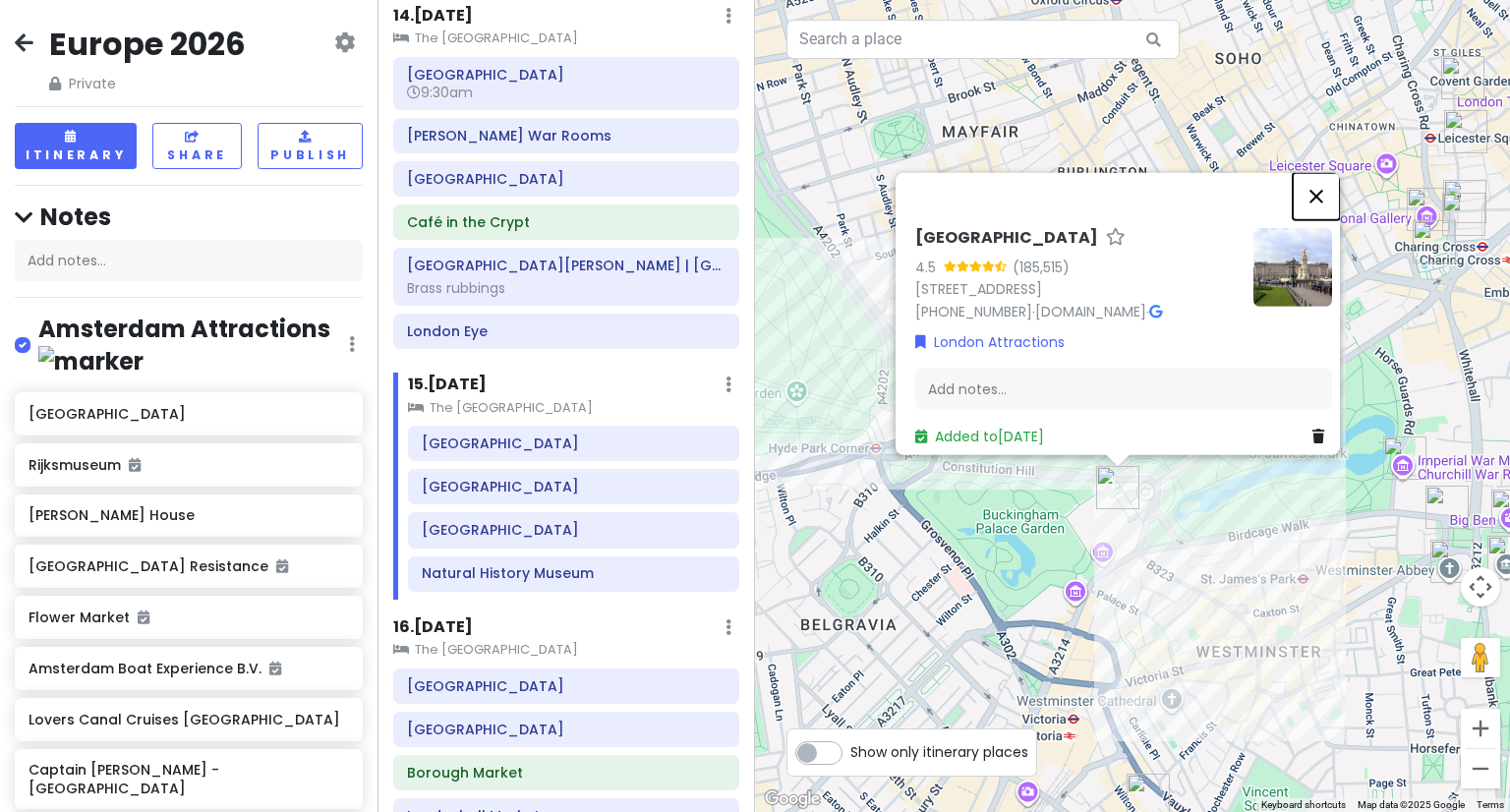
click at [1323, 188] on button "Close" at bounding box center [1316, 196] width 47 height 47
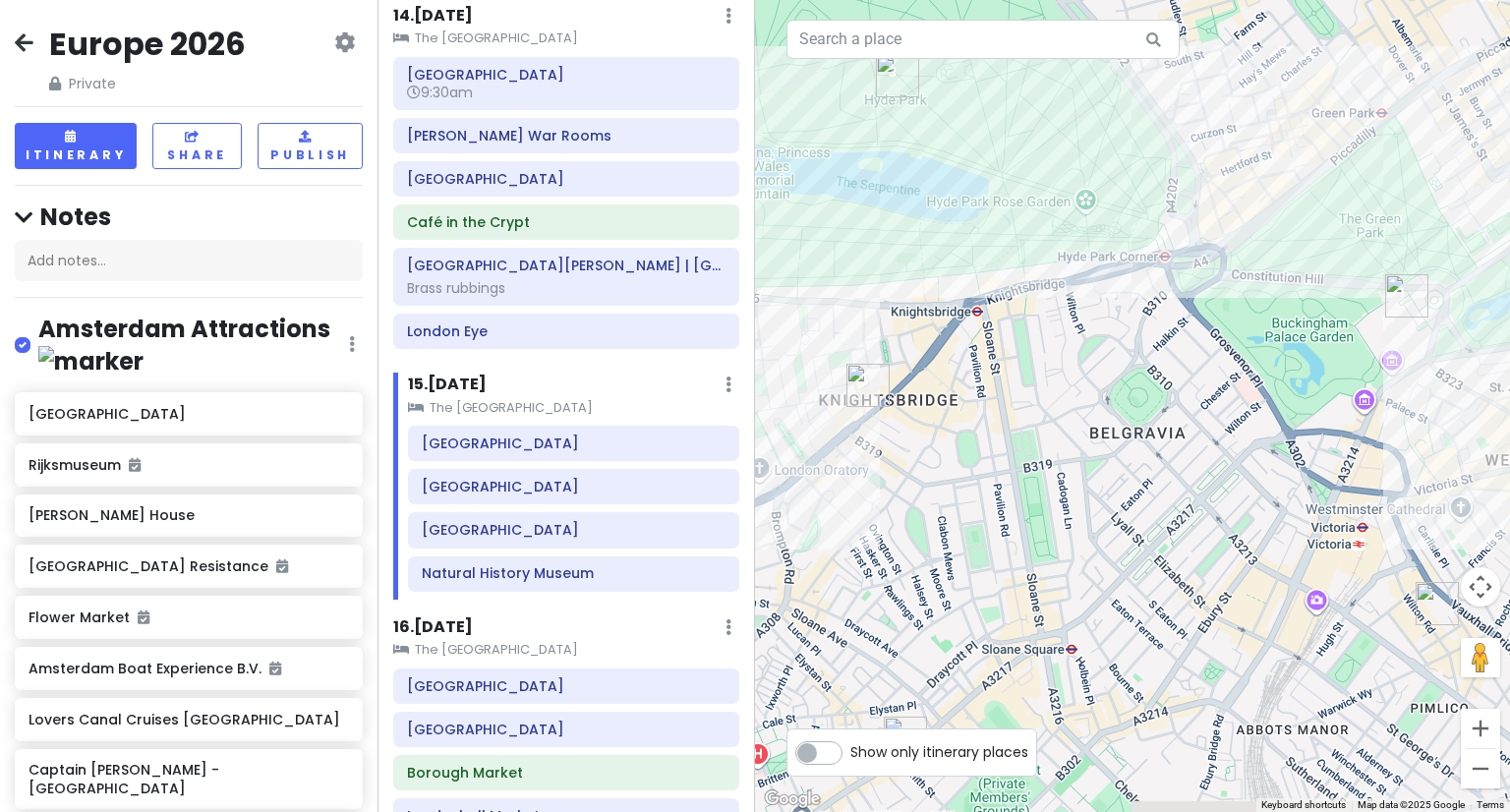
drag, startPoint x: 932, startPoint y: 330, endPoint x: 1327, endPoint y: 211, distance: 412.8
click at [1327, 211] on div at bounding box center [1132, 406] width 755 height 812
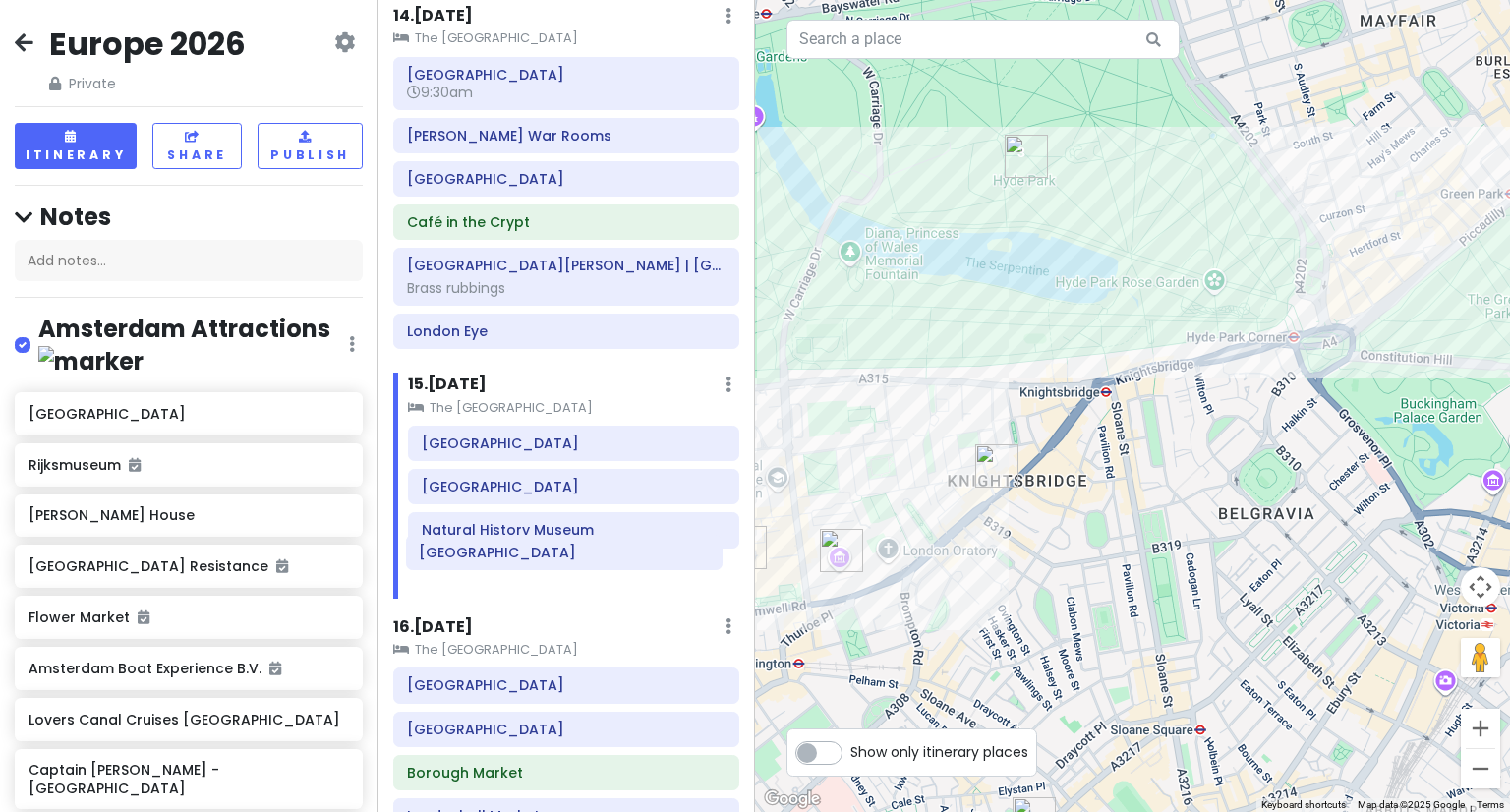
drag, startPoint x: 458, startPoint y: 512, endPoint x: 456, endPoint y: 552, distance: 39.4
click at [456, 552] on div "[GEOGRAPHIC_DATA] [GEOGRAPHIC_DATA]" at bounding box center [573, 512] width 361 height 173
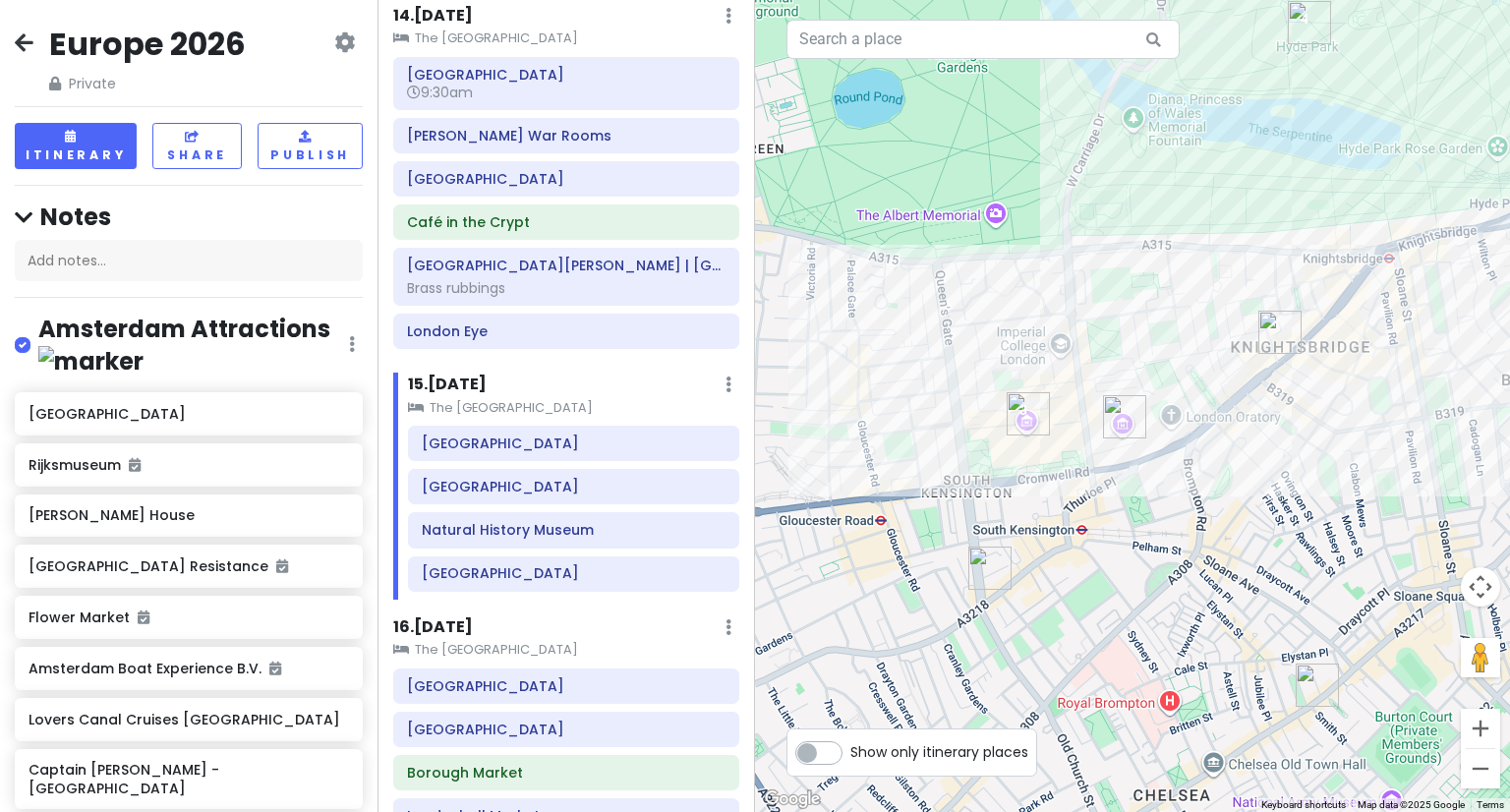
drag, startPoint x: 789, startPoint y: 664, endPoint x: 1078, endPoint y: 528, distance: 319.3
click at [1078, 528] on div at bounding box center [1132, 406] width 755 height 812
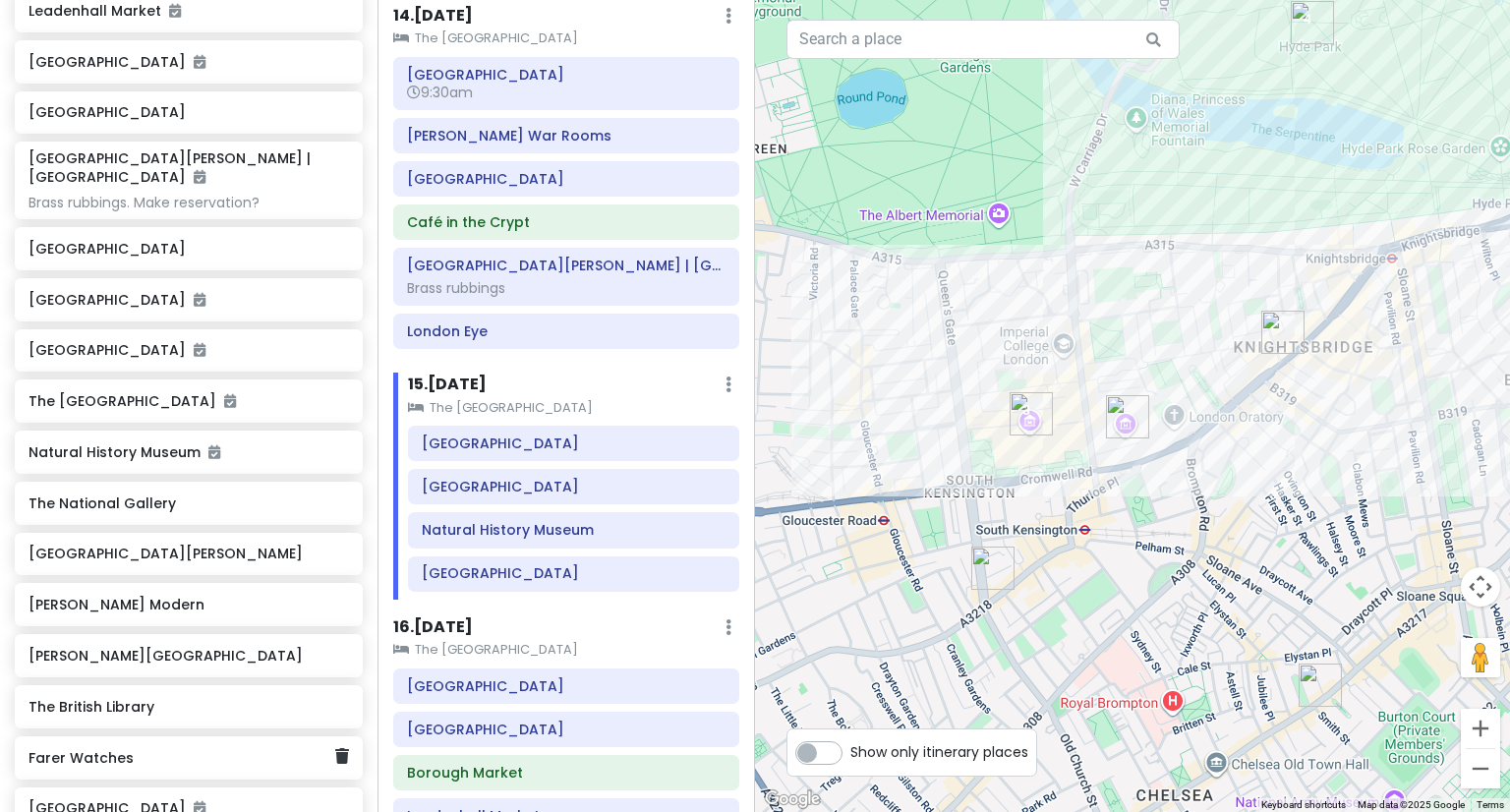
scroll to position [5013, 0]
click at [399, 713] on div "[GEOGRAPHIC_DATA]" at bounding box center [566, 729] width 344 height 33
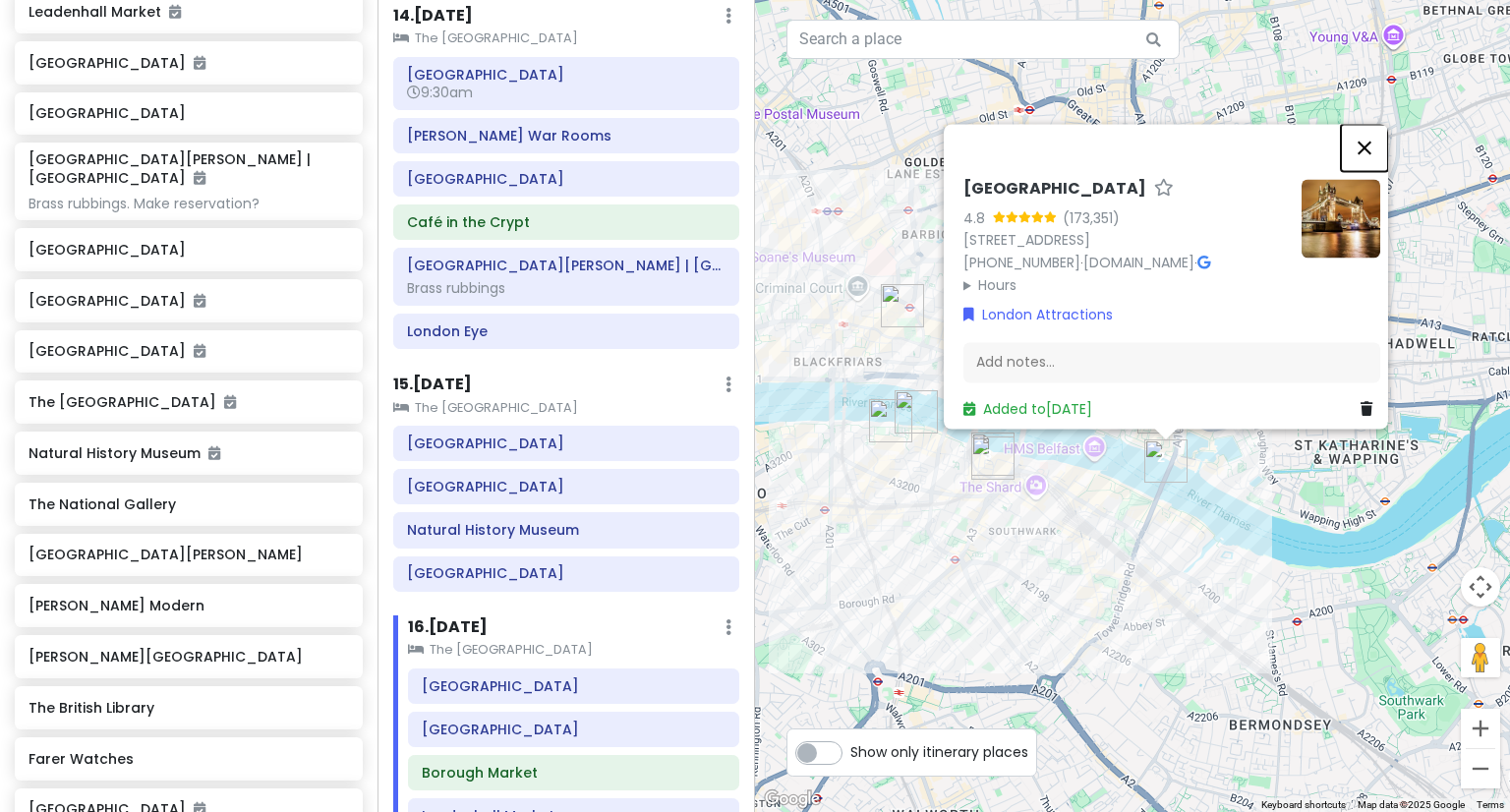
click at [1378, 137] on button "Close" at bounding box center [1364, 147] width 47 height 47
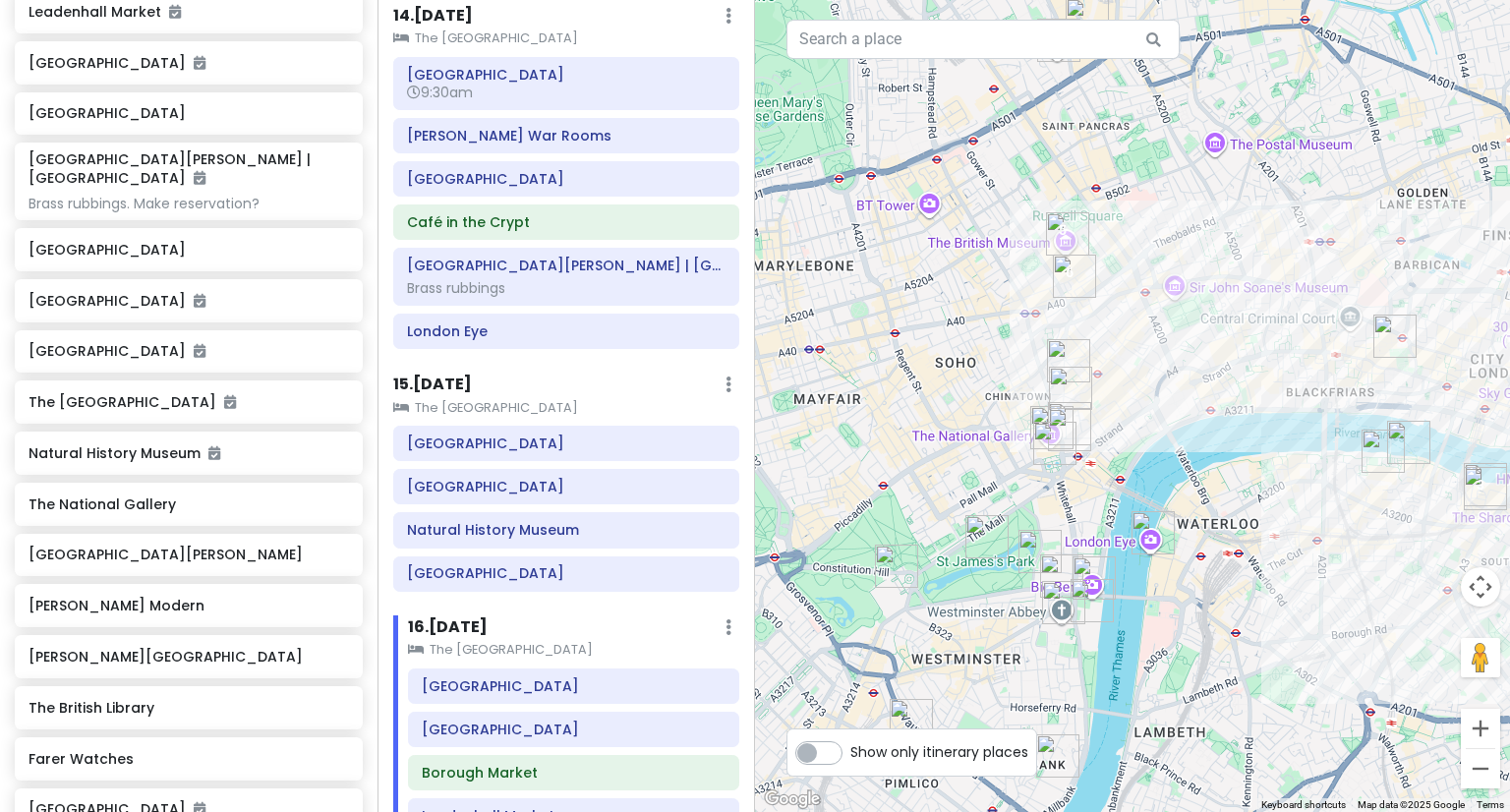
drag, startPoint x: 929, startPoint y: 254, endPoint x: 1431, endPoint y: 284, distance: 502.4
click at [1431, 284] on div at bounding box center [1132, 406] width 755 height 812
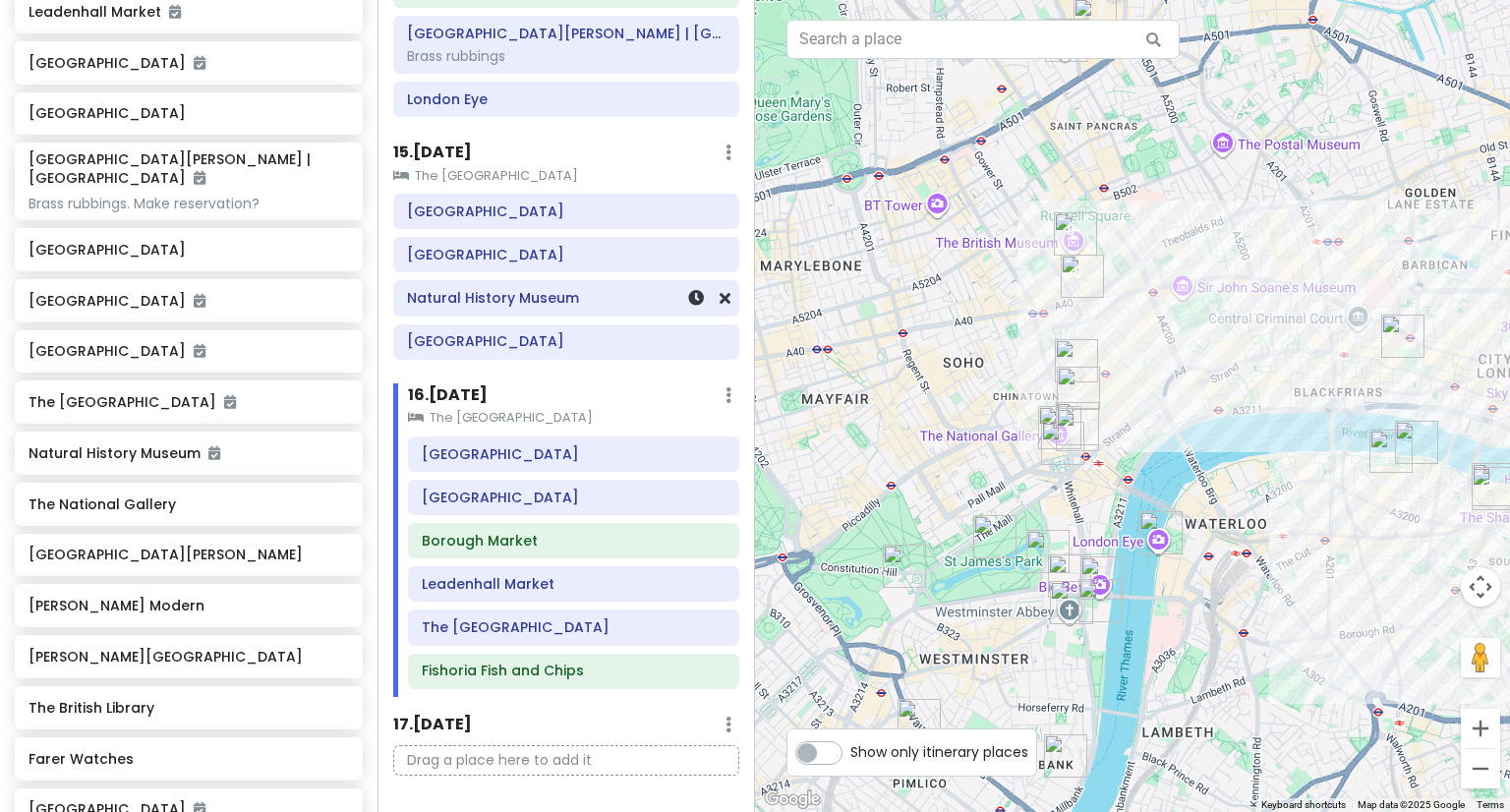
scroll to position [2866, 0]
click at [563, 526] on div "Borough Market" at bounding box center [574, 540] width 304 height 28
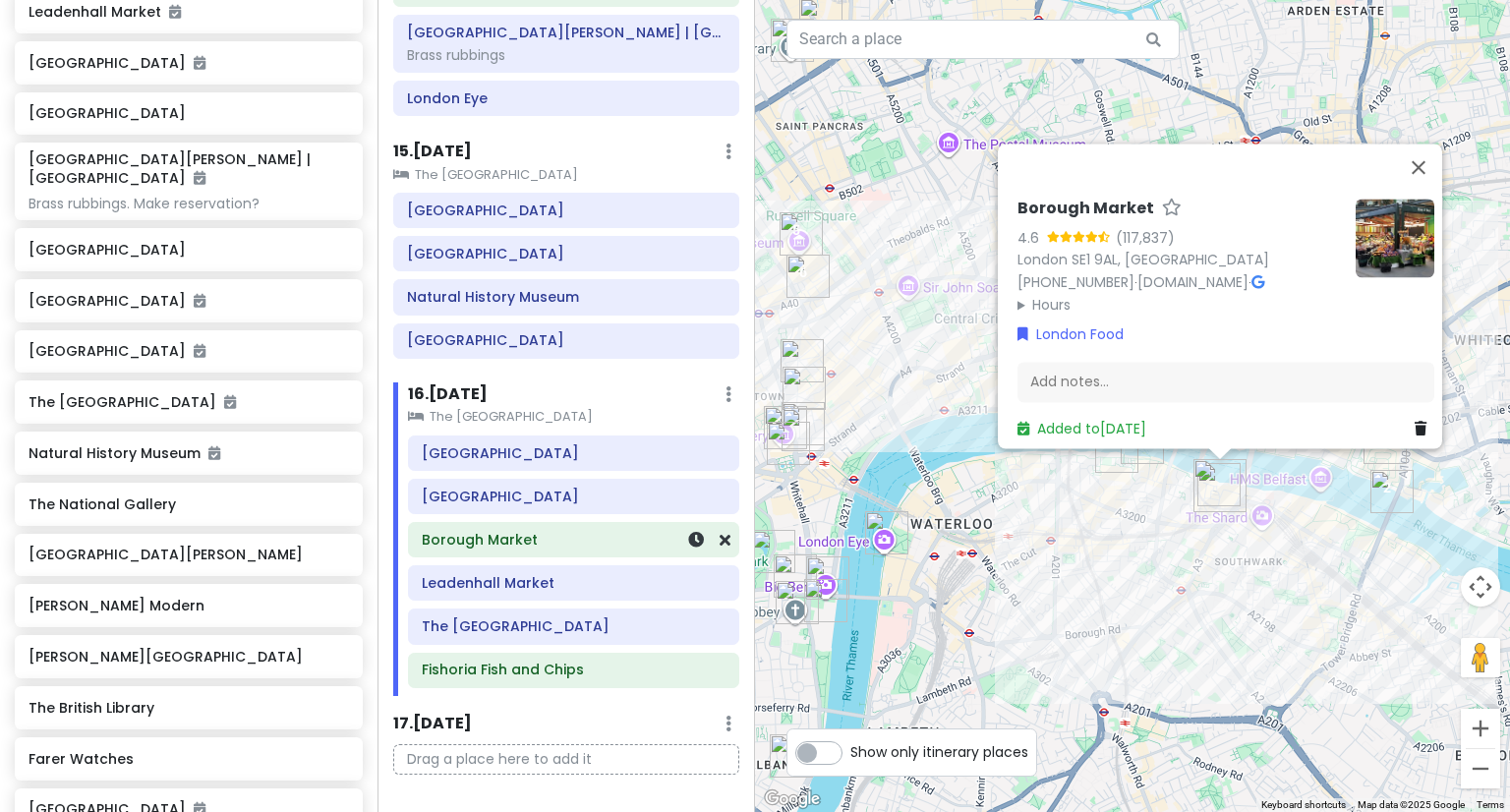
click at [562, 526] on div "Borough Market" at bounding box center [574, 540] width 304 height 28
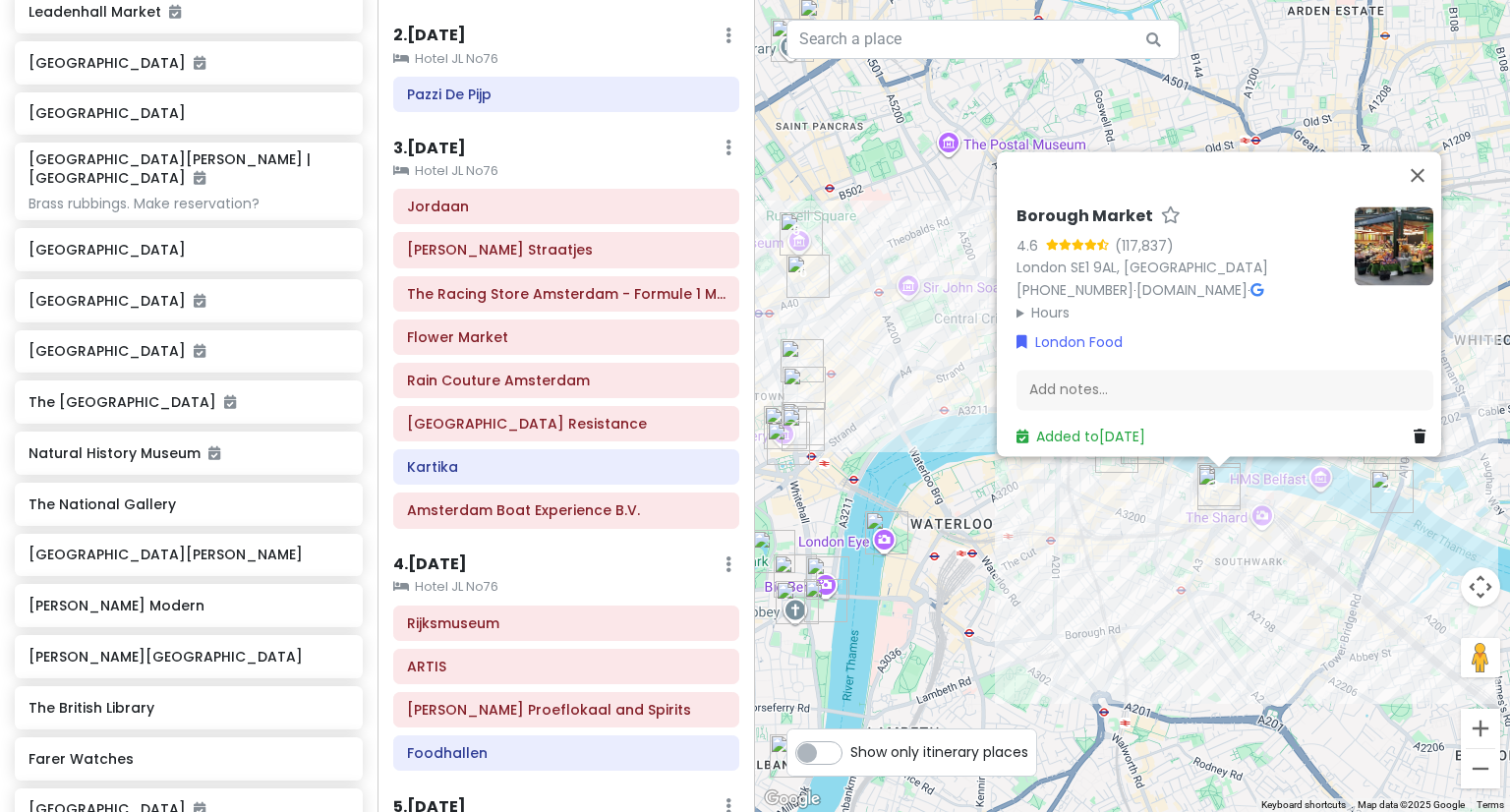
scroll to position [179, 0]
